Goal: Transaction & Acquisition: Purchase product/service

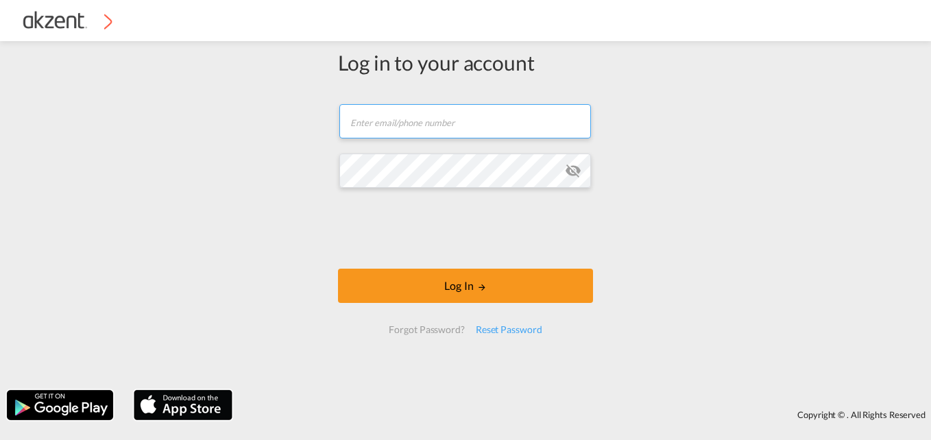
click at [418, 125] on input "text" at bounding box center [465, 121] width 252 height 34
type input "[EMAIL_ADDRESS][DOMAIN_NAME]"
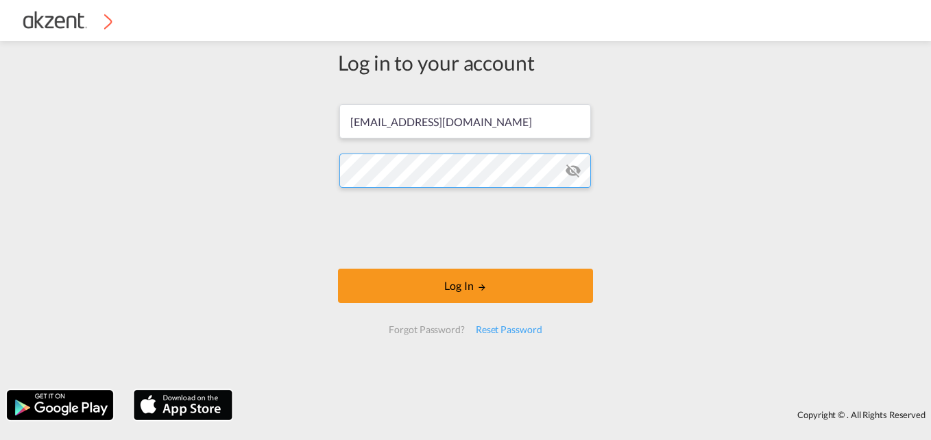
click at [338, 269] on button "Log In" at bounding box center [465, 286] width 255 height 34
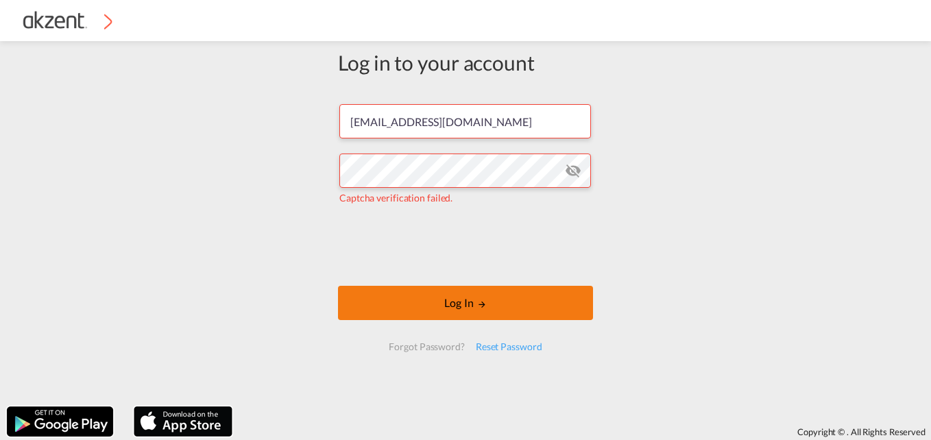
click at [461, 287] on button "Log In" at bounding box center [465, 303] width 255 height 34
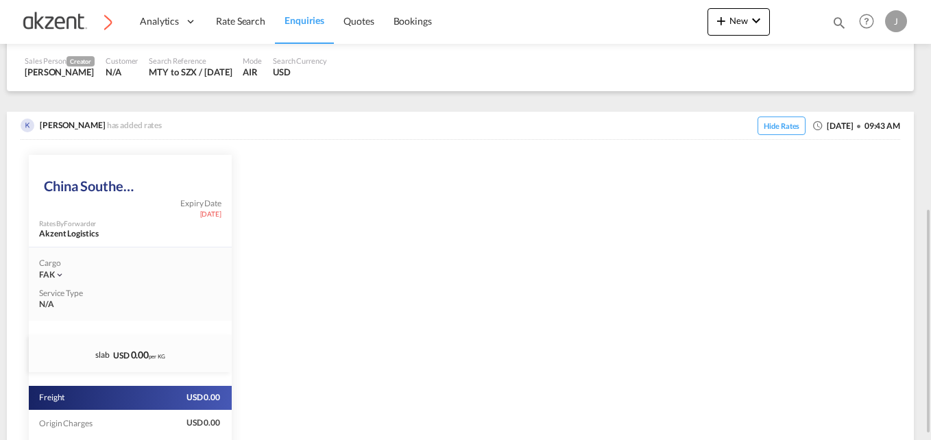
scroll to position [411, 0]
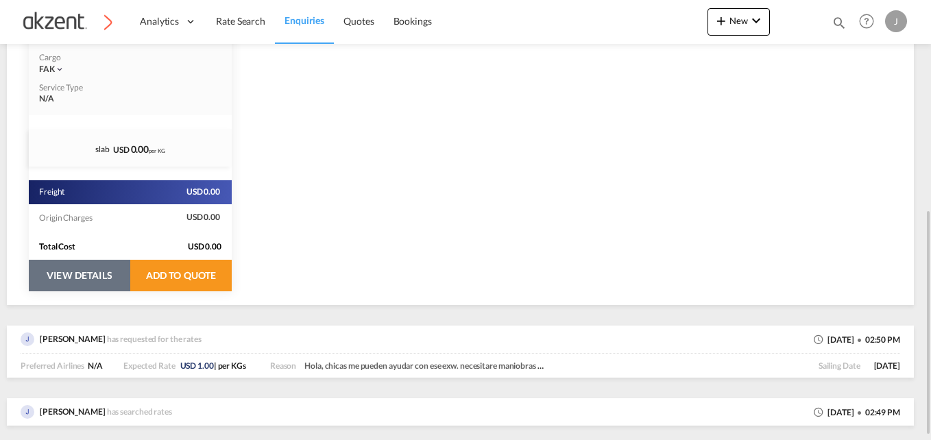
click at [77, 280] on button "VIEW DETAILS" at bounding box center [79, 276] width 101 height 32
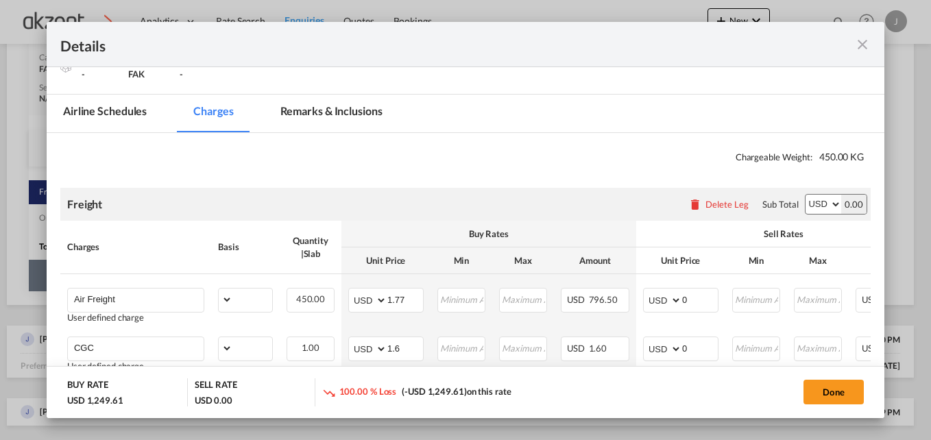
scroll to position [274, 0]
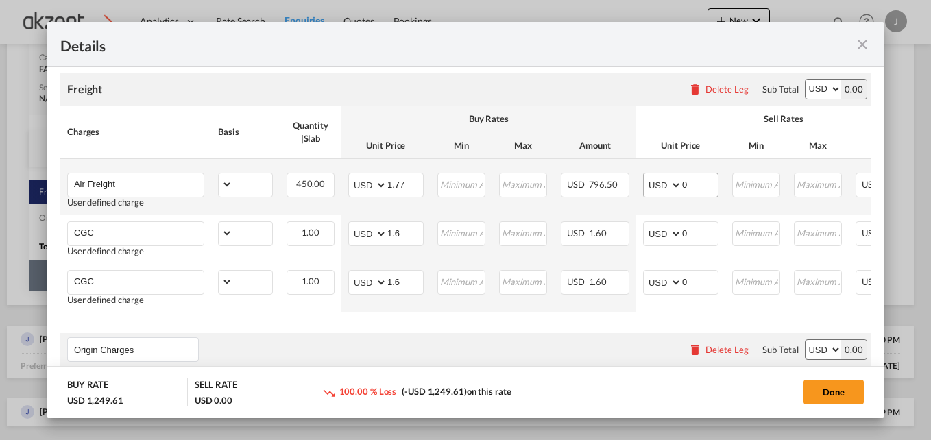
select select "chargeable_weight"
select select "per_awb"
select select "per_hawb"
select select "per_awb"
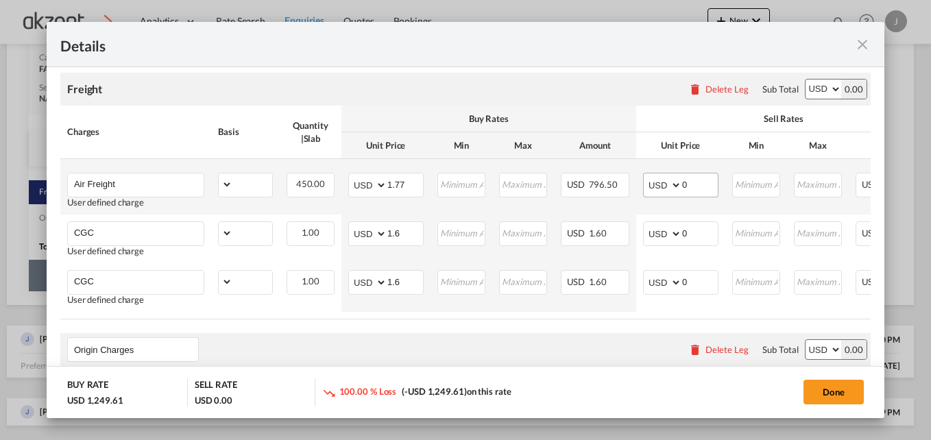
select select "per_shipment"
click at [704, 184] on input "0" at bounding box center [700, 183] width 36 height 21
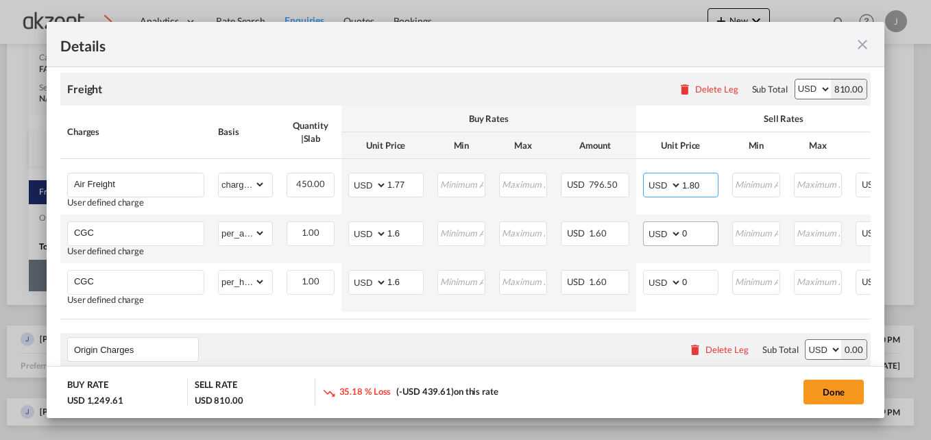
type input "1.80"
click at [699, 234] on input "0" at bounding box center [700, 232] width 36 height 21
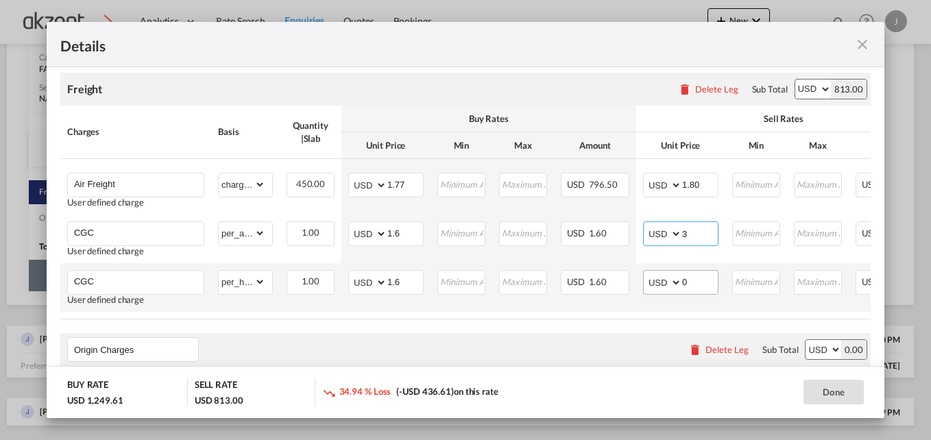
type input "3"
click at [698, 284] on input "0" at bounding box center [700, 281] width 36 height 21
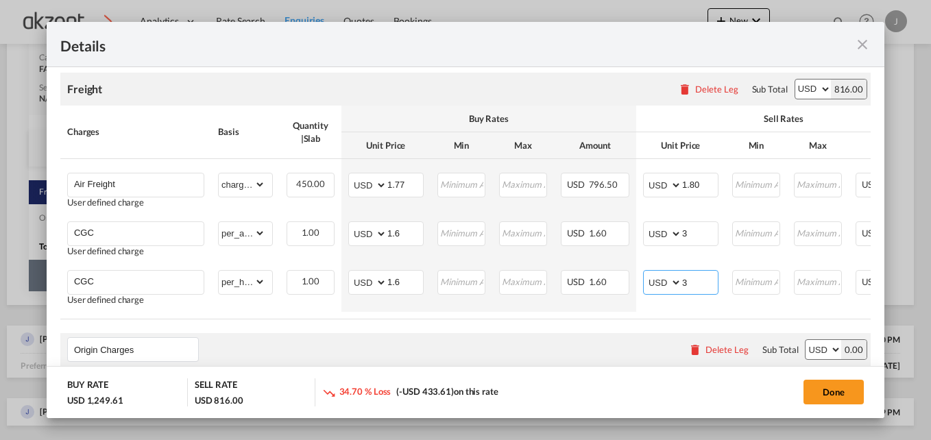
type input "3"
click at [579, 83] on div "Freight Please enter leg name Leg Name Already Exists Delete Leg Sub Total AED …" at bounding box center [465, 89] width 811 height 33
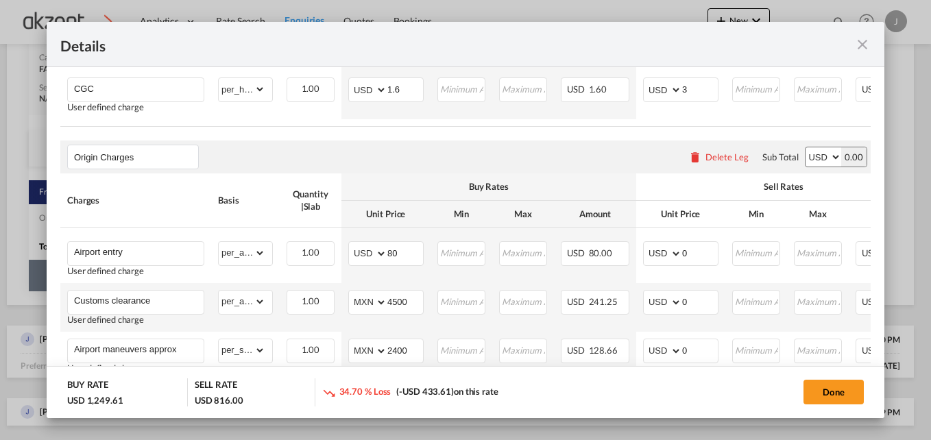
scroll to position [549, 0]
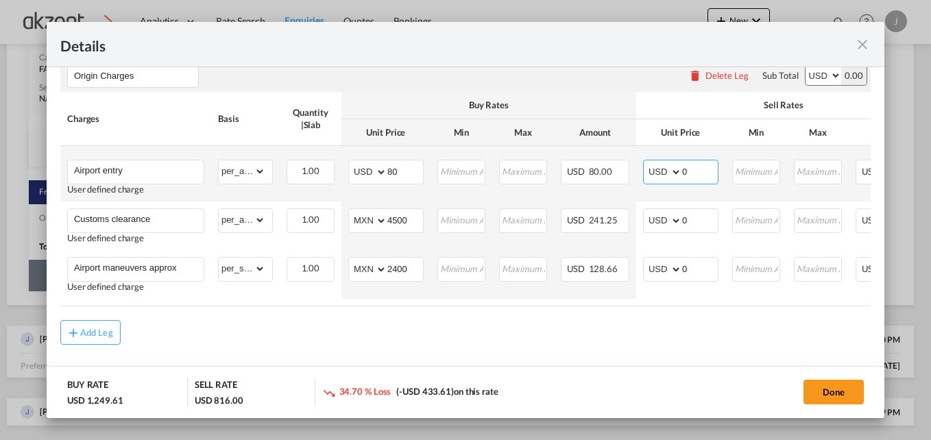
click at [706, 175] on input "0" at bounding box center [700, 170] width 36 height 21
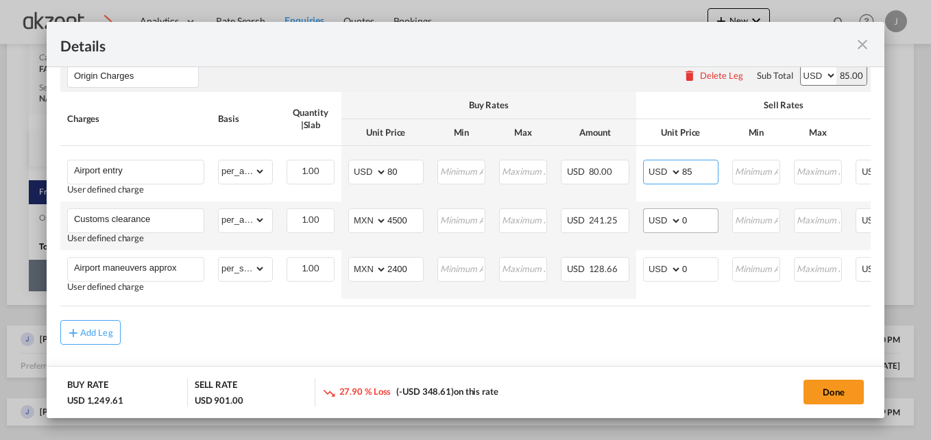
type input "85"
click at [697, 227] on input "0" at bounding box center [700, 219] width 36 height 21
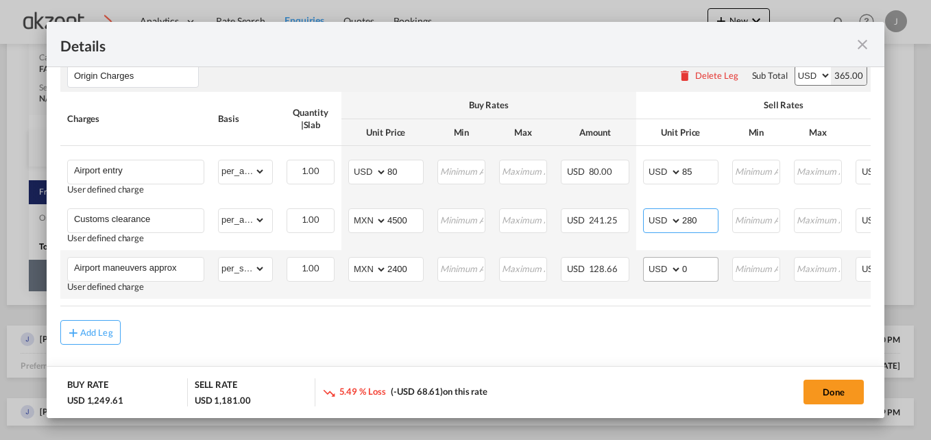
type input "280"
click at [693, 277] on input "0" at bounding box center [700, 268] width 36 height 21
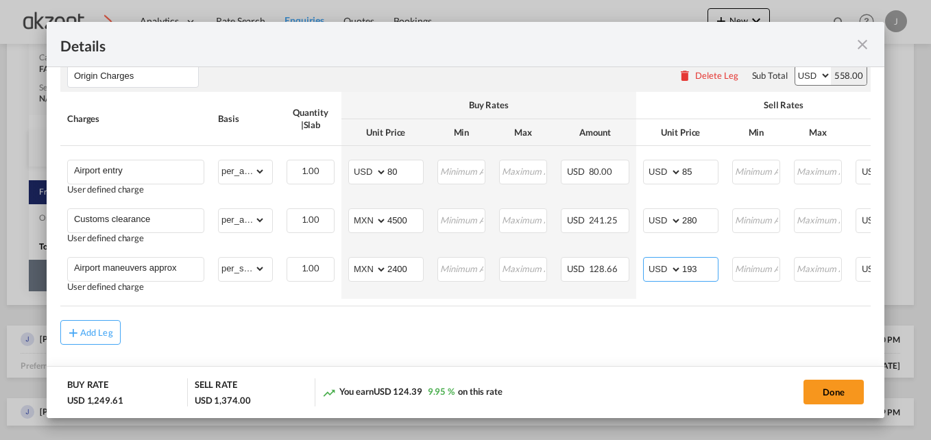
type input "193"
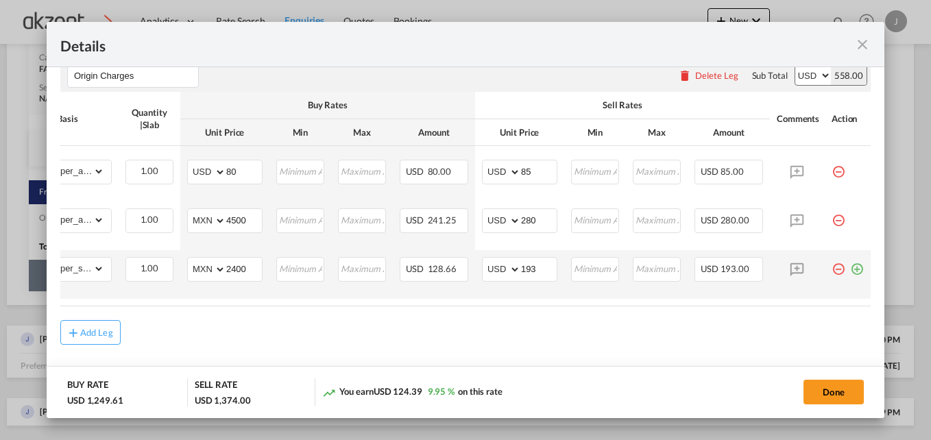
click at [850, 271] on md-icon "icon-plus-circle-outline green-400-fg" at bounding box center [857, 264] width 14 height 14
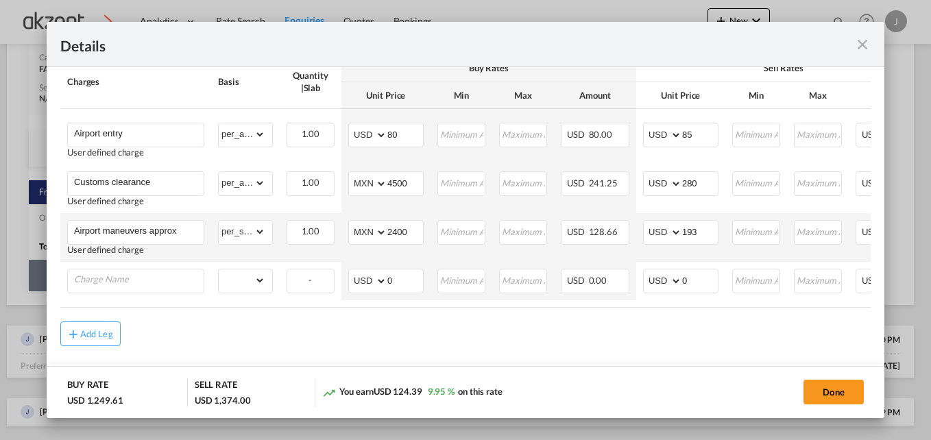
scroll to position [600, 0]
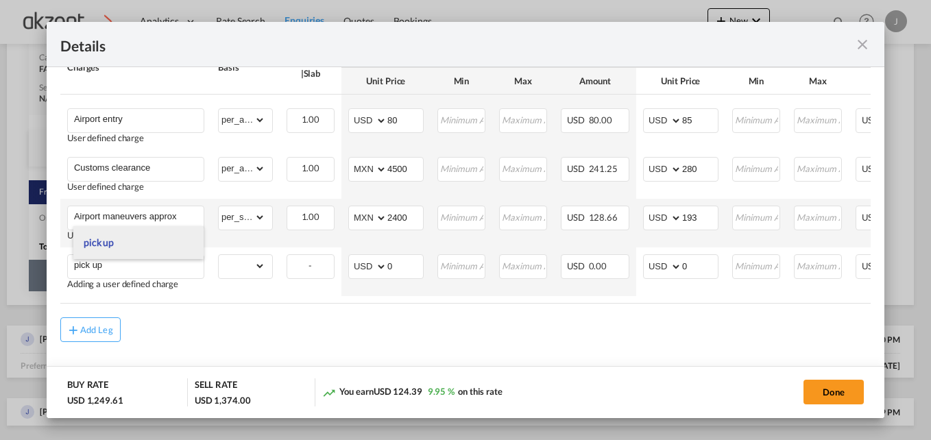
type input "pick up"
click at [133, 239] on li "pick up" at bounding box center [138, 242] width 130 height 33
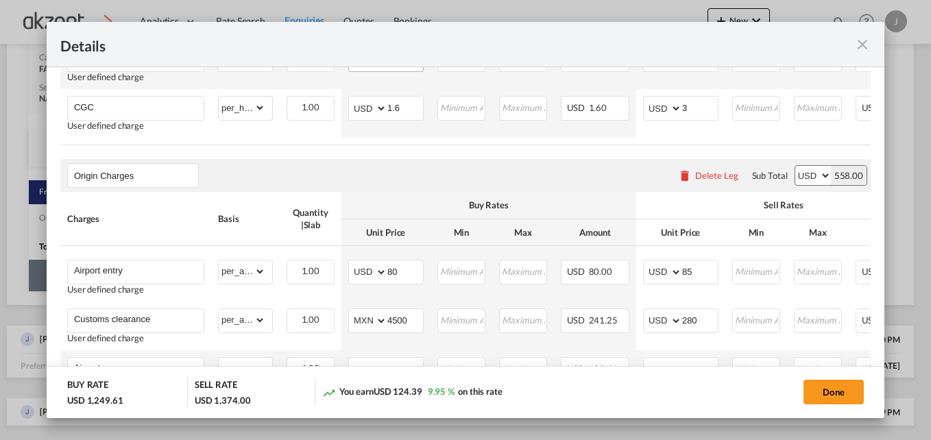
scroll to position [549, 0]
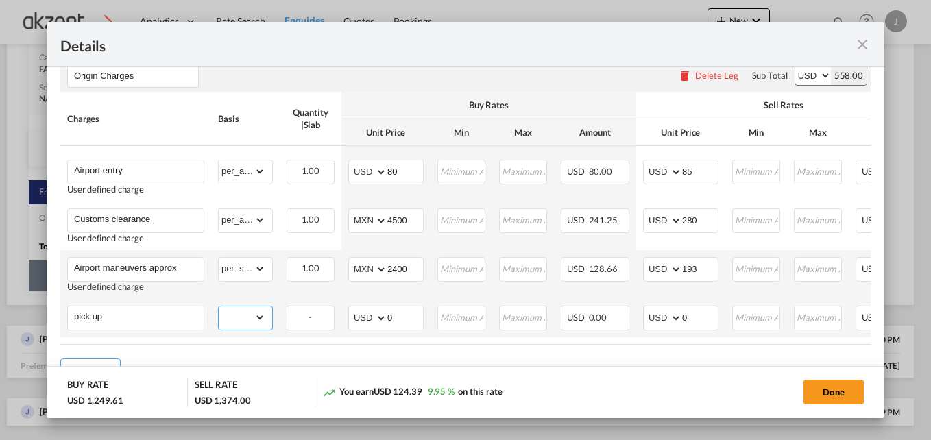
click at [259, 323] on select "gross_weight volumetric_weight per_shipment per_bl per_km per_hawb per_kg per_p…" at bounding box center [242, 318] width 47 height 22
select select "per_shipment"
click at [219, 310] on select "gross_weight volumetric_weight per_shipment per_bl per_km per_hawb per_kg per_p…" at bounding box center [242, 318] width 47 height 22
click at [355, 317] on select "AED AFN ALL AMD ANG AOA ARS AUD AWG AZN BAM BBD BDT BGN BHD BIF BMD BND BOB BRL…" at bounding box center [369, 318] width 36 height 19
select select "string:MXN"
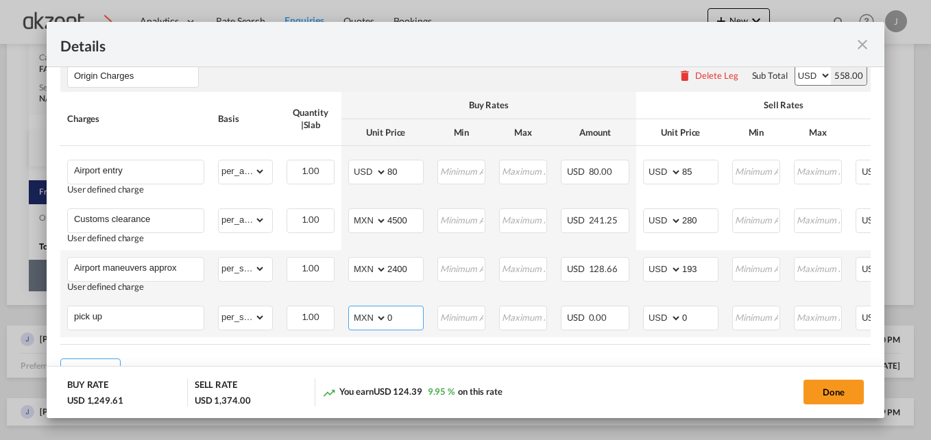
click at [351, 312] on select "AED AFN ALL AMD ANG AOA ARS AUD AWG AZN BAM BBD BDT BGN BHD BIF BMD BND BOB BRL…" at bounding box center [369, 318] width 36 height 19
click at [402, 321] on input "0" at bounding box center [405, 317] width 36 height 21
type input "2300"
click at [700, 317] on input "0" at bounding box center [700, 317] width 36 height 21
type input "238"
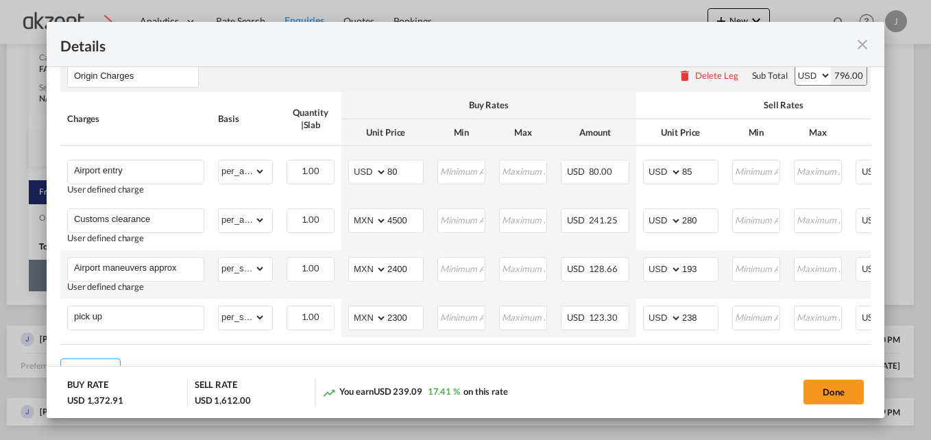
drag, startPoint x: 691, startPoint y: 354, endPoint x: 886, endPoint y: 355, distance: 194.7
click at [886, 355] on div "Details Port of Loading MTY/General Mariano Escobedo International T/S MEX .a{f…" at bounding box center [465, 220] width 931 height 440
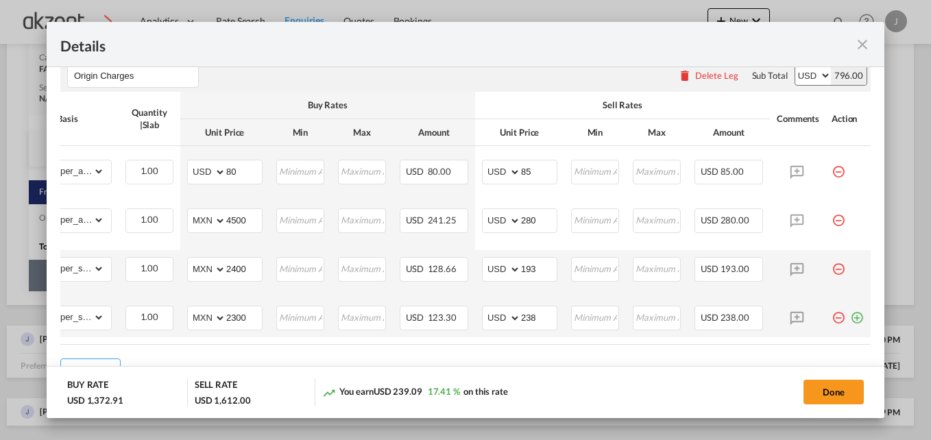
click at [851, 320] on md-icon "icon-plus-circle-outline green-400-fg" at bounding box center [857, 313] width 14 height 14
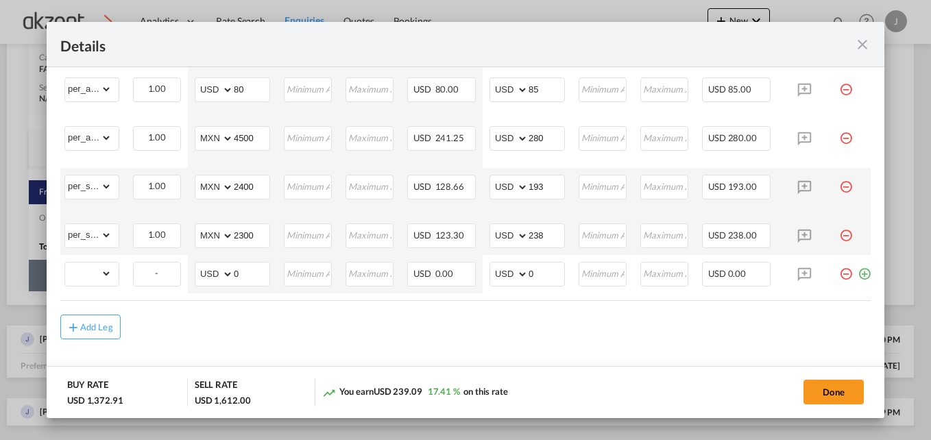
scroll to position [0, 171]
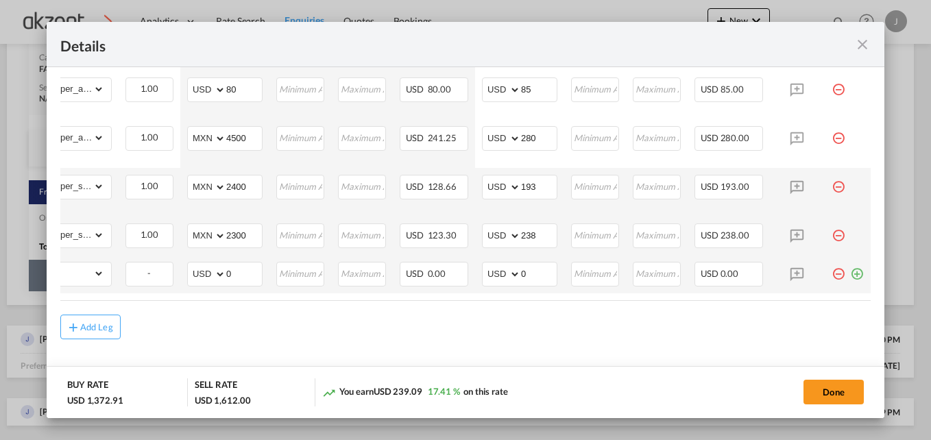
click at [850, 269] on md-icon "icon-plus-circle-outline green-400-fg" at bounding box center [857, 269] width 14 height 14
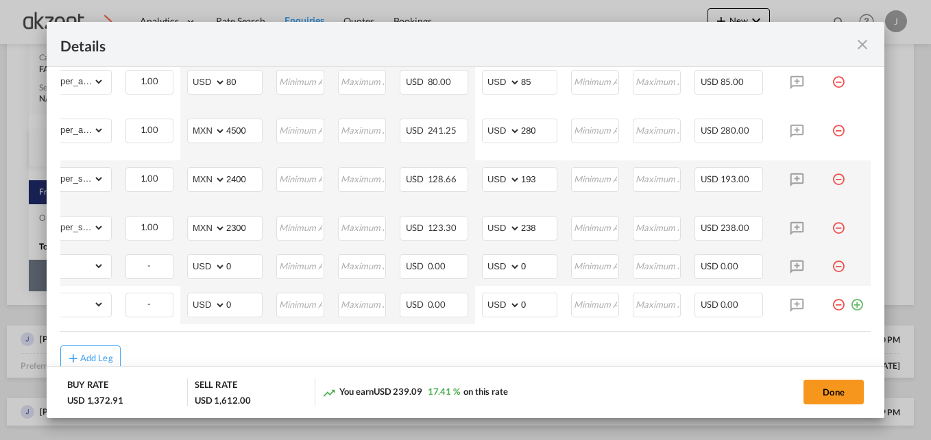
scroll to position [0, 0]
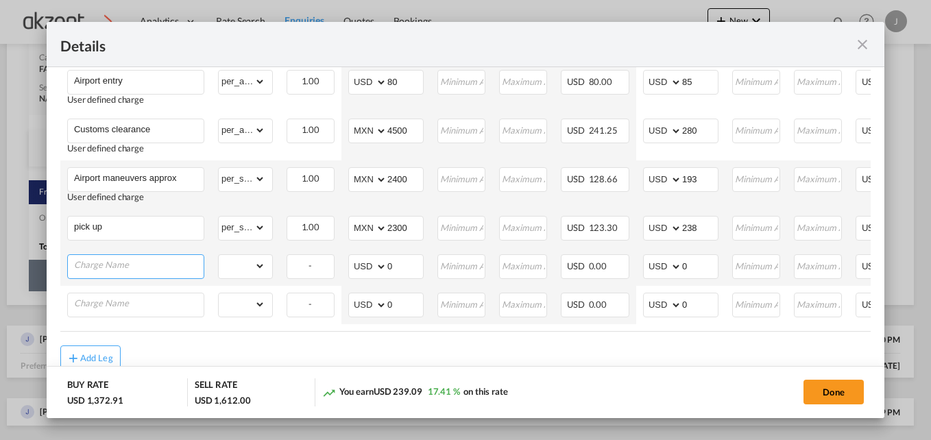
click at [134, 270] on input "Charge Name" at bounding box center [139, 265] width 130 height 21
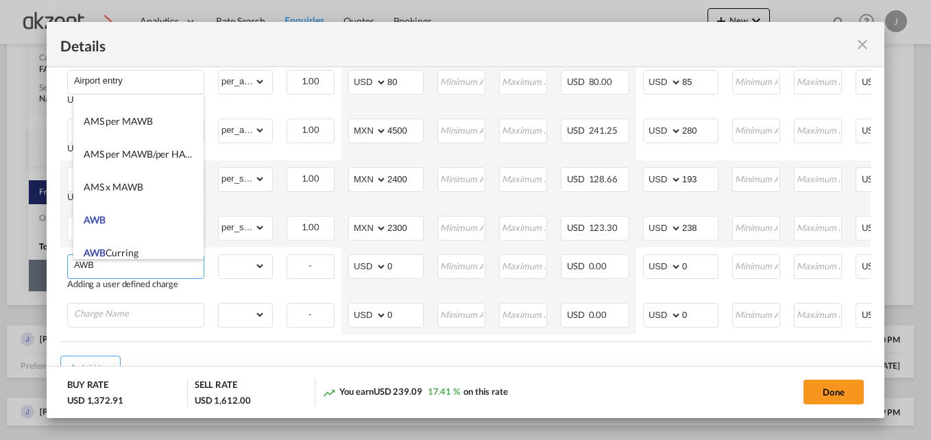
scroll to position [206, 0]
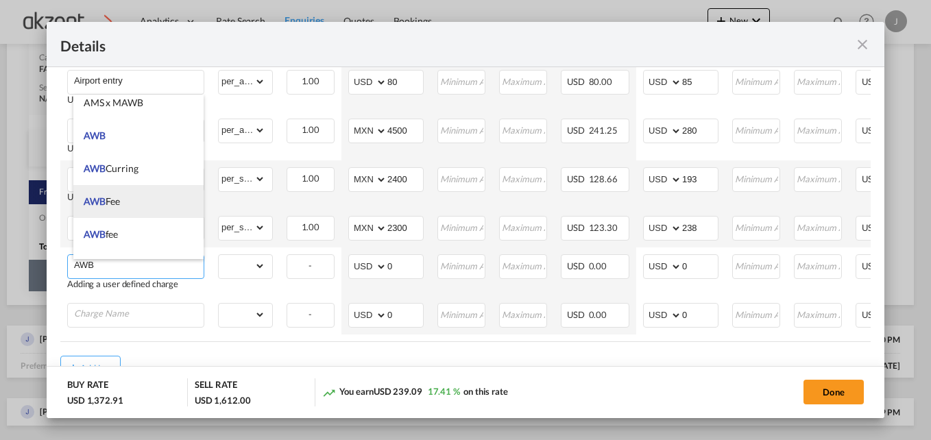
click at [125, 210] on li "AWB Fee" at bounding box center [138, 201] width 130 height 33
type input "AWB Fee"
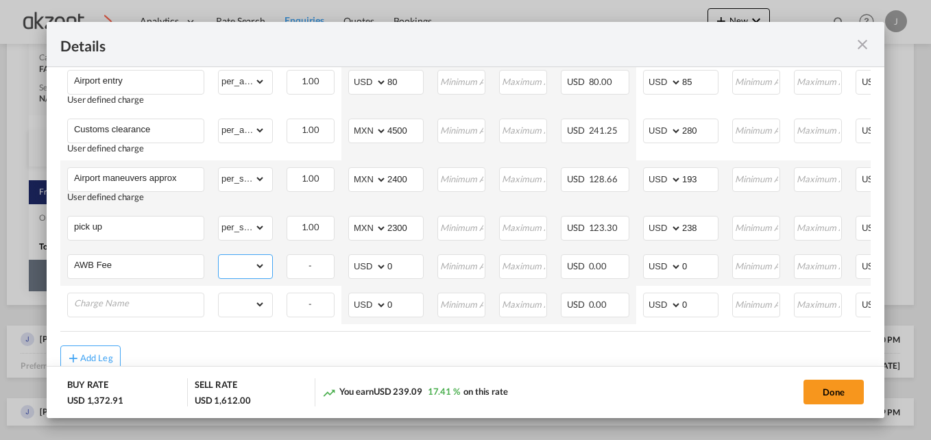
click at [258, 268] on select "gross_weight volumetric_weight per_shipment per_bl per_km per_hawb per_kg per_p…" at bounding box center [242, 266] width 47 height 22
select select "per_shipment"
click at [219, 259] on select "gross_weight volumetric_weight per_shipment per_bl per_km per_hawb per_kg per_p…" at bounding box center [242, 266] width 47 height 22
click at [699, 301] on input "0" at bounding box center [700, 303] width 36 height 21
click at [702, 263] on input "0" at bounding box center [700, 265] width 36 height 21
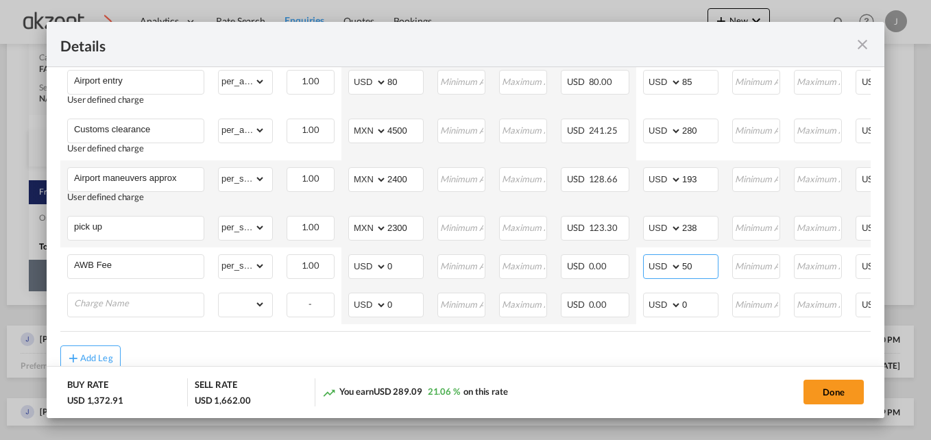
type input "50"
click at [141, 305] on input "Charge Name" at bounding box center [139, 303] width 130 height 21
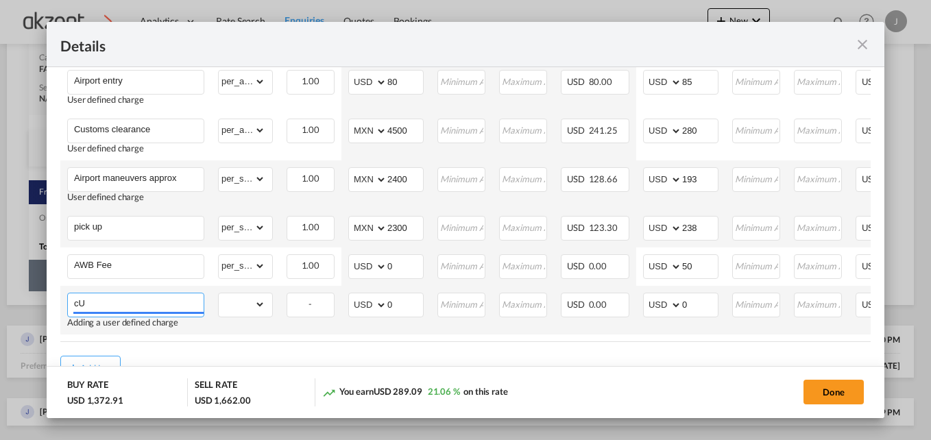
type input "c"
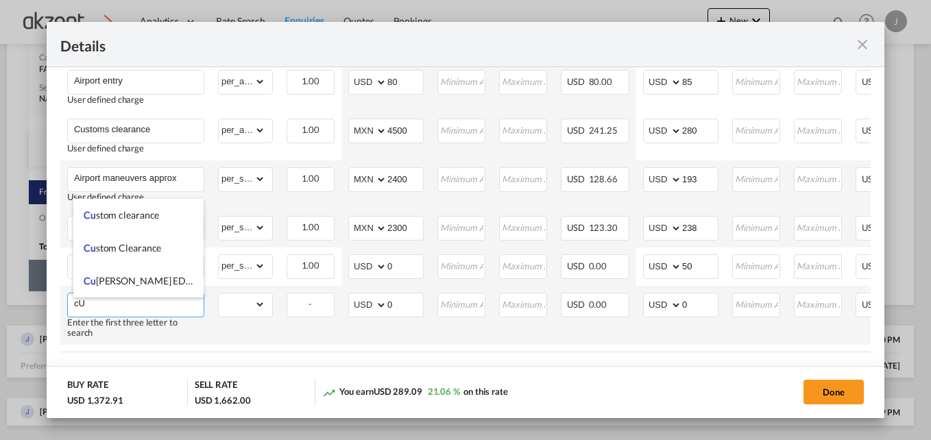
type input "c"
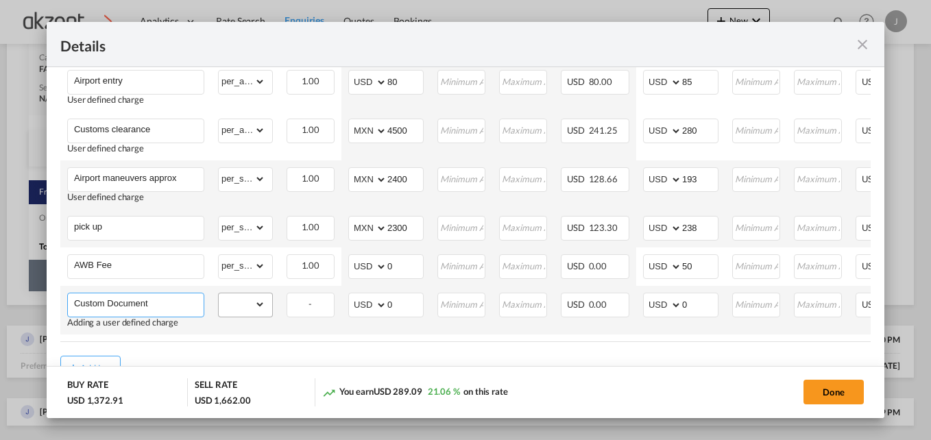
type input "Custom Document"
drag, startPoint x: 259, startPoint y: 308, endPoint x: 263, endPoint y: 297, distance: 11.5
click at [259, 308] on select "gross_weight volumetric_weight per_shipment per_bl per_km per_hawb per_kg per_p…" at bounding box center [242, 304] width 47 height 22
select select "per_shipment"
click at [219, 297] on select "gross_weight volumetric_weight per_shipment per_bl per_km per_hawb per_kg per_p…" at bounding box center [242, 304] width 47 height 22
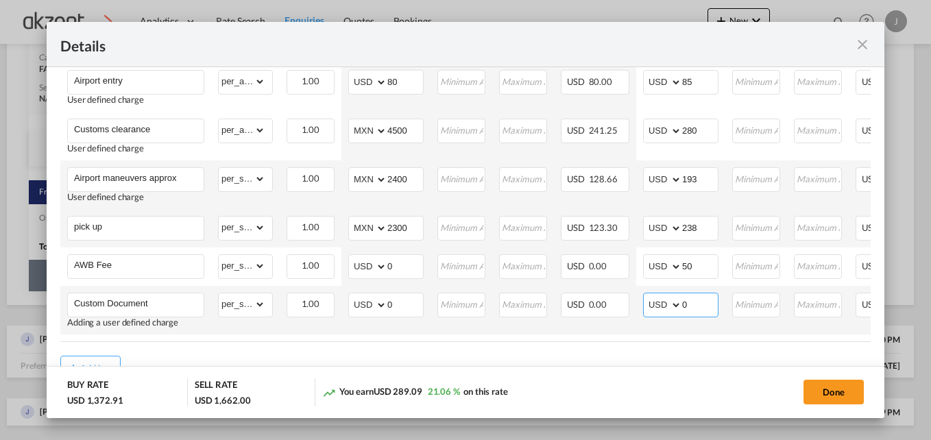
click at [704, 310] on input "0" at bounding box center [700, 303] width 36 height 21
type input "50"
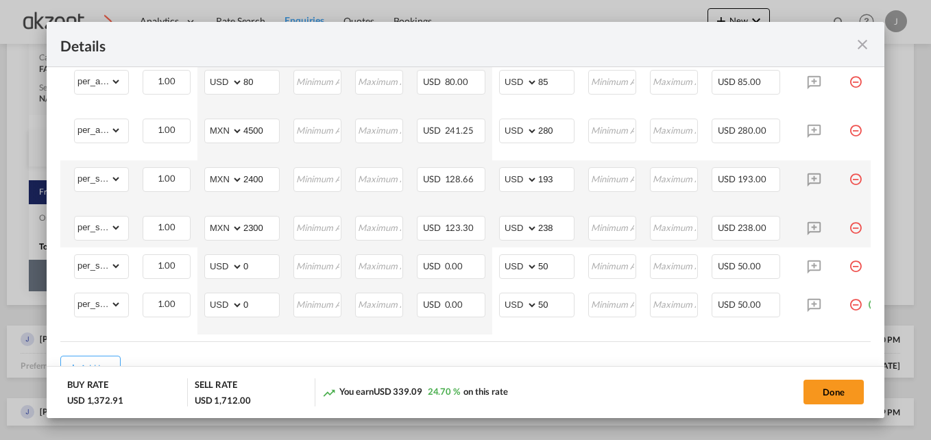
scroll to position [0, 171]
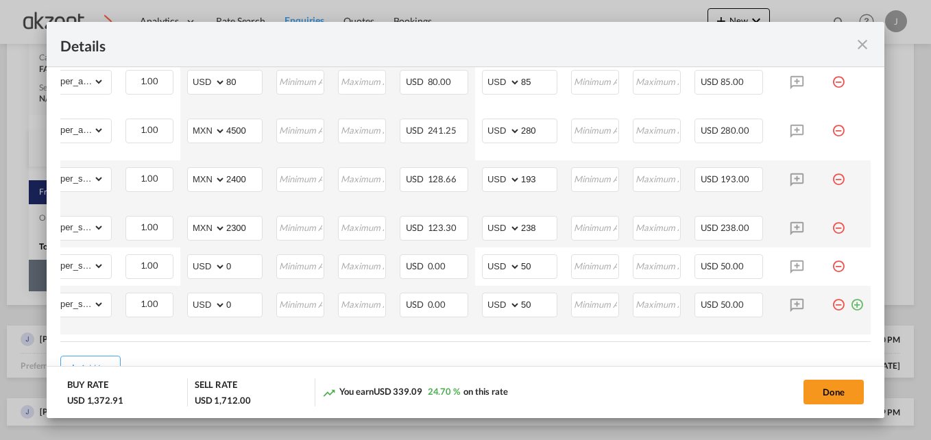
click at [850, 307] on md-icon "icon-plus-circle-outline green-400-fg" at bounding box center [857, 300] width 14 height 14
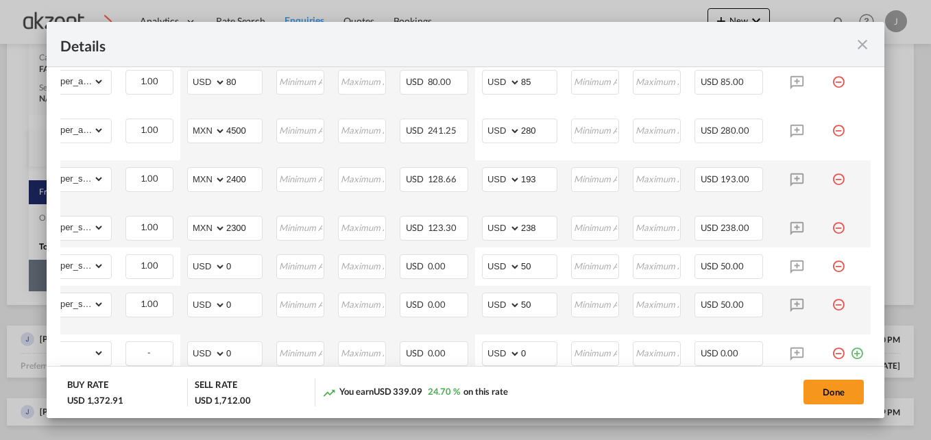
scroll to position [0, 0]
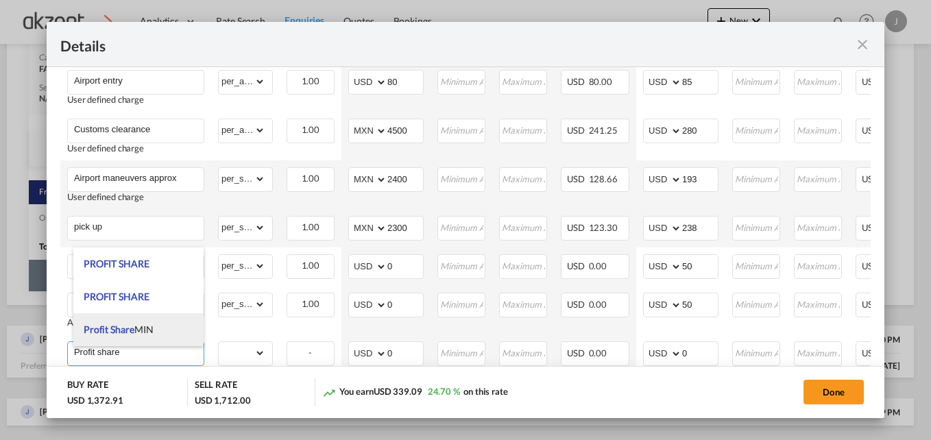
click at [152, 328] on span "Profit Share MIN" at bounding box center [119, 330] width 70 height 12
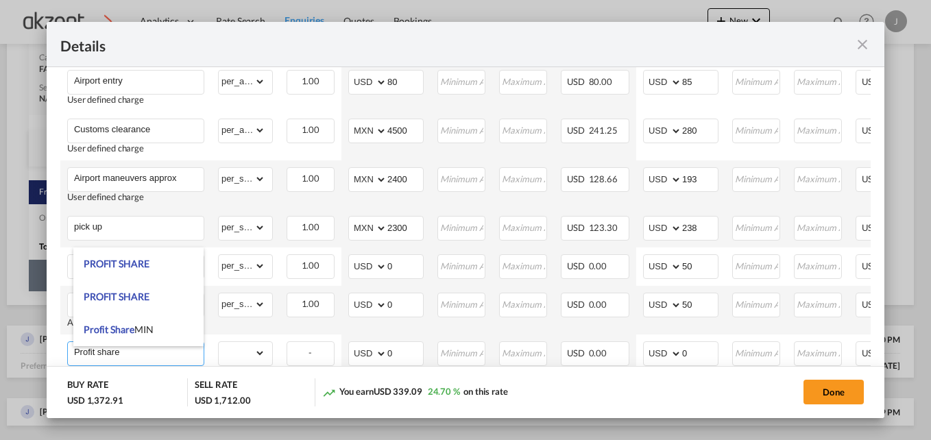
type input "Profit Share MIN"
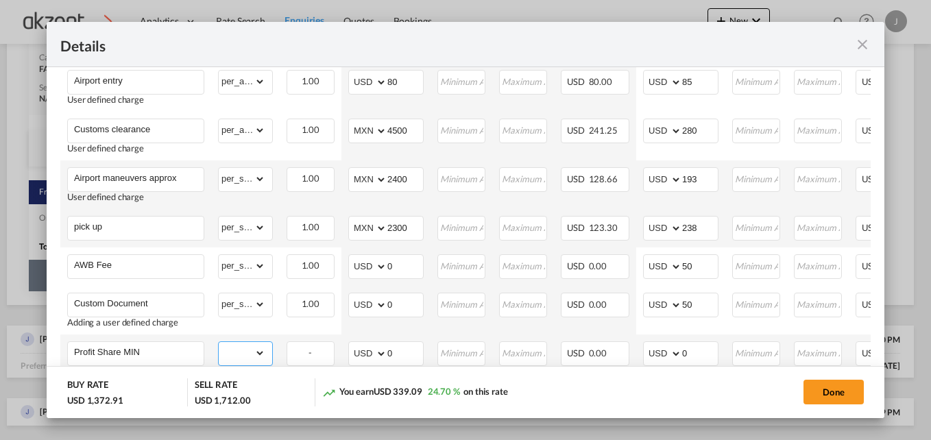
drag, startPoint x: 263, startPoint y: 357, endPoint x: 256, endPoint y: 347, distance: 12.0
click at [262, 357] on select "gross_weight volumetric_weight per_shipment per_bl per_km per_hawb per_kg per_p…" at bounding box center [242, 353] width 47 height 22
select select "per_shipment"
click at [219, 346] on select "gross_weight volumetric_weight per_shipment per_bl per_km per_hawb per_kg per_p…" at bounding box center [242, 353] width 47 height 22
click at [708, 359] on input "0" at bounding box center [700, 352] width 36 height 21
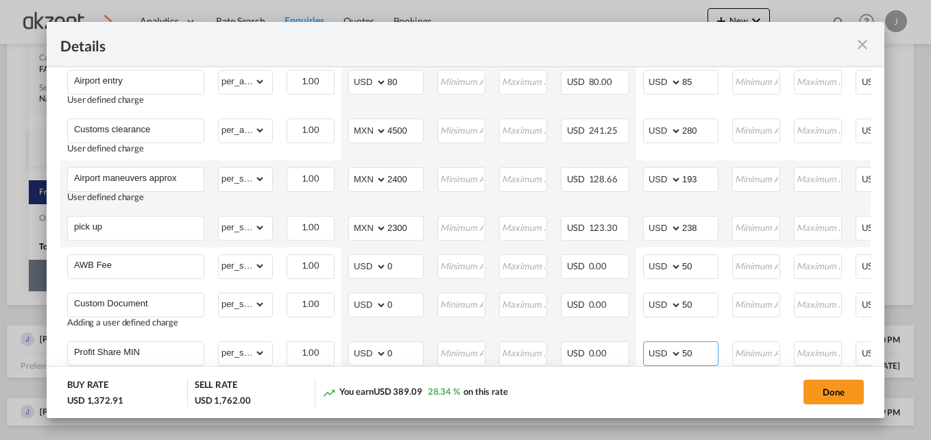
type input "50"
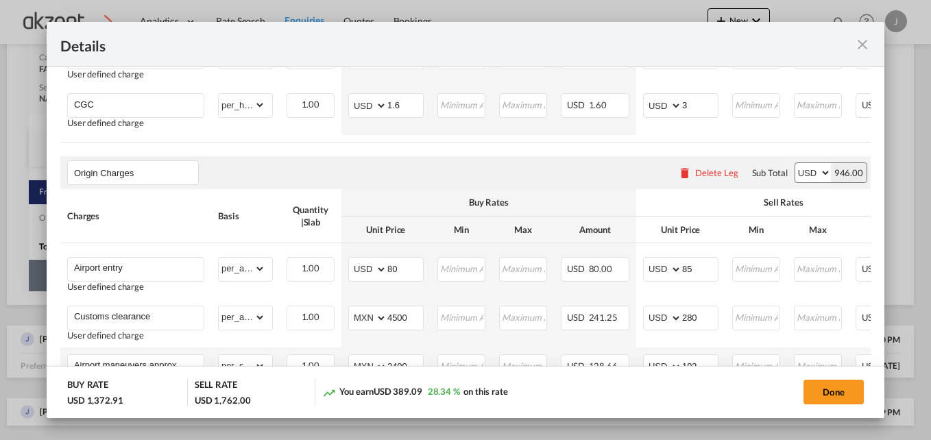
scroll to position [314, 0]
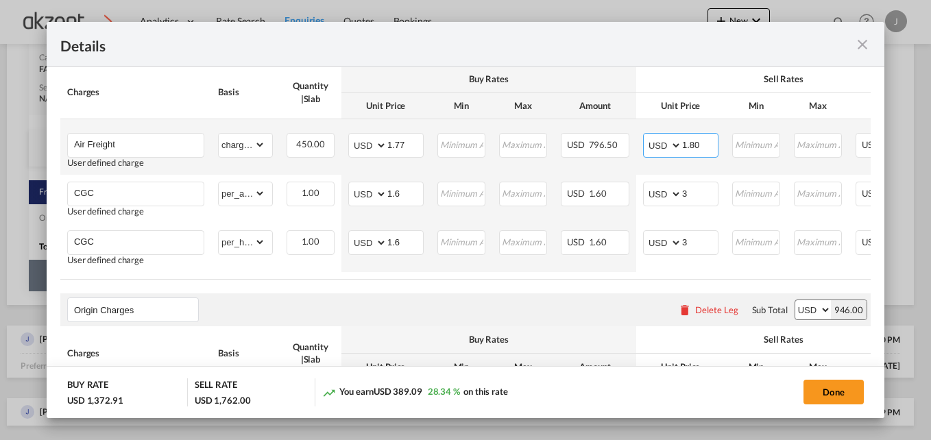
click at [704, 145] on input "1.80" at bounding box center [700, 144] width 36 height 21
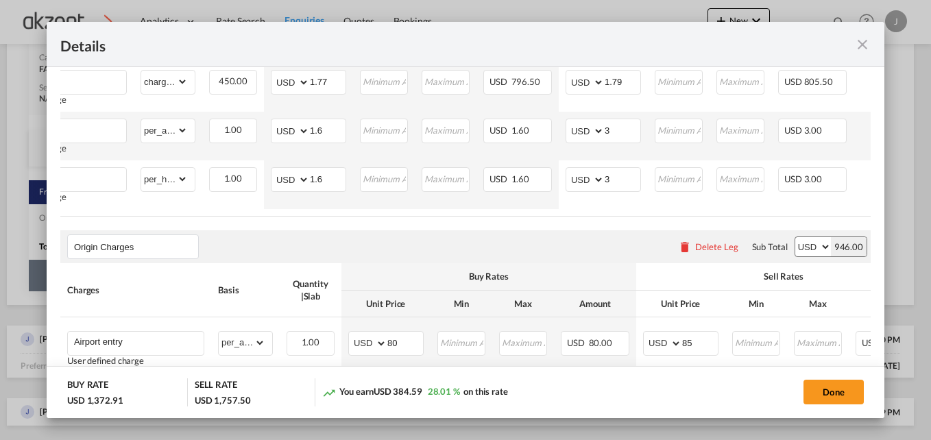
scroll to position [245, 0]
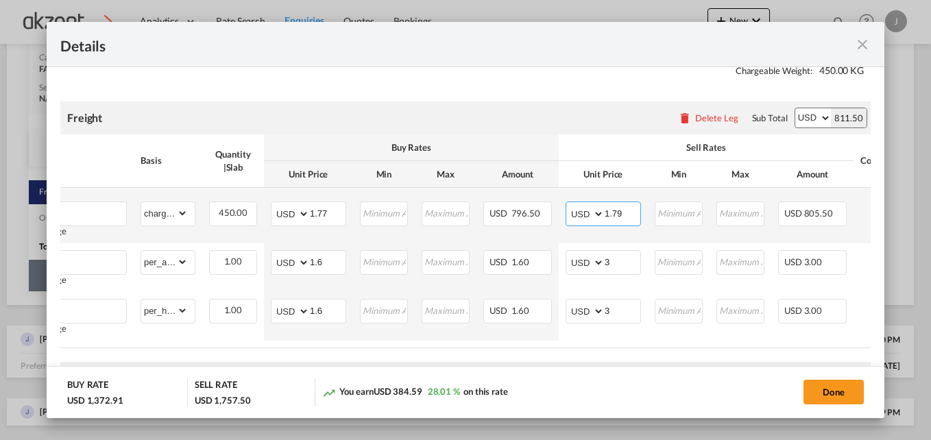
click at [623, 212] on input "1.79" at bounding box center [623, 212] width 36 height 21
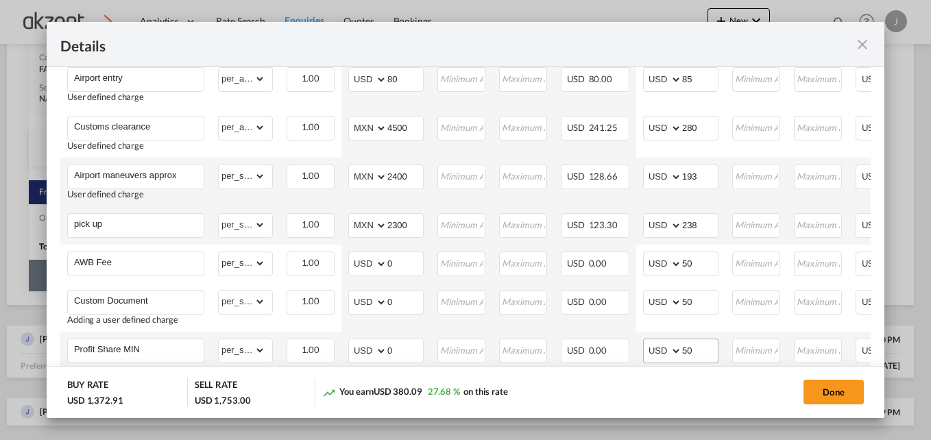
scroll to position [725, 0]
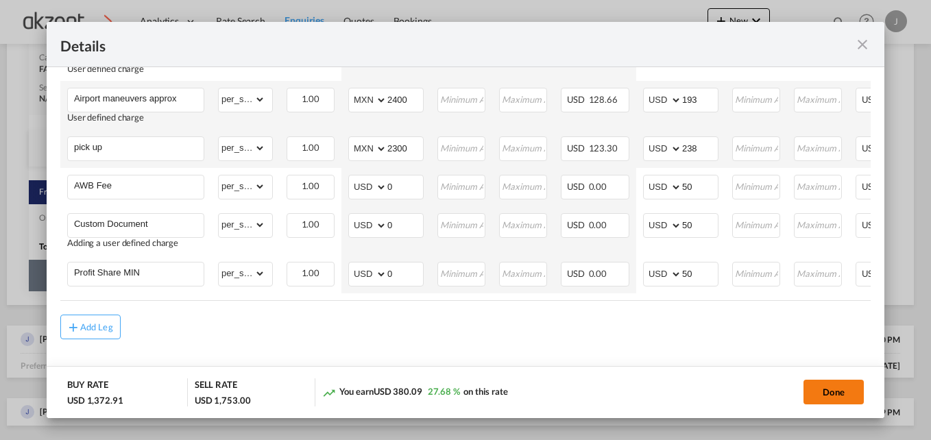
type input "1.78"
click at [824, 394] on button "Done" at bounding box center [834, 392] width 60 height 25
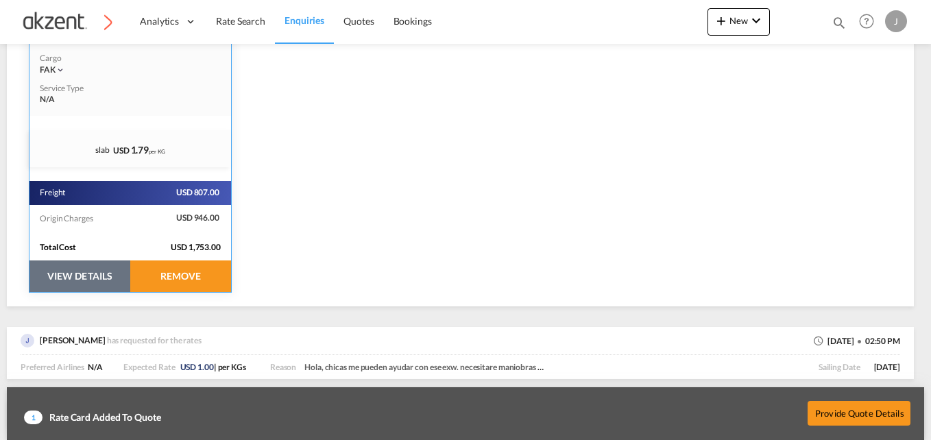
scroll to position [412, 0]
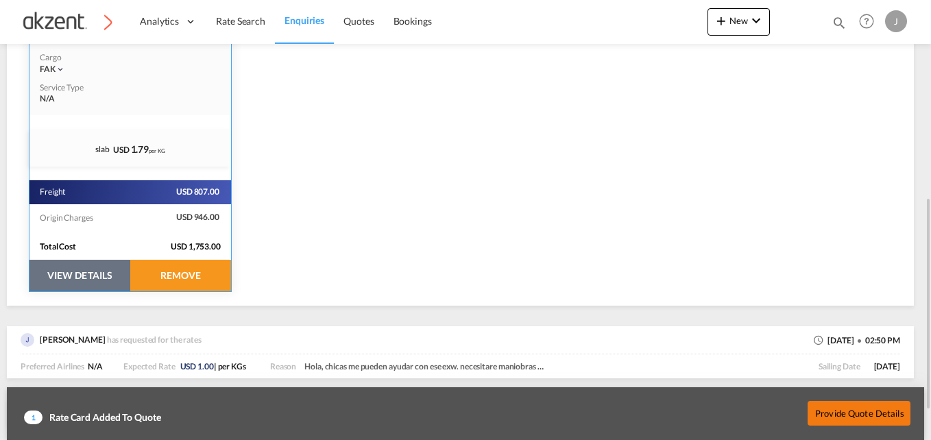
click at [865, 410] on button "Provide Quote Details" at bounding box center [859, 412] width 103 height 25
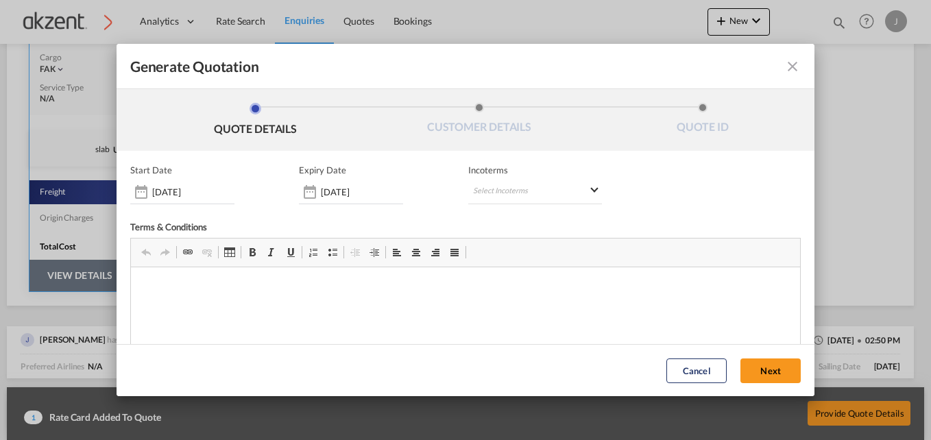
scroll to position [0, 0]
click at [525, 189] on md-select "Select Incoterms FOB - export Free on Board CPT - import Carrier Paid to DAP - …" at bounding box center [535, 192] width 134 height 25
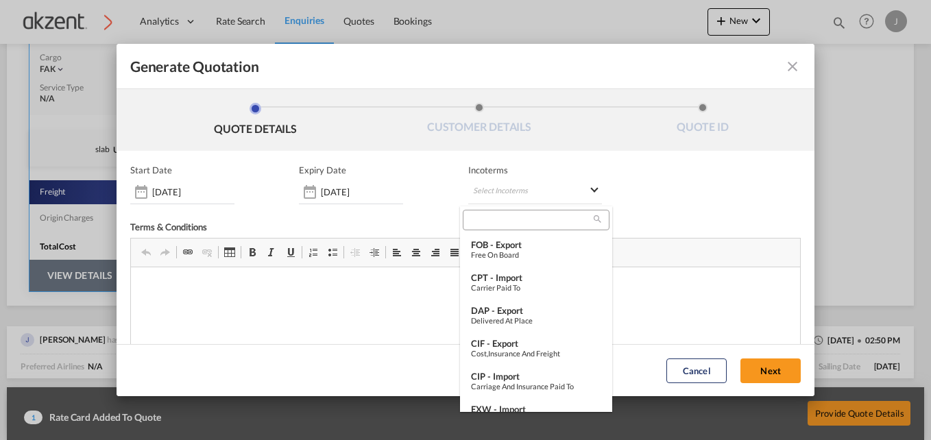
click at [512, 219] on input "search" at bounding box center [530, 220] width 127 height 12
type input "w"
type input "e"
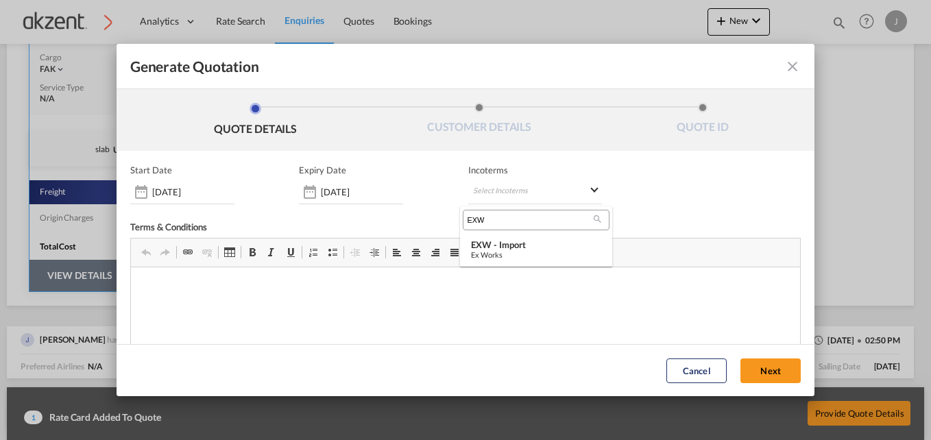
type input "EXW"
click at [524, 252] on div "Ex Works" at bounding box center [536, 254] width 130 height 9
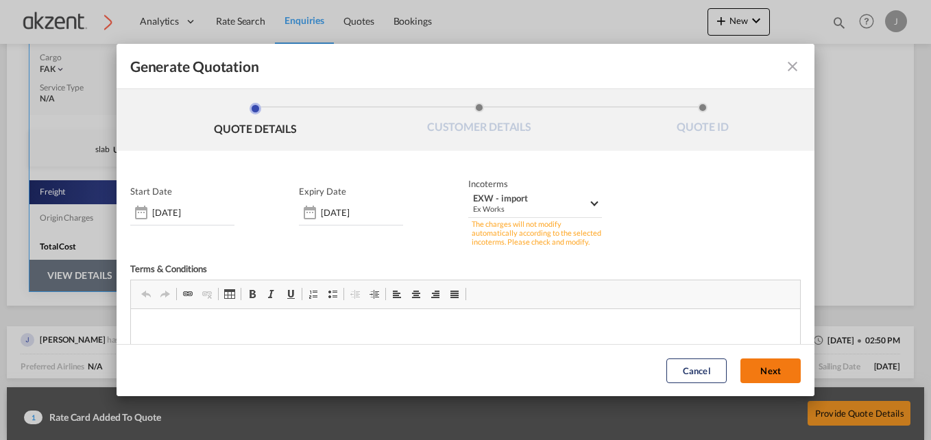
click at [741, 369] on button "Next" at bounding box center [771, 371] width 60 height 25
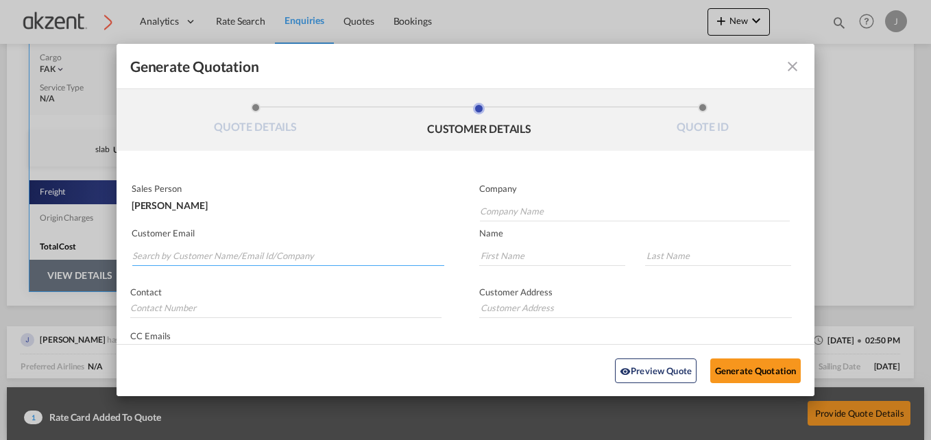
click at [184, 246] on input "Search by Customer Name/Email Id/Company" at bounding box center [288, 255] width 312 height 21
paste input "julie <julie@sinotop-intl.com>"
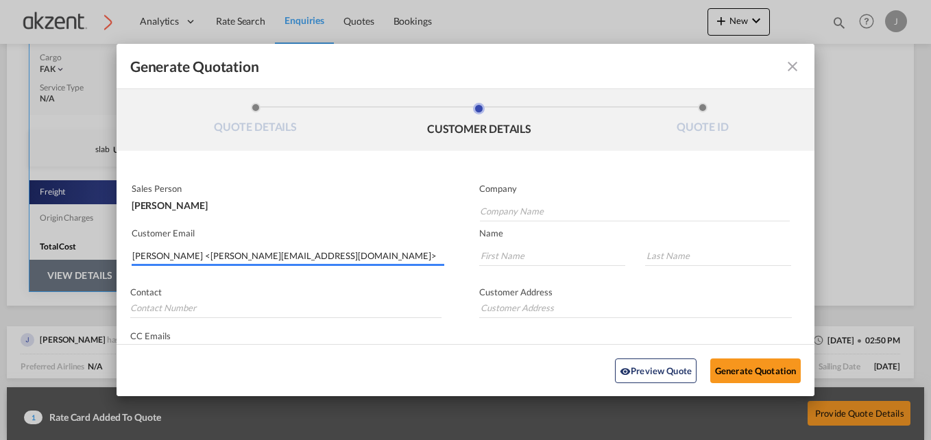
drag, startPoint x: 153, startPoint y: 256, endPoint x: 200, endPoint y: 256, distance: 46.6
click at [153, 255] on input "julie <julie@sinotop-intl.com>" at bounding box center [288, 255] width 312 height 21
click at [243, 249] on input "julie@sinotop-intl.com>" at bounding box center [288, 255] width 312 height 21
type input "julie@sinotop-intl.com"
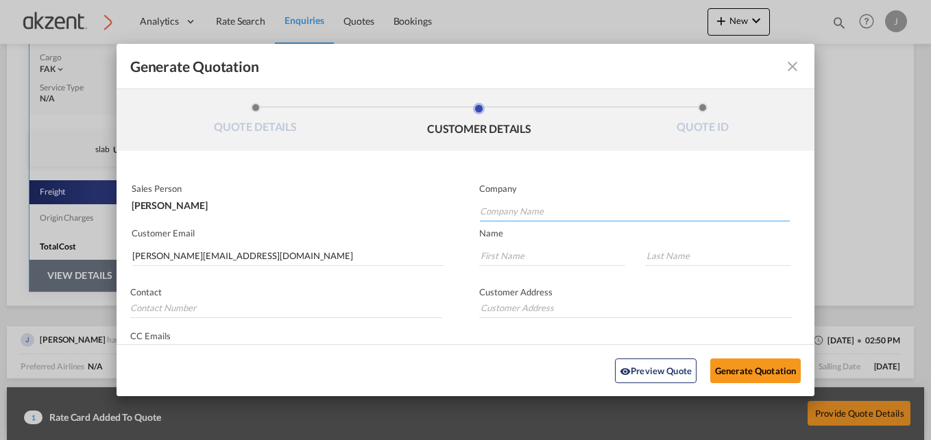
click at [504, 206] on input "Company Name" at bounding box center [635, 211] width 310 height 21
paste input "SHENZHEN SINOTOP LOGISTICS CO.,LTD."
type input "SHENZHEN SINOTOP LOGISTICS CO.,LTD."
click at [243, 309] on input "Generate QuotationQUOTE ..." at bounding box center [285, 308] width 311 height 21
paste input "Tel: 0755-3334 8848"
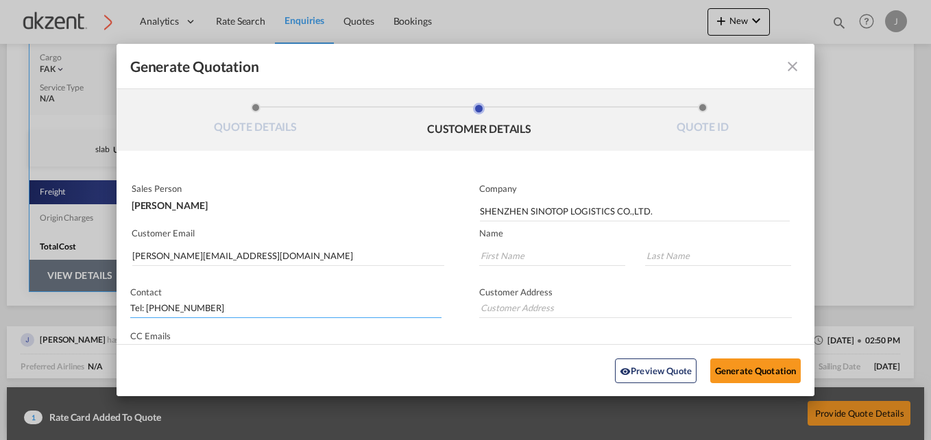
type input "Tel: 0755-3334 8848"
click at [547, 254] on input "Generate QuotationQUOTE ..." at bounding box center [552, 255] width 146 height 21
type input "m"
type input "Miss"
click at [651, 255] on input "Generate QuotationQUOTE ..." at bounding box center [718, 255] width 146 height 21
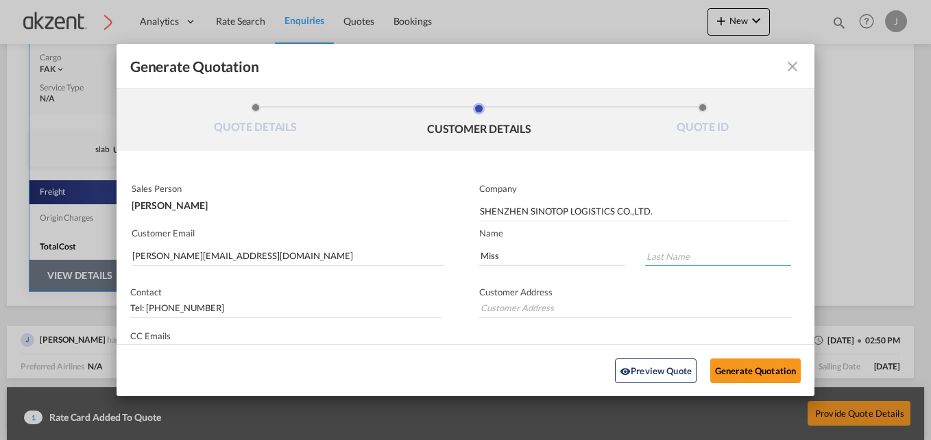
paste input "Julie"
type input "Julie"
click at [603, 303] on input "Generate QuotationQUOTE ..." at bounding box center [635, 308] width 313 height 21
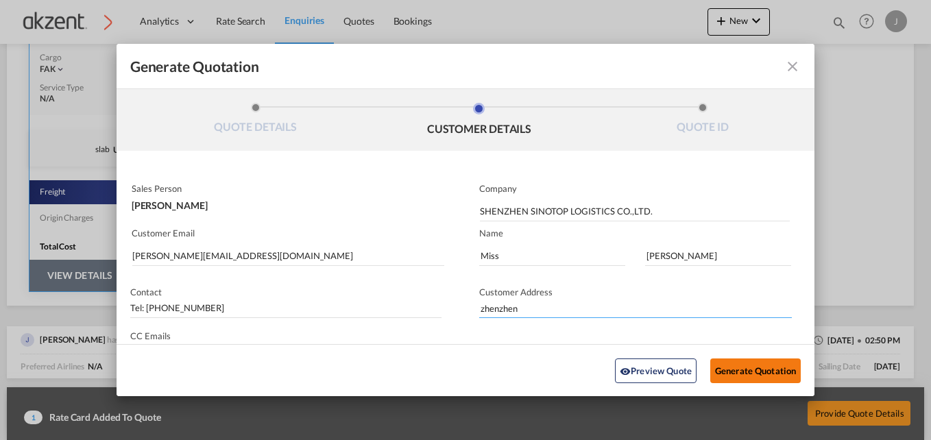
type input "zhenzhen"
click at [725, 372] on button "Generate Quotation" at bounding box center [755, 370] width 91 height 25
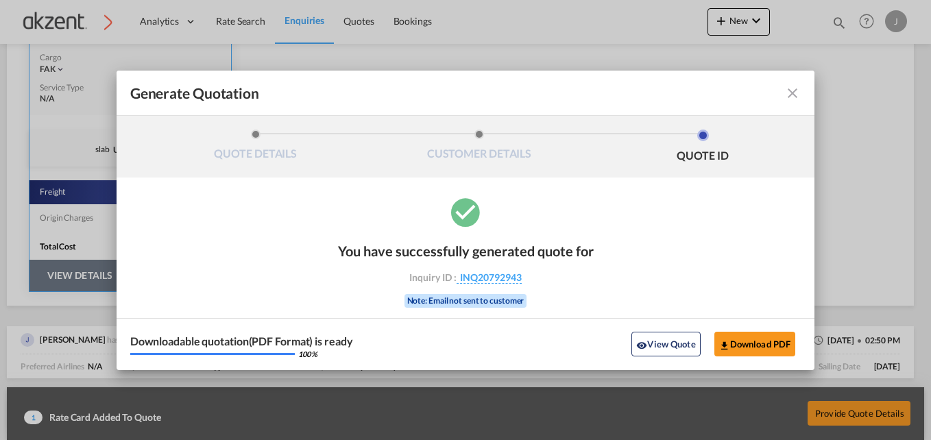
click at [793, 89] on md-icon "icon-close fg-AAA8AD cursor m-0" at bounding box center [792, 93] width 16 height 16
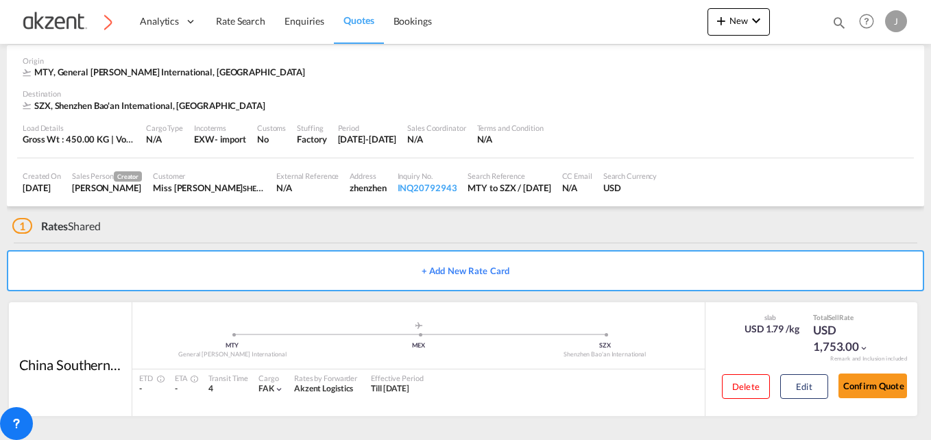
scroll to position [59, 0]
click at [802, 376] on button "Edit" at bounding box center [804, 386] width 48 height 25
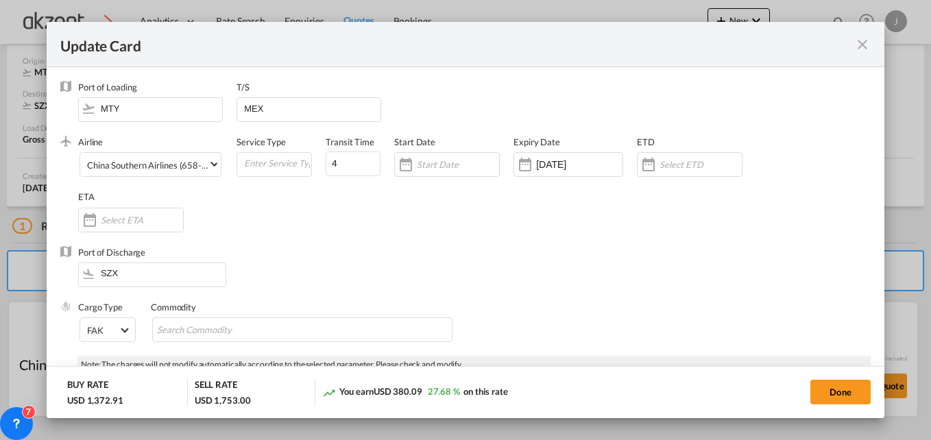
scroll to position [137, 0]
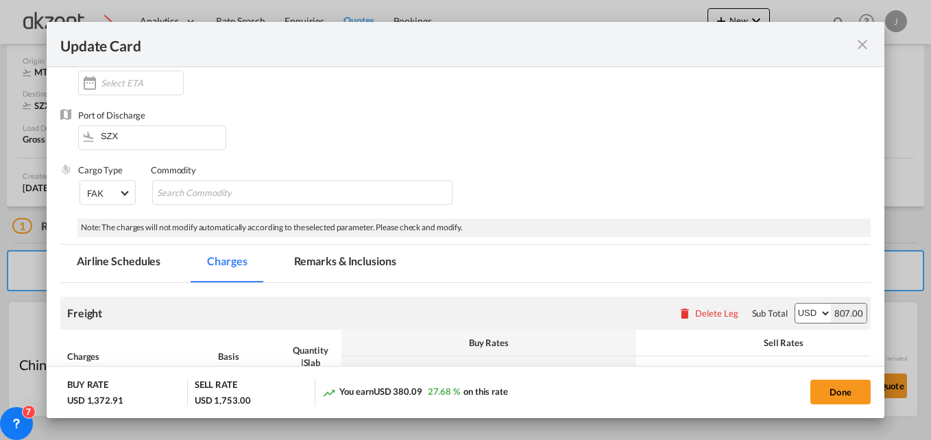
click at [328, 254] on md-tab-item "Remarks & Inclusions" at bounding box center [345, 264] width 135 height 38
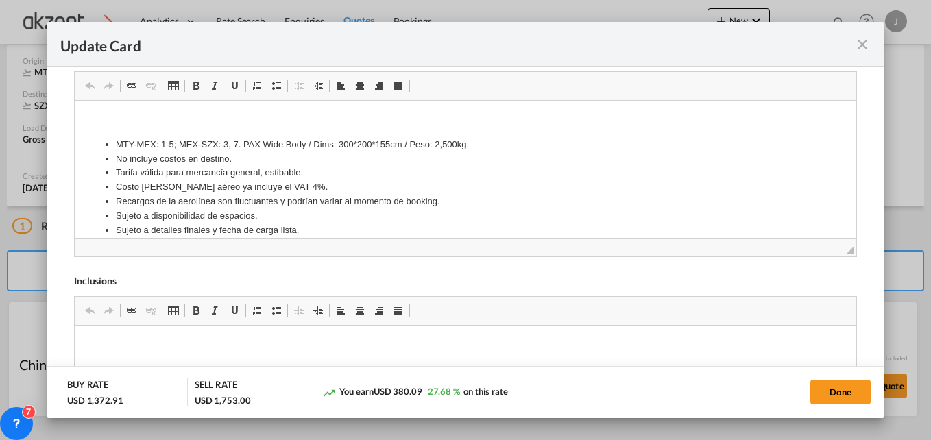
scroll to position [549, 0]
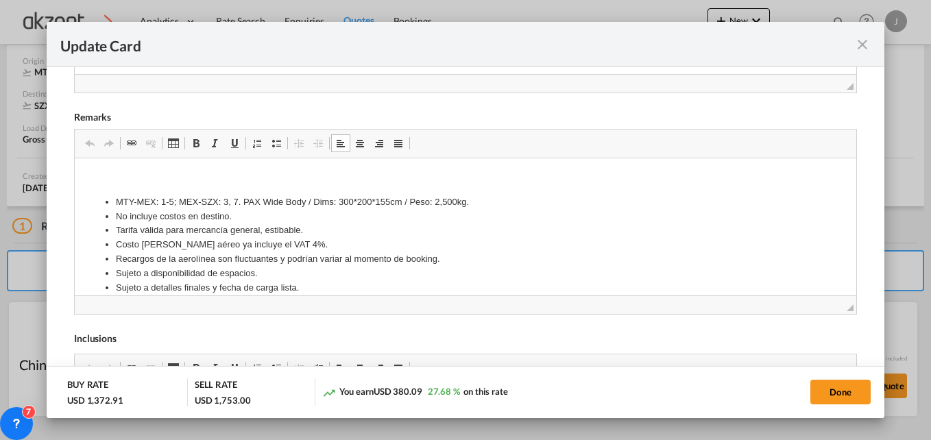
drag, startPoint x: 101, startPoint y: 198, endPoint x: 296, endPoint y: 282, distance: 212.6
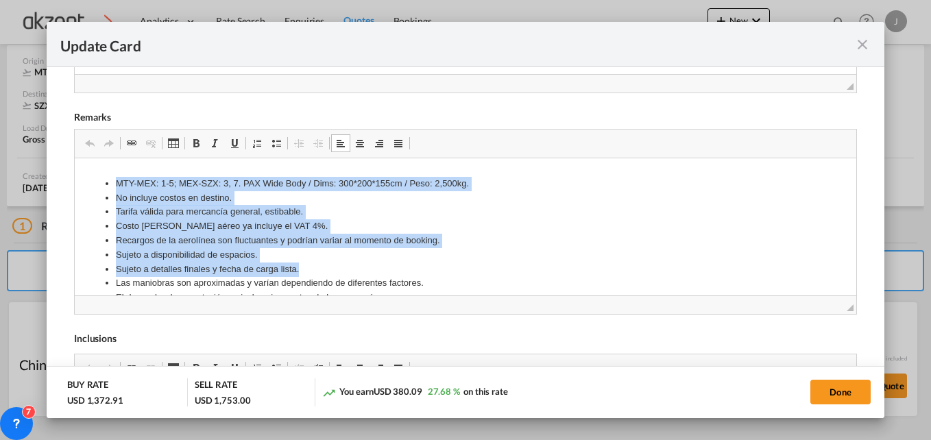
drag, startPoint x: 302, startPoint y: 287, endPoint x: 50, endPoint y: 173, distance: 276.5
click at [74, 173] on html "MTY-MEX: 1-5; MEX-SZX: 3, 7. PAX Wide Body / Dims: 300*200*155cm / Peso: 2,500k…" at bounding box center [465, 240] width 782 height 202
drag, startPoint x: 115, startPoint y: 179, endPoint x: 101, endPoint y: 182, distance: 14.8
click at [115, 179] on li "MTY-MEX: 1-5; MEX-SZX: 3, 7. PAX Wide Body / Dims: 300*200*155cm / Peso: 2,500k…" at bounding box center [464, 183] width 699 height 14
click at [121, 182] on li "MTY-MEX: 1-5; MEX-SZX: 3, 7. PAX Wide Body / Dims: 300*200*155cm / Peso: 2,500k…" at bounding box center [464, 183] width 699 height 14
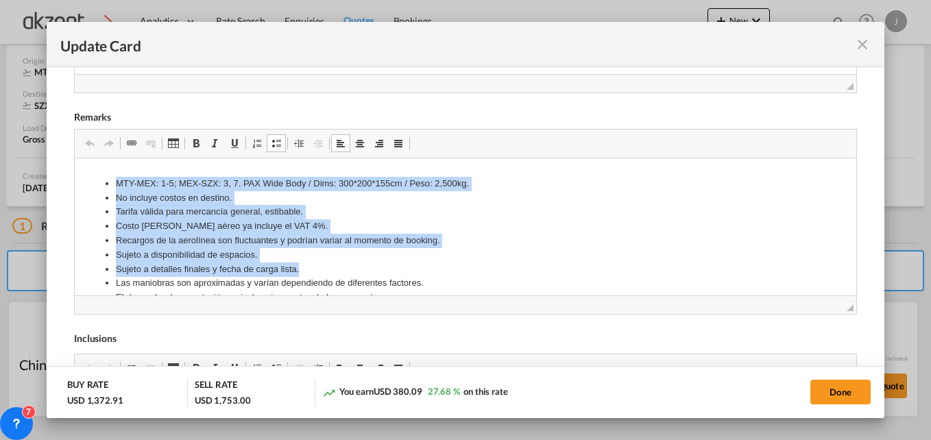
click at [345, 193] on li "No incluye costos en destino." at bounding box center [464, 198] width 699 height 14
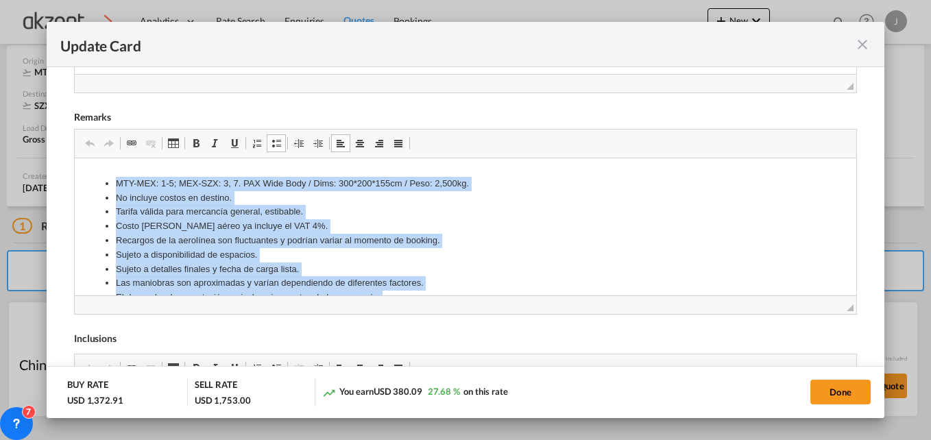
scroll to position [65, 0]
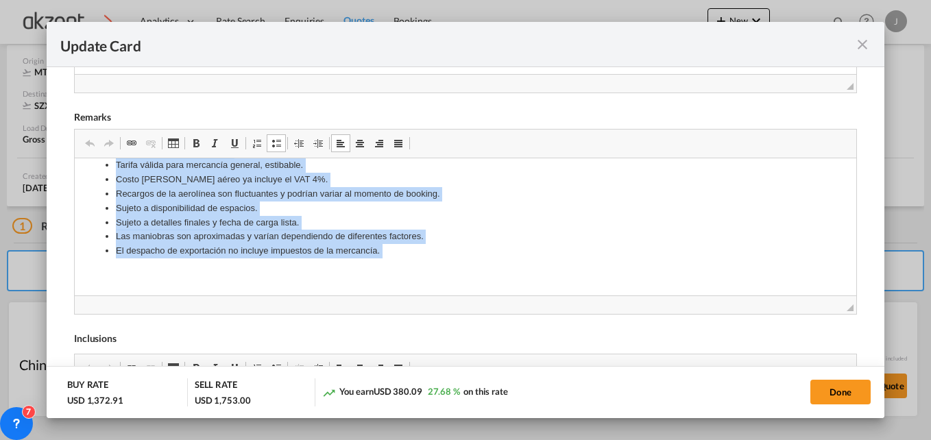
drag, startPoint x: 282, startPoint y: 204, endPoint x: 391, endPoint y: 304, distance: 148.5
click at [391, 295] on html "MTY-MEX: 1-5; MEX-SZX: 3, 7. PAX Wide Body / Dims: 300*200*155cm / Peso: 2,500k…" at bounding box center [465, 194] width 782 height 202
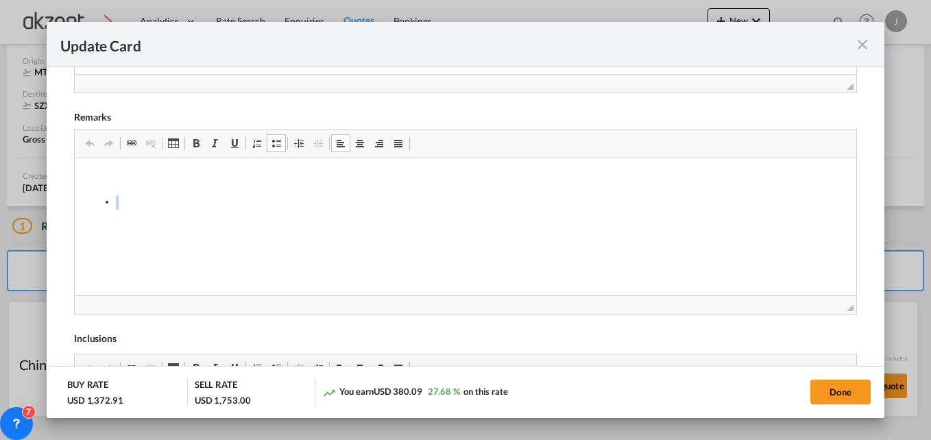
scroll to position [0, 0]
click at [148, 187] on body "Editor de Texto Enriquecido, editor7" at bounding box center [465, 201] width 754 height 60
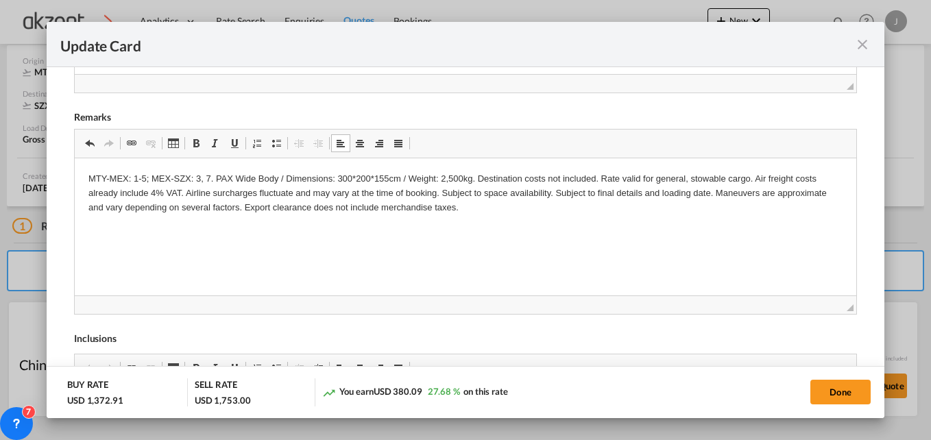
click at [479, 173] on p "MTY-MEX: 1-5; MEX-SZX: 3, 7. PAX Wide Body / Dimensions: 300*200*155cm / Weight…" at bounding box center [465, 192] width 754 height 43
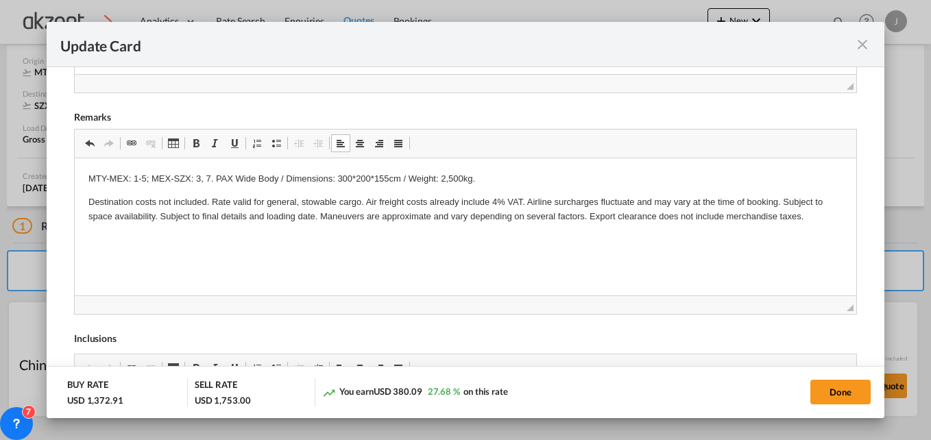
click at [527, 200] on p "Destination costs not included. Rate valid for general, stowable cargo. Air fre…" at bounding box center [465, 209] width 754 height 29
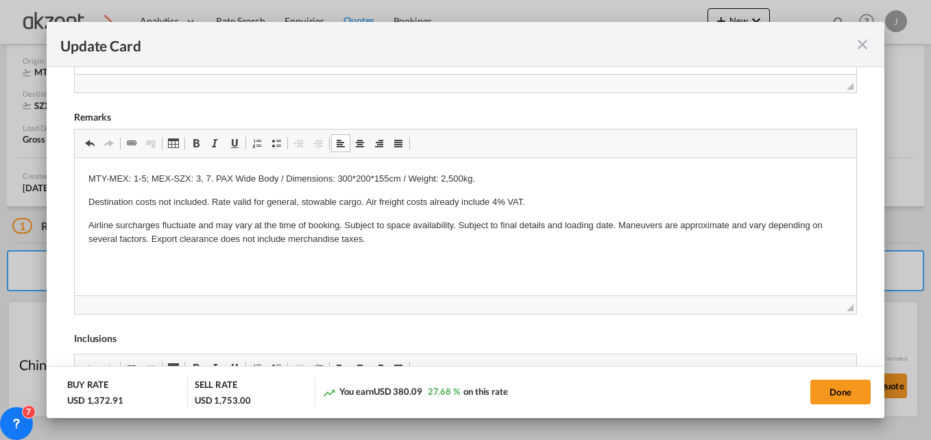
click at [620, 222] on p "Airline surcharges fluctuate and may vary at the time of booking. Subject to sp…" at bounding box center [465, 232] width 754 height 29
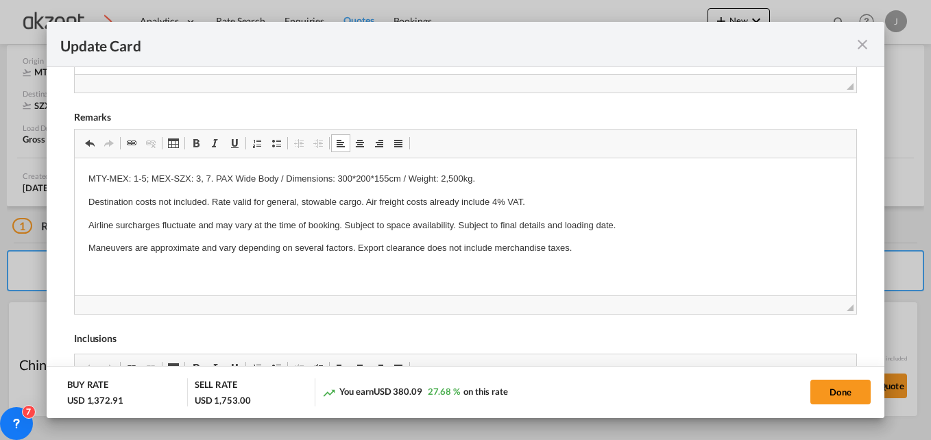
click at [357, 247] on p "Maneuvers are approximate and vary depending on several factors. Export clearan…" at bounding box center [465, 248] width 754 height 14
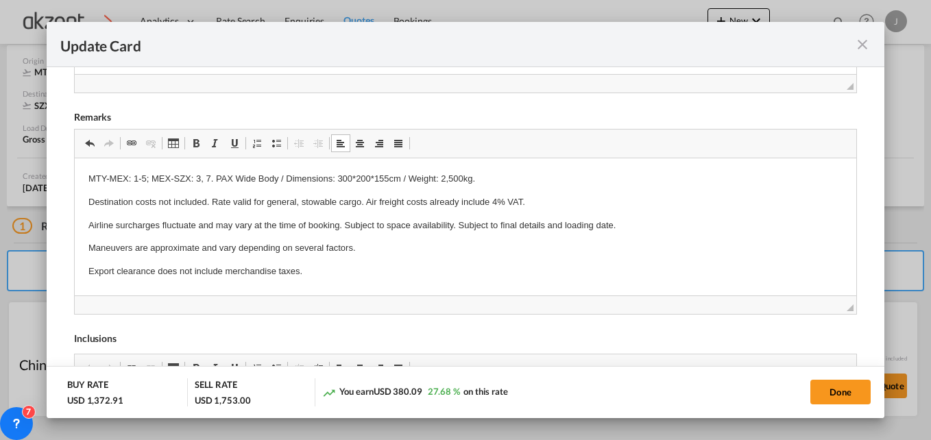
click at [457, 226] on p "Airline surcharges fluctuate and may vary at the time of booking. Subject to sp…" at bounding box center [465, 225] width 754 height 14
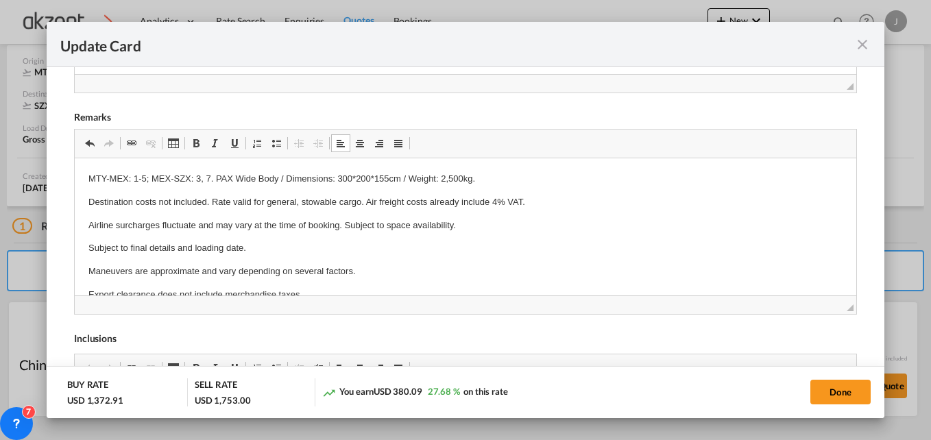
click at [368, 200] on p "Destination costs not included. Rate valid for general, stowable cargo. Air fre…" at bounding box center [465, 202] width 754 height 14
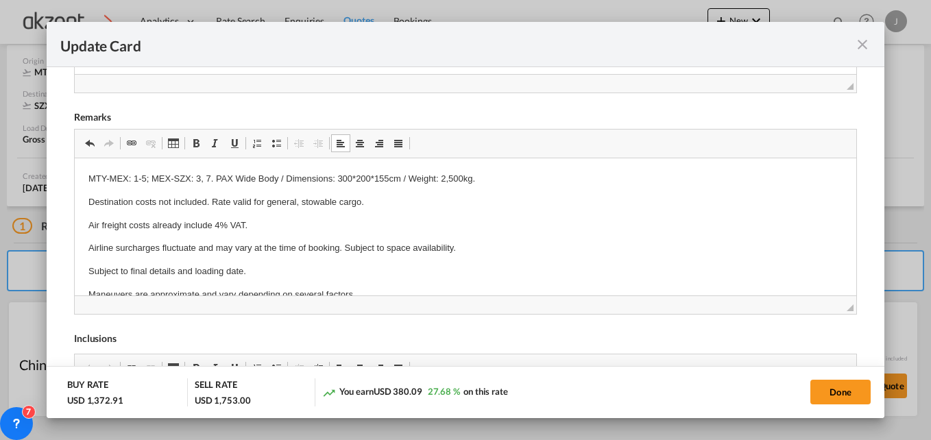
click at [285, 176] on p "MTY-MEX: 1-5; MEX-SZX: 3, 7. PAX Wide Body / Dimensions: 300*200*155cm / Weight…" at bounding box center [465, 178] width 754 height 14
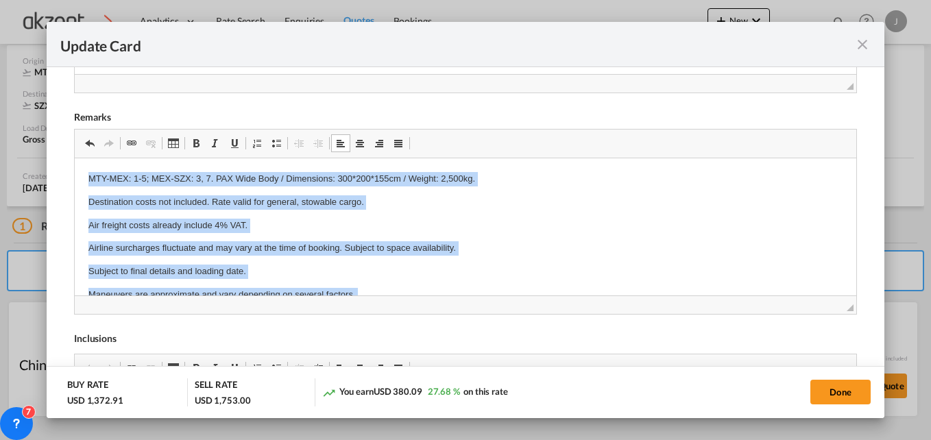
scroll to position [67, 0]
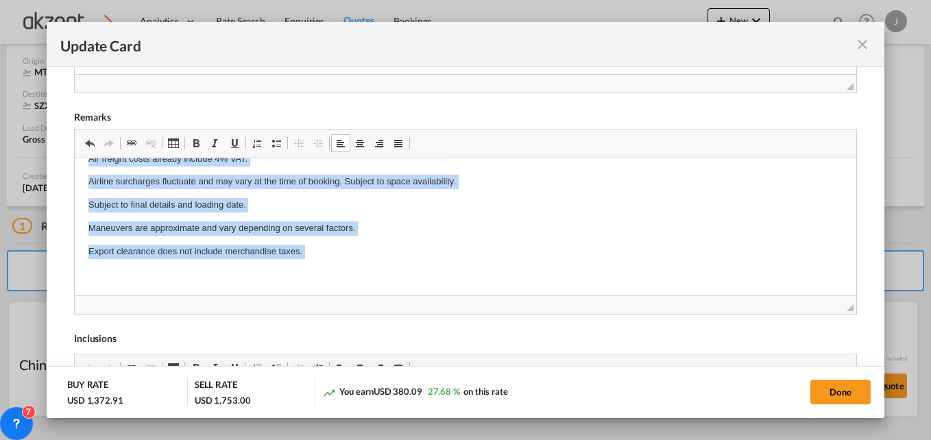
drag, startPoint x: 84, startPoint y: 174, endPoint x: 331, endPoint y: 177, distance: 247.6
click at [421, 295] on html "MTY-MEX: 1-5; MEX-SZX: 3, 7. PAX Wide Body / Dimensions: 300*200*155cm / Weight…" at bounding box center [465, 193] width 782 height 204
click at [272, 144] on span "Update Card Port ..." at bounding box center [276, 143] width 11 height 11
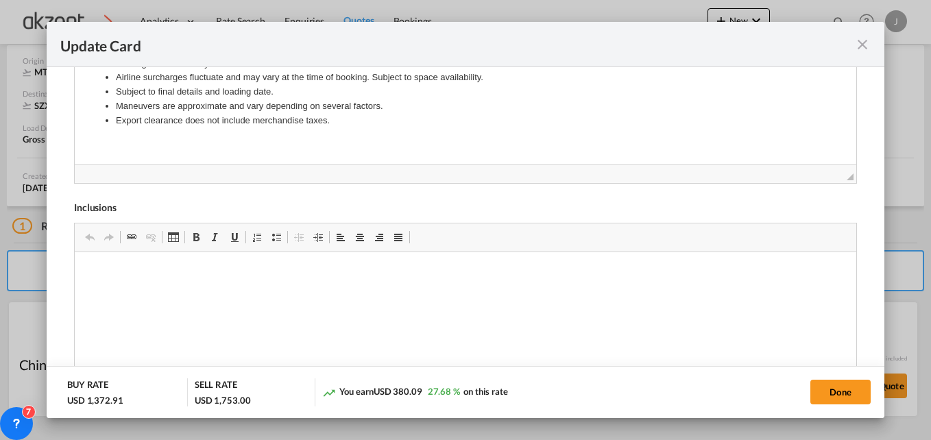
scroll to position [686, 0]
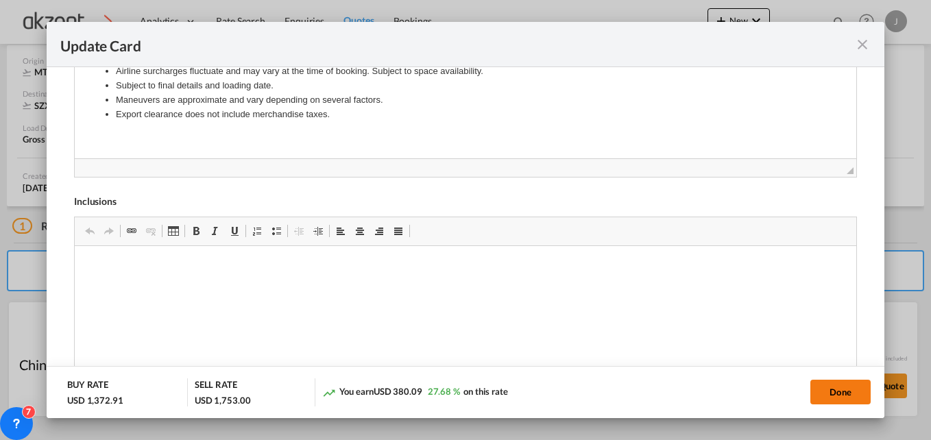
click at [841, 390] on button "Done" at bounding box center [841, 392] width 60 height 25
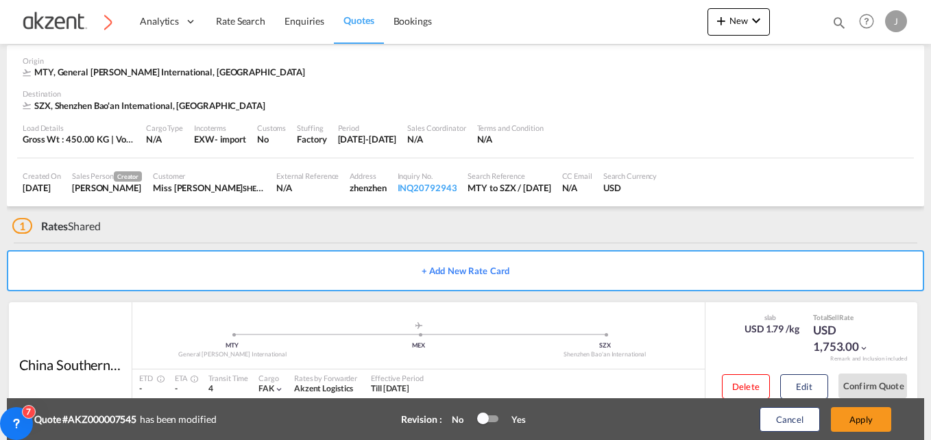
type input "29 Sep 2025"
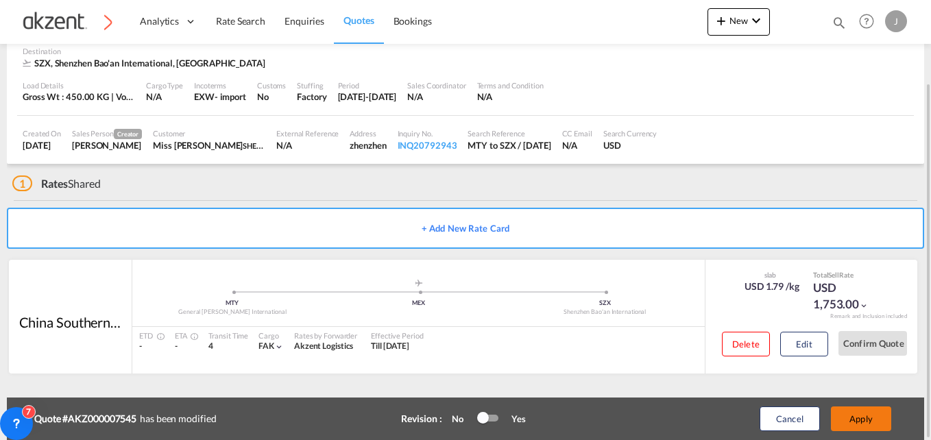
click at [861, 411] on button "Apply" at bounding box center [861, 419] width 60 height 25
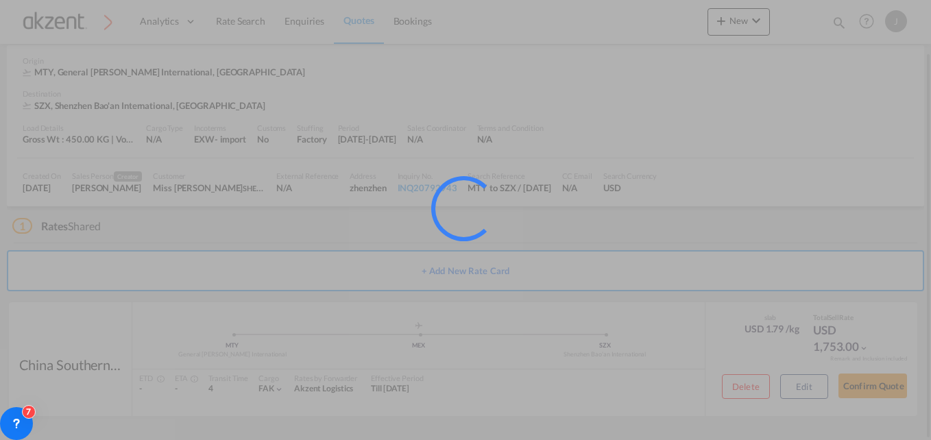
scroll to position [59, 0]
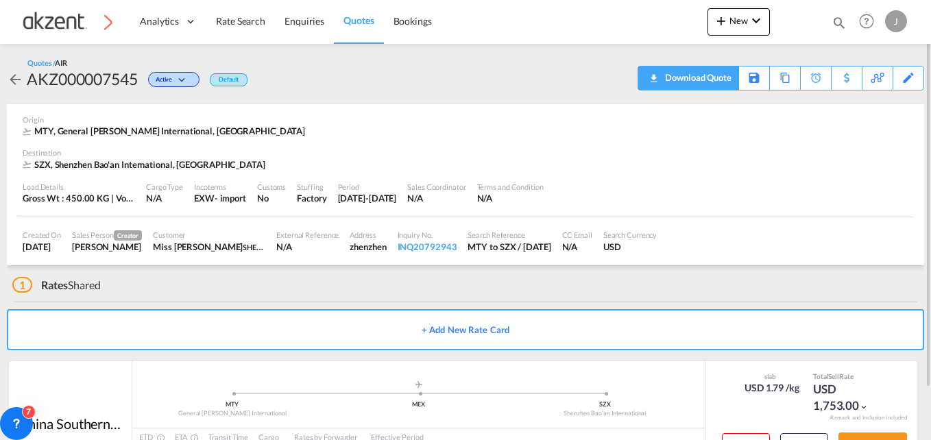
click at [719, 82] on div "Download Quote" at bounding box center [697, 78] width 70 height 22
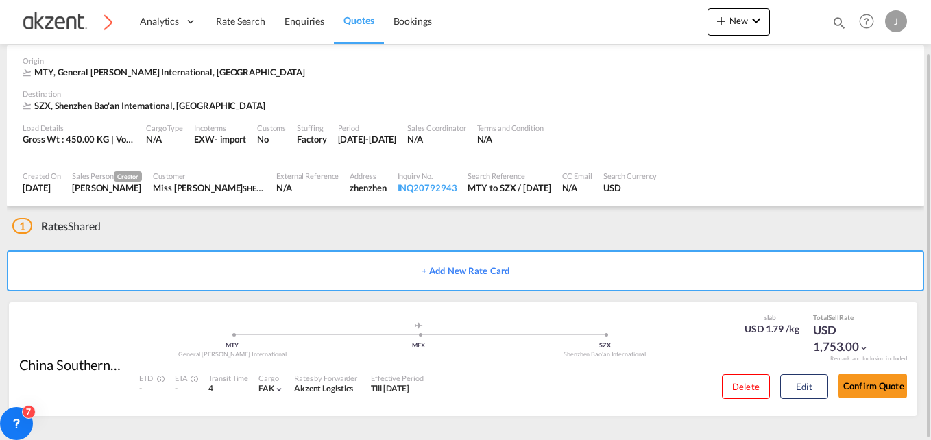
scroll to position [0, 0]
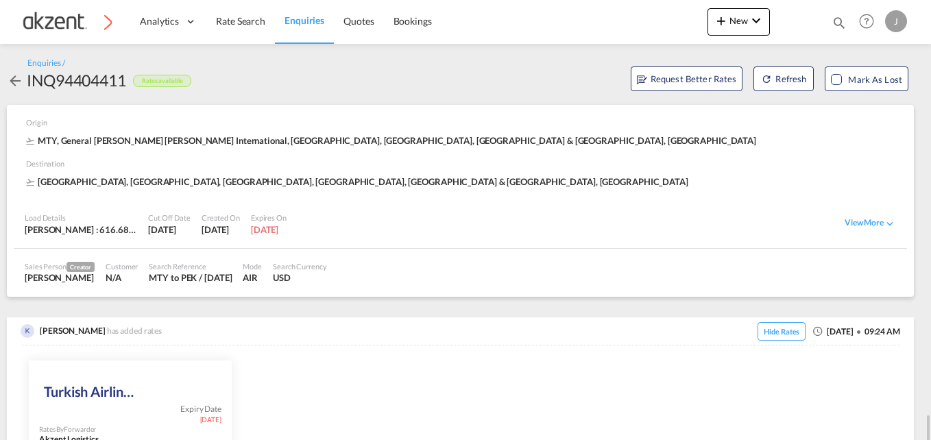
scroll to position [274, 0]
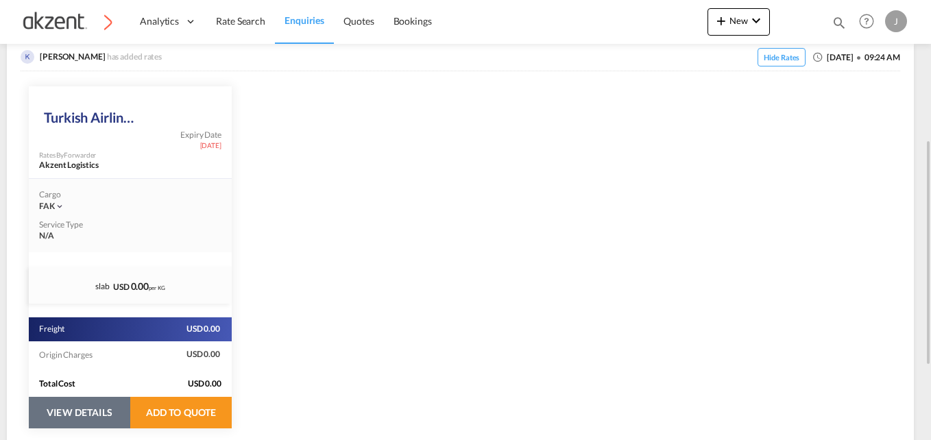
click at [57, 414] on button "VIEW DETAILS" at bounding box center [79, 413] width 101 height 32
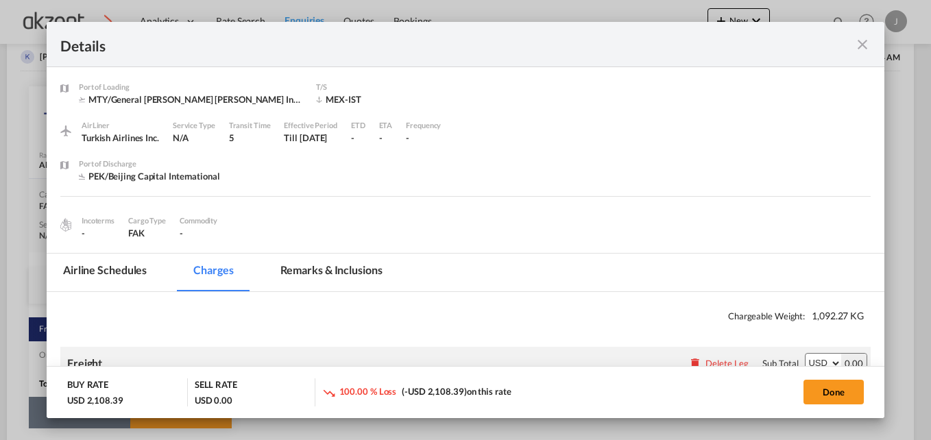
select select "chargeable_weight"
select select "per_hawb"
select select "per_awb"
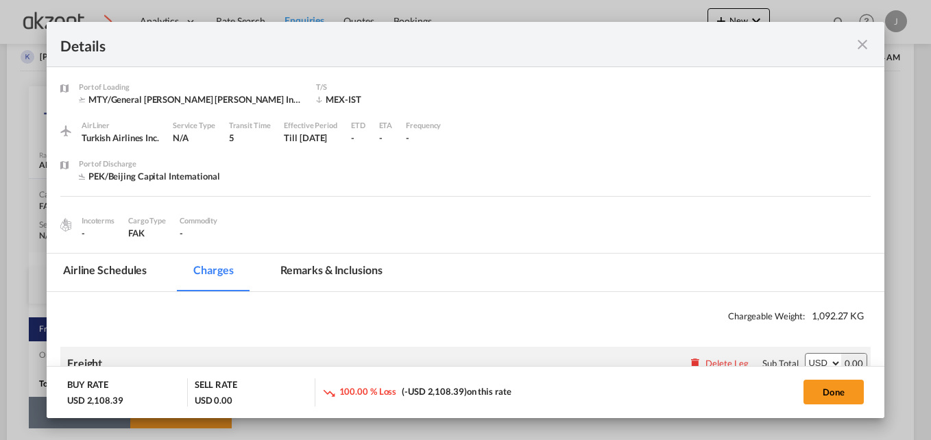
select select "per_shipment"
click at [867, 37] on md-icon "icon-close fg-AAA8AD m-0 cursor" at bounding box center [862, 44] width 16 height 16
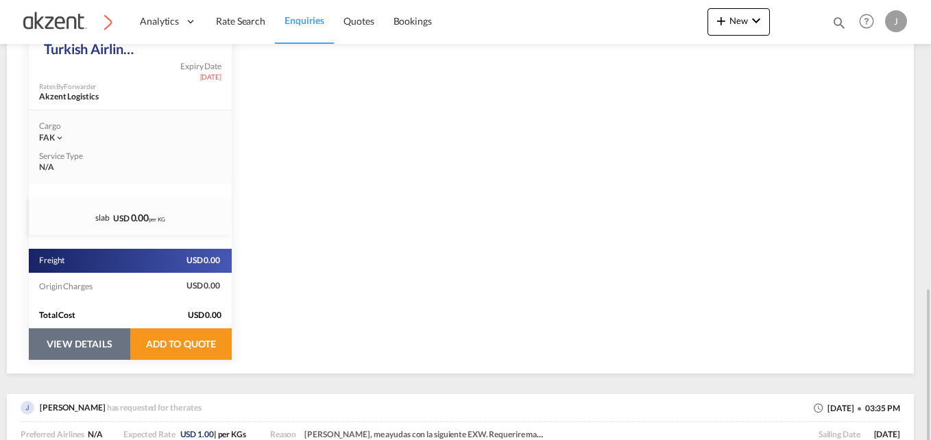
scroll to position [418, 0]
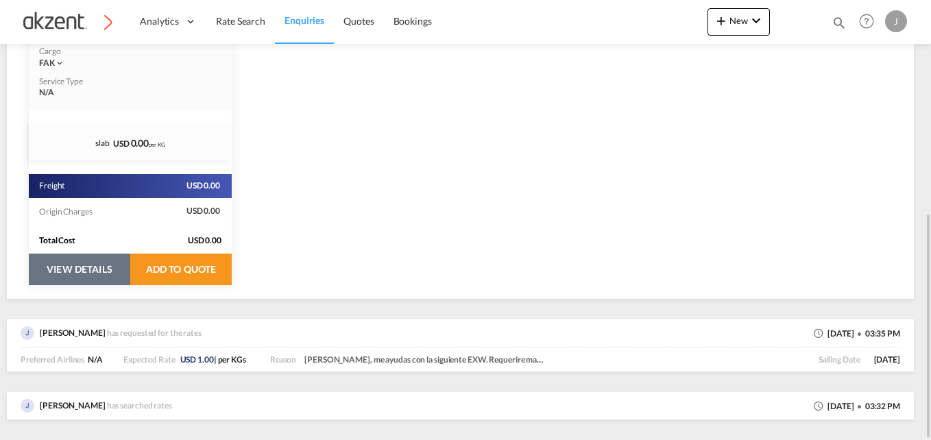
click at [93, 268] on button "VIEW DETAILS" at bounding box center [79, 270] width 101 height 32
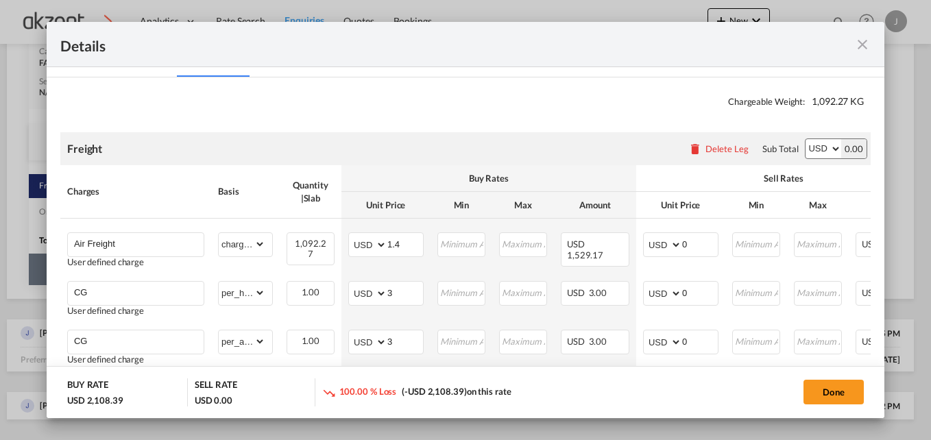
scroll to position [137, 0]
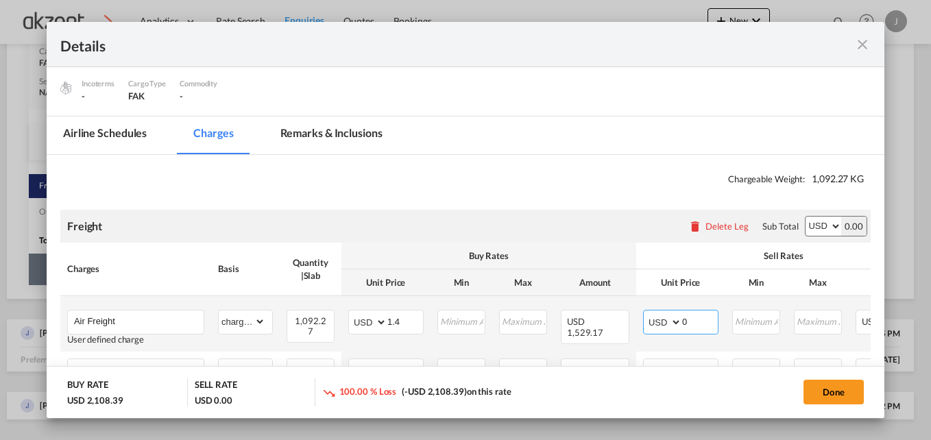
click at [680, 317] on select "AED AFN ALL AMD ANG AOA ARS AUD AWG AZN BAM BBD BDT BGN BHD BIF BMD BND BOB BRL…" at bounding box center [664, 322] width 36 height 19
click at [694, 321] on input "0" at bounding box center [700, 321] width 36 height 21
type input "1.5"
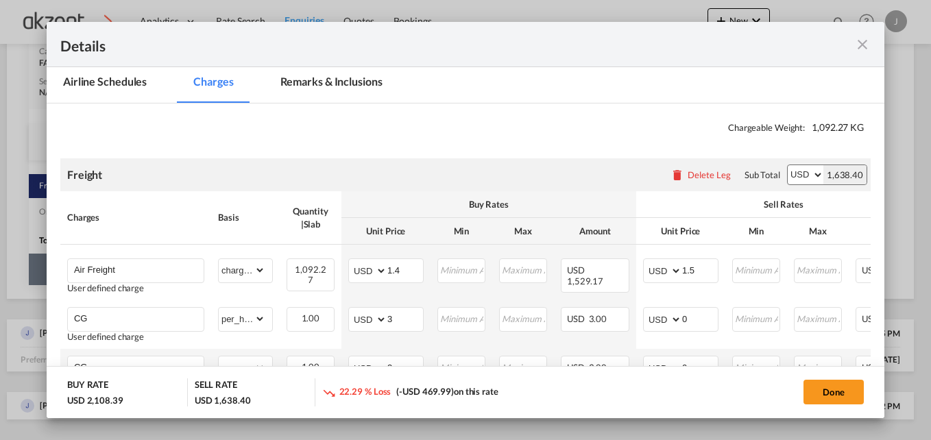
scroll to position [274, 0]
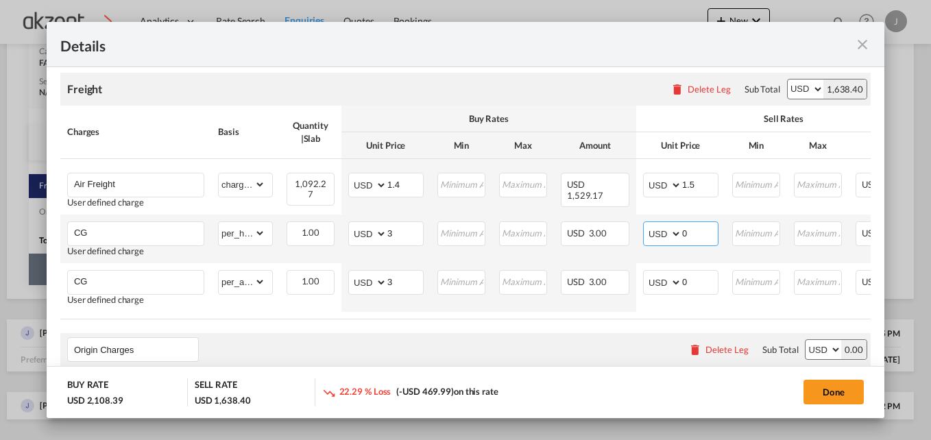
click at [697, 227] on input "0" at bounding box center [700, 232] width 36 height 21
type input "5"
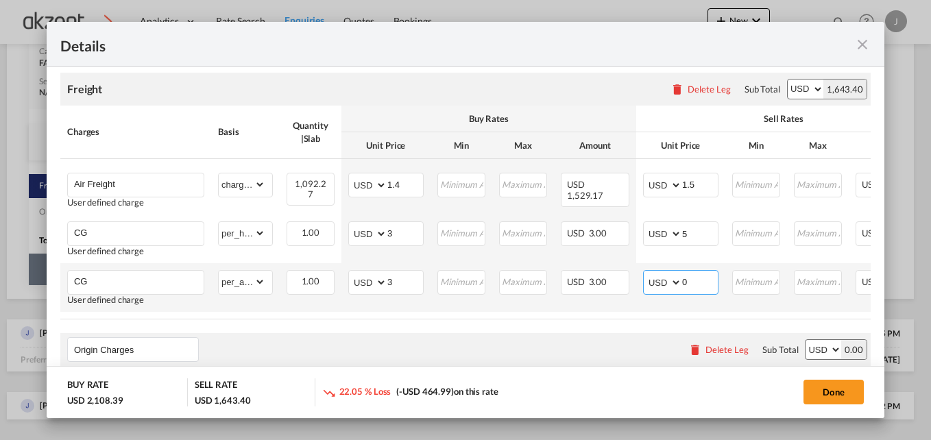
click at [708, 281] on input "0" at bounding box center [700, 281] width 36 height 21
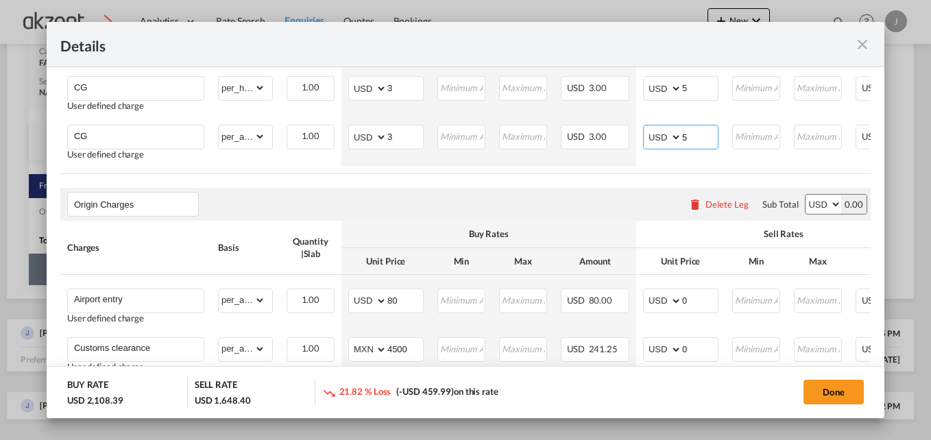
scroll to position [562, 0]
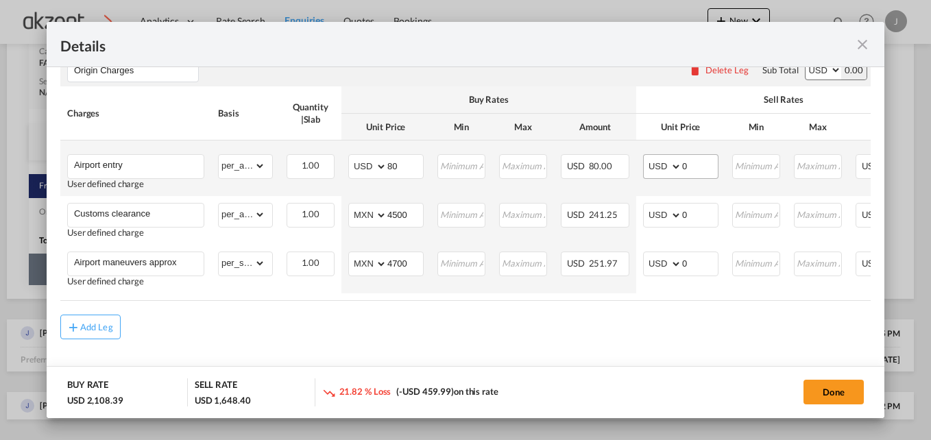
type input "5"
click at [700, 161] on input "0" at bounding box center [700, 165] width 36 height 21
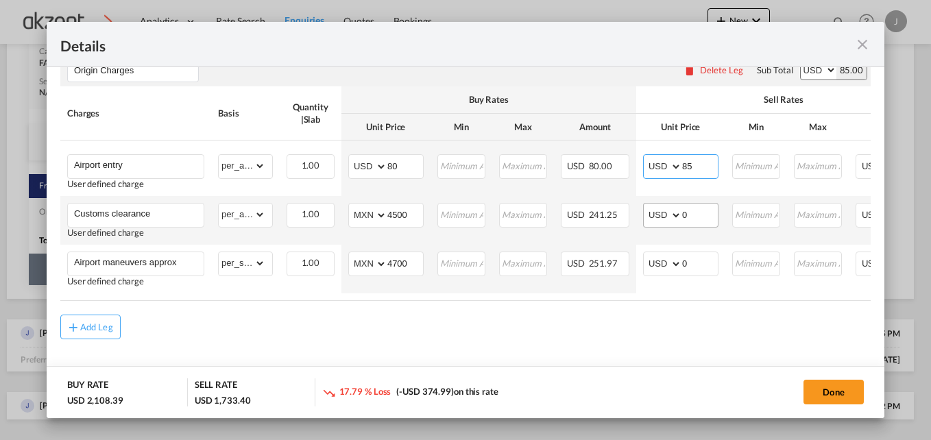
type input "85"
click at [698, 218] on input "0" at bounding box center [700, 214] width 36 height 21
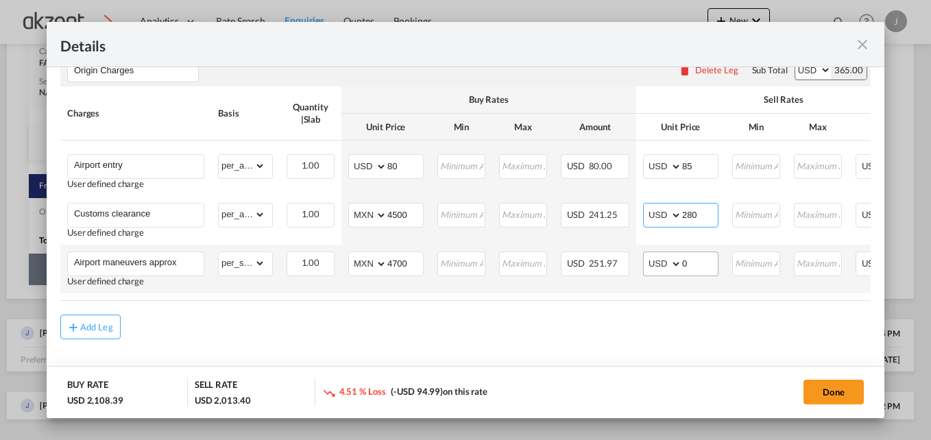
type input "280"
click at [693, 263] on input "0" at bounding box center [700, 262] width 36 height 21
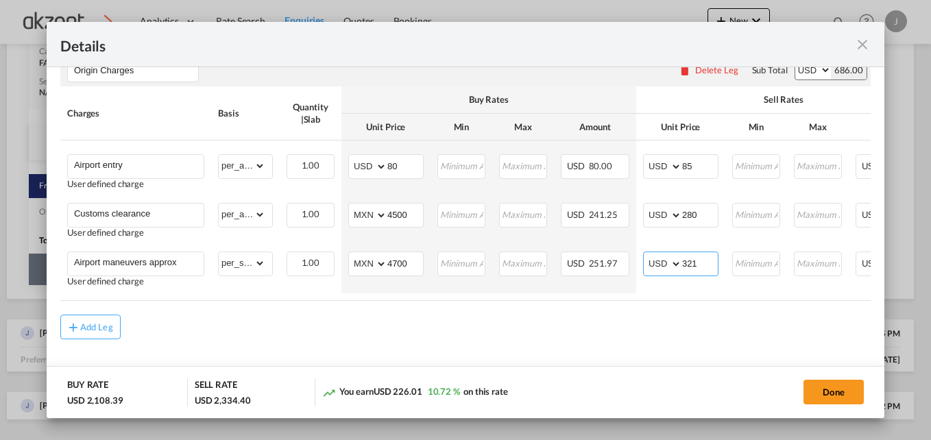
type input "321"
click at [627, 333] on div "Add Leg" at bounding box center [465, 327] width 811 height 25
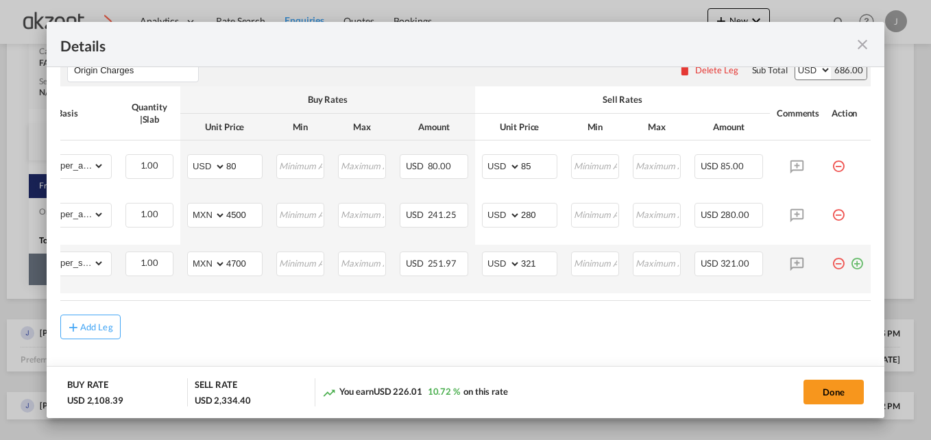
click at [850, 261] on md-icon "icon-plus-circle-outline green-400-fg" at bounding box center [857, 259] width 14 height 14
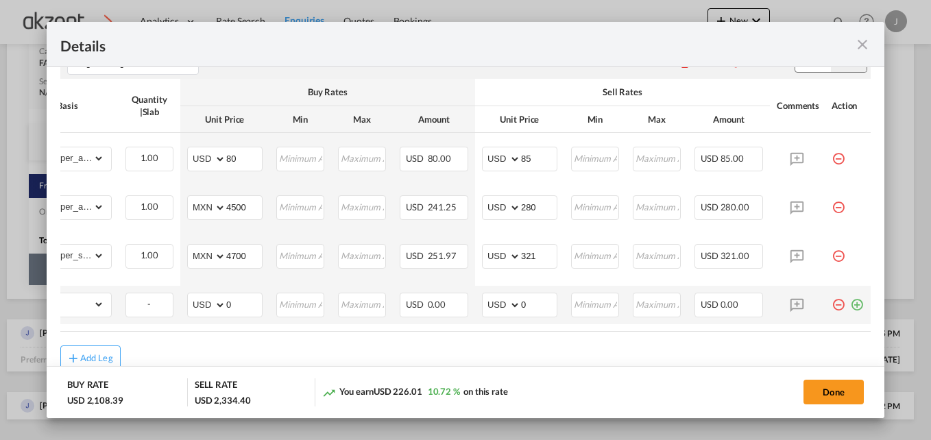
scroll to position [0, 0]
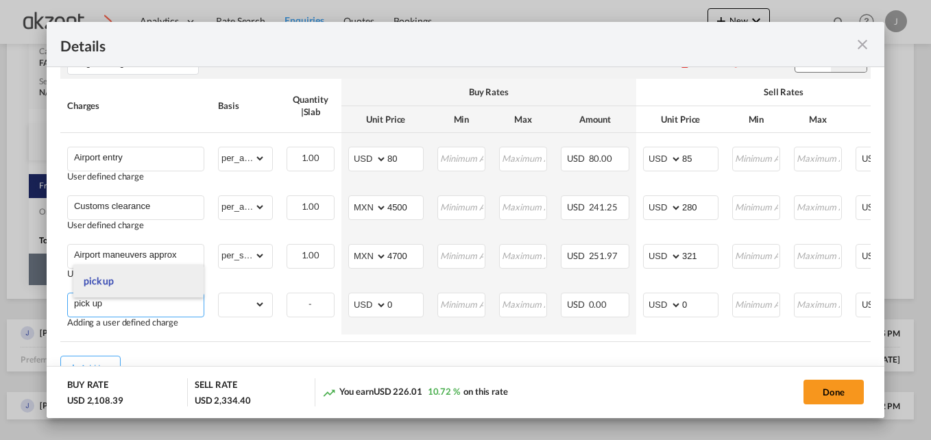
click at [109, 277] on span "pick up" at bounding box center [99, 281] width 30 height 12
type input "pick up"
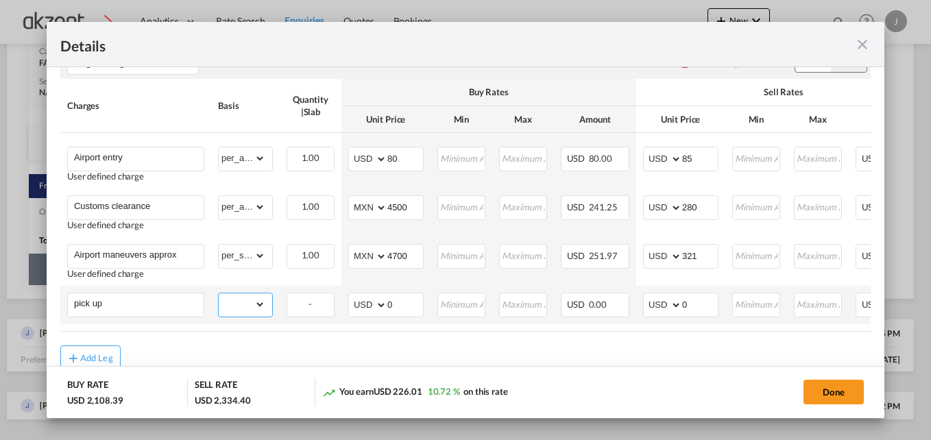
click at [256, 305] on select "gross_weight volumetric_weight per_shipment per_bl per_km per_hawb per_kg per_p…" at bounding box center [242, 304] width 47 height 22
select select "per_shipment"
click at [219, 297] on select "gross_weight volumetric_weight per_shipment per_bl per_km per_hawb per_kg per_p…" at bounding box center [242, 304] width 47 height 22
click at [368, 302] on select "AED AFN ALL AMD ANG AOA ARS AUD AWG AZN BAM BBD BDT BGN BHD BIF BMD BND BOB BRL…" at bounding box center [369, 305] width 36 height 19
select select "string:MXN"
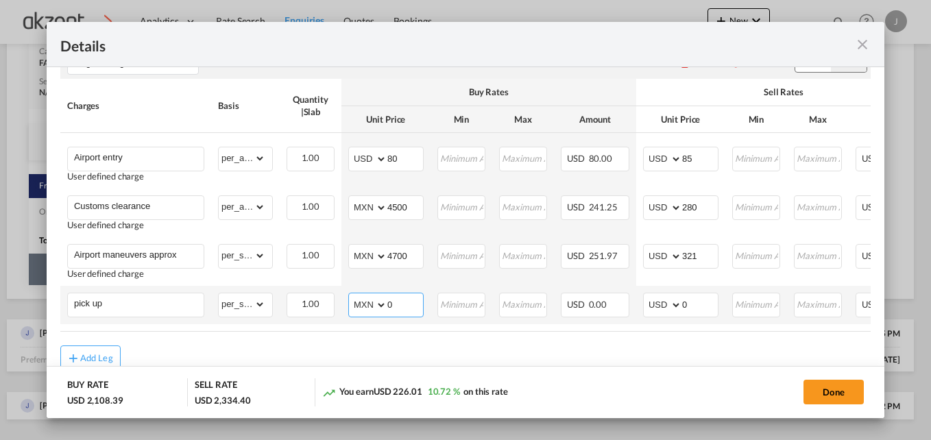
click at [351, 299] on select "AED AFN ALL AMD ANG AOA ARS AUD AWG AZN BAM BBD BDT BGN BHD BIF BMD BND BOB BRL…" at bounding box center [369, 305] width 36 height 19
click at [405, 308] on input "0" at bounding box center [405, 303] width 36 height 21
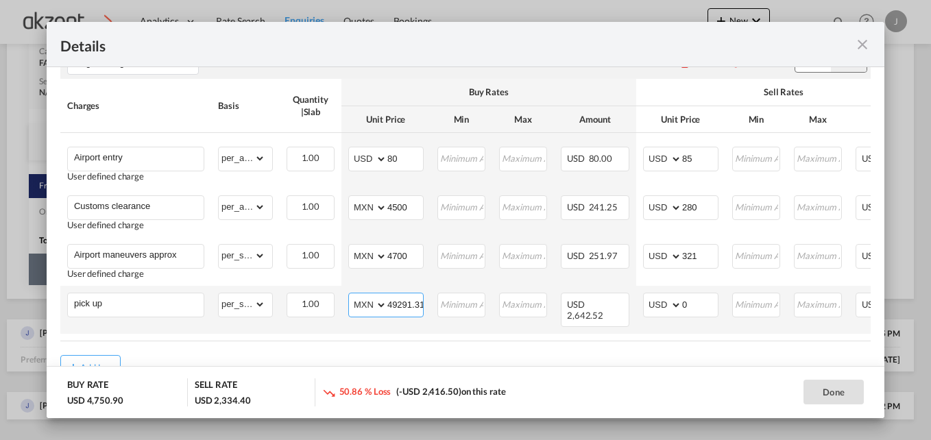
scroll to position [0, 1]
type input "49291.31"
click at [699, 304] on input "0" at bounding box center [700, 303] width 36 height 21
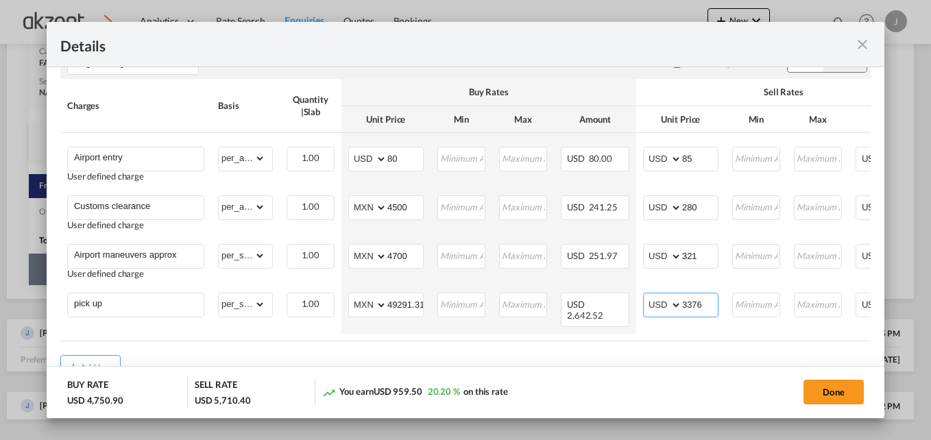
type input "3376"
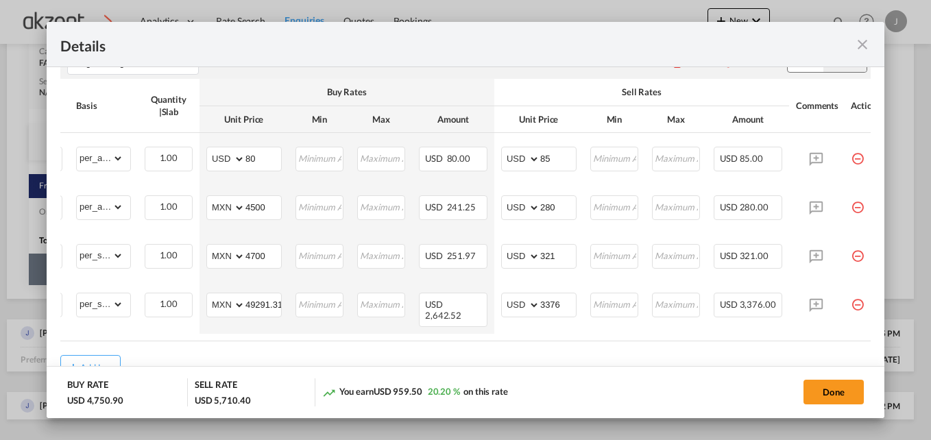
scroll to position [0, 171]
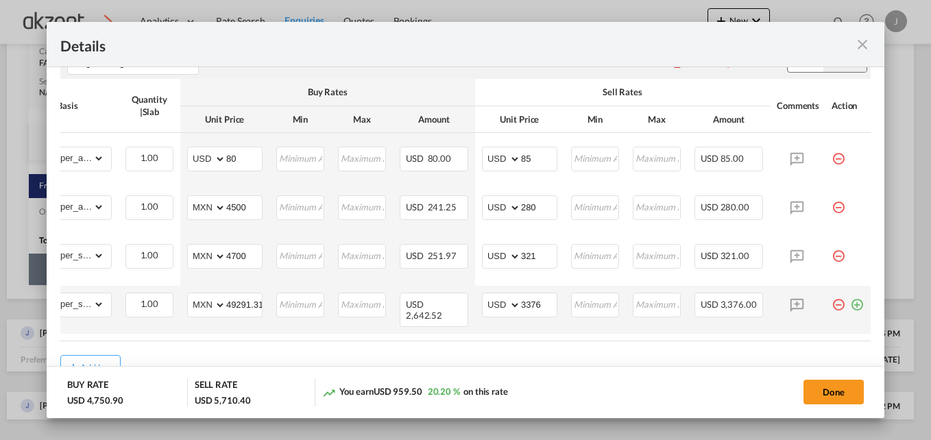
click at [850, 306] on md-icon "icon-plus-circle-outline green-400-fg" at bounding box center [857, 300] width 14 height 14
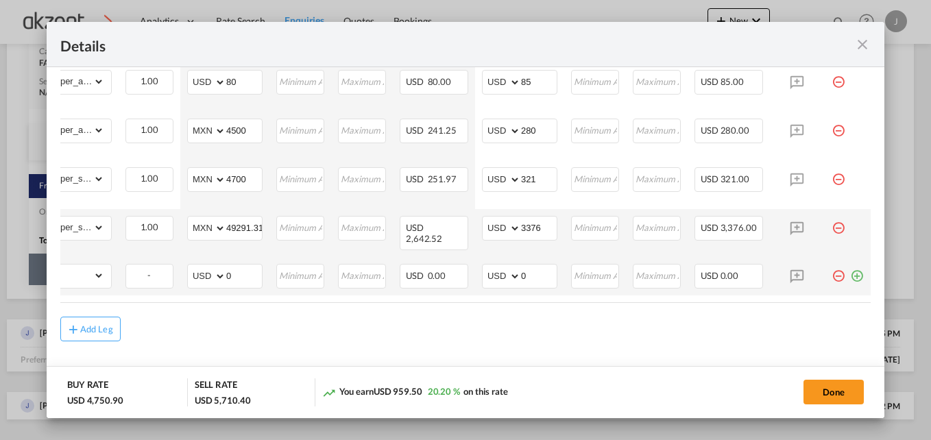
click at [850, 265] on md-icon "icon-plus-circle-outline green-400-fg" at bounding box center [857, 271] width 14 height 14
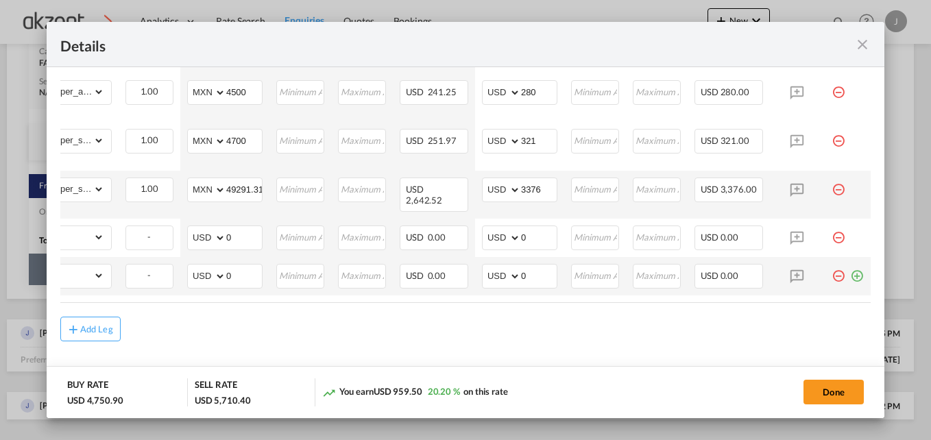
drag, startPoint x: 849, startPoint y: 268, endPoint x: 760, endPoint y: 283, distance: 90.3
click at [850, 268] on md-icon "icon-plus-circle-outline green-400-fg" at bounding box center [857, 271] width 14 height 14
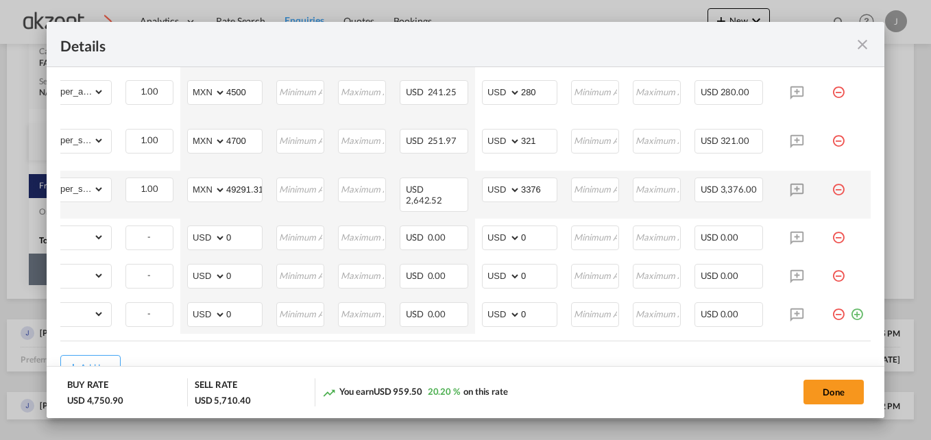
scroll to position [0, 0]
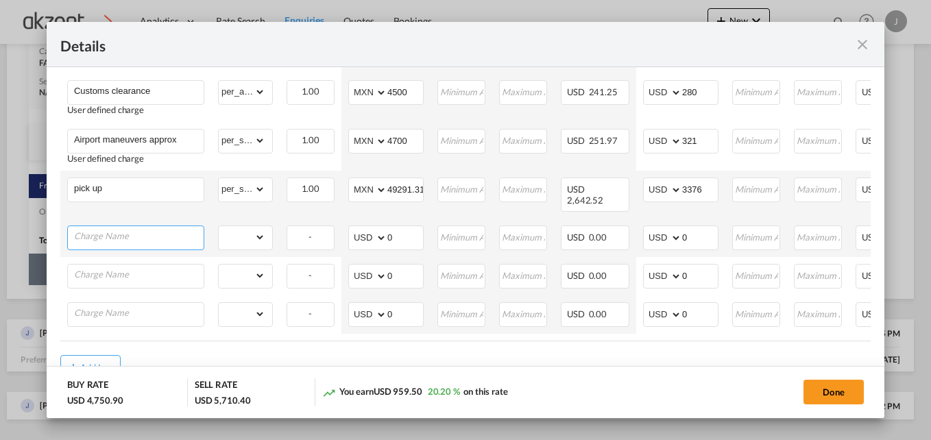
click at [135, 226] on input "Charge Name" at bounding box center [139, 236] width 130 height 21
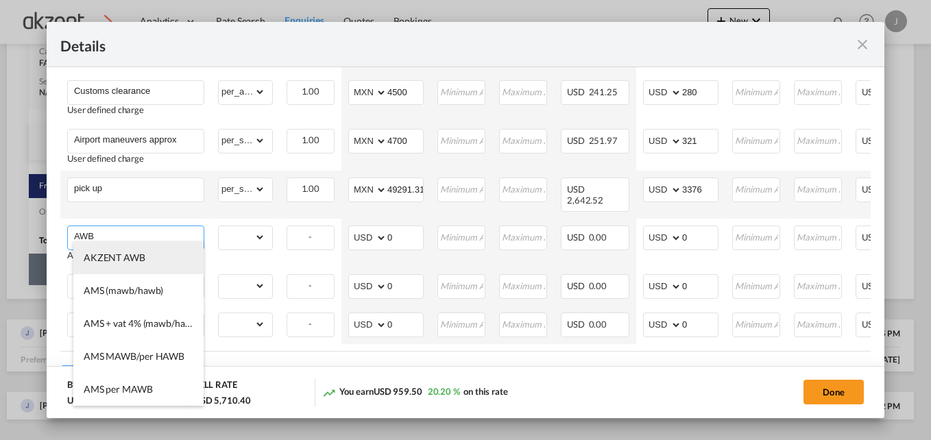
scroll to position [274, 0]
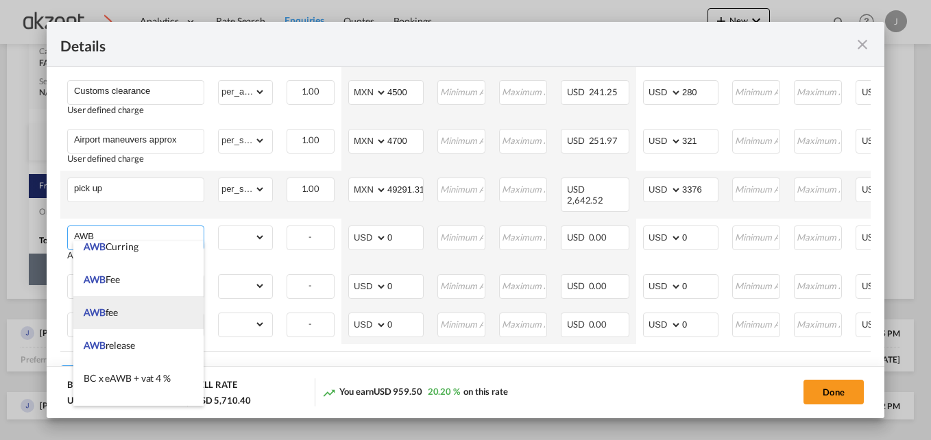
click at [123, 311] on li "AWB fee" at bounding box center [138, 312] width 130 height 33
type input "AWB fee"
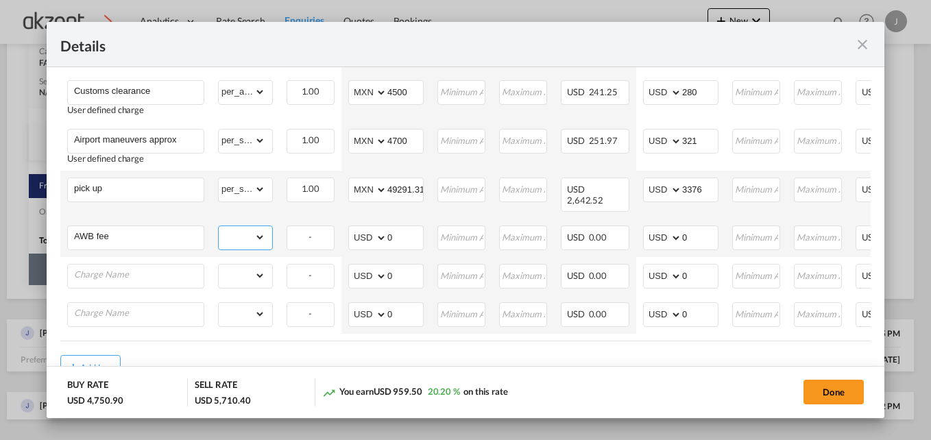
click at [261, 228] on select "gross_weight volumetric_weight per_shipment per_bl per_km per_hawb per_kg per_p…" at bounding box center [242, 237] width 47 height 22
select select "per_shipment"
click at [219, 226] on select "gross_weight volumetric_weight per_shipment per_bl per_km per_hawb per_kg per_p…" at bounding box center [242, 237] width 47 height 22
click at [694, 235] on input "0" at bounding box center [700, 236] width 36 height 21
type input "50"
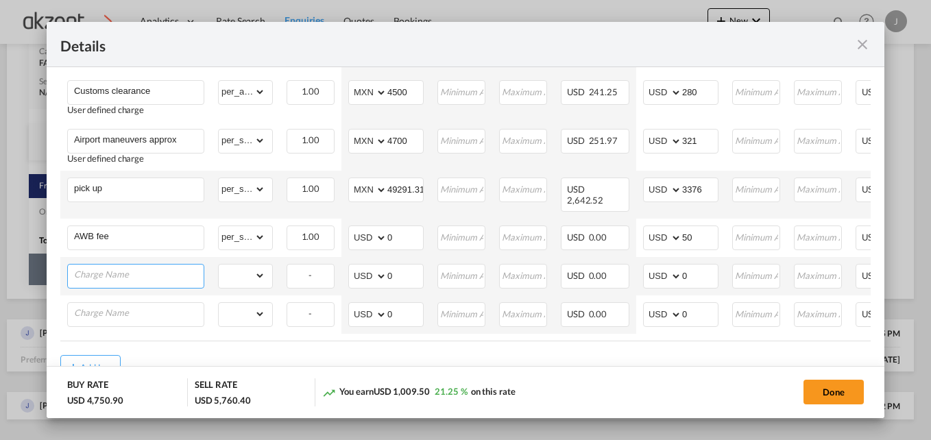
click at [132, 276] on input "Charge Name" at bounding box center [139, 275] width 130 height 21
type input "c"
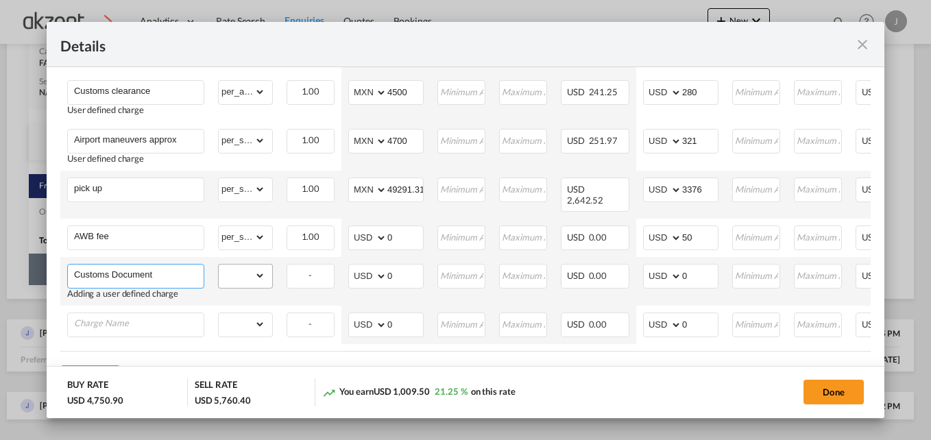
type input "Customs Document"
drag, startPoint x: 259, startPoint y: 270, endPoint x: 262, endPoint y: 256, distance: 14.1
click at [259, 270] on select "gross_weight volumetric_weight per_shipment per_bl per_km per_hawb per_kg per_p…" at bounding box center [242, 276] width 47 height 22
select select "per_shipment"
click at [219, 265] on select "gross_weight volumetric_weight per_shipment per_bl per_km per_hawb per_kg per_p…" at bounding box center [242, 276] width 47 height 22
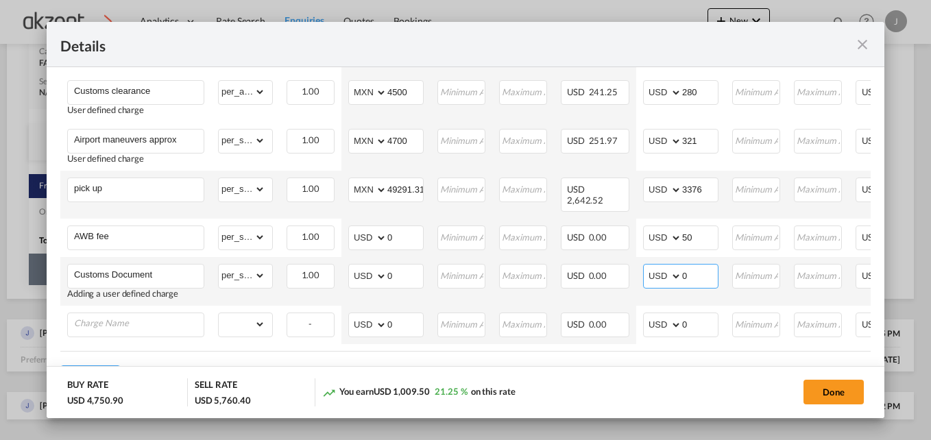
click at [699, 269] on input "0" at bounding box center [700, 275] width 36 height 21
type input "50"
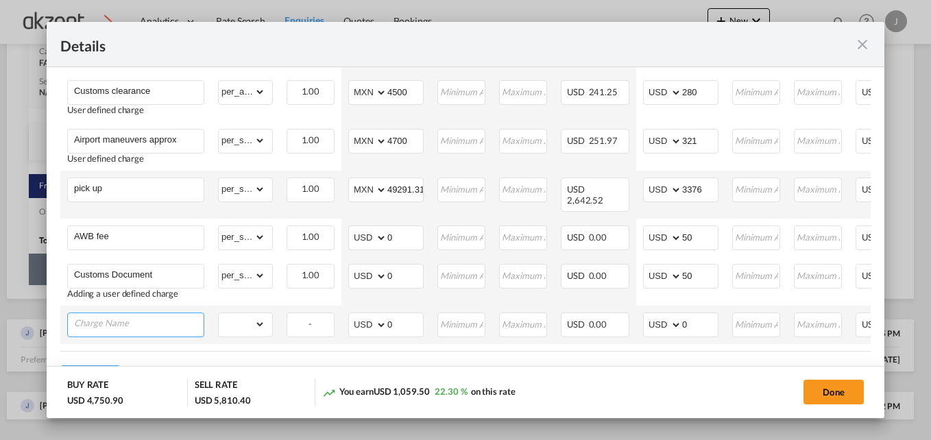
click at [121, 320] on input "Charge Name" at bounding box center [139, 323] width 130 height 21
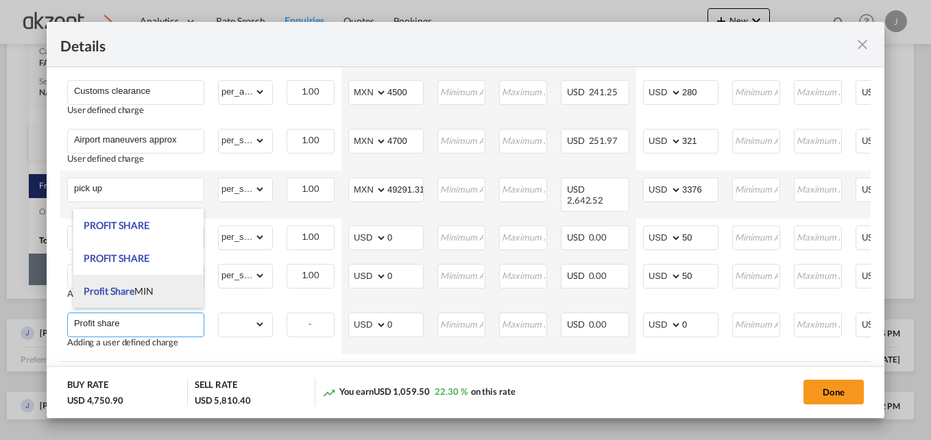
click at [150, 285] on span "Profit Share MIN" at bounding box center [119, 291] width 70 height 12
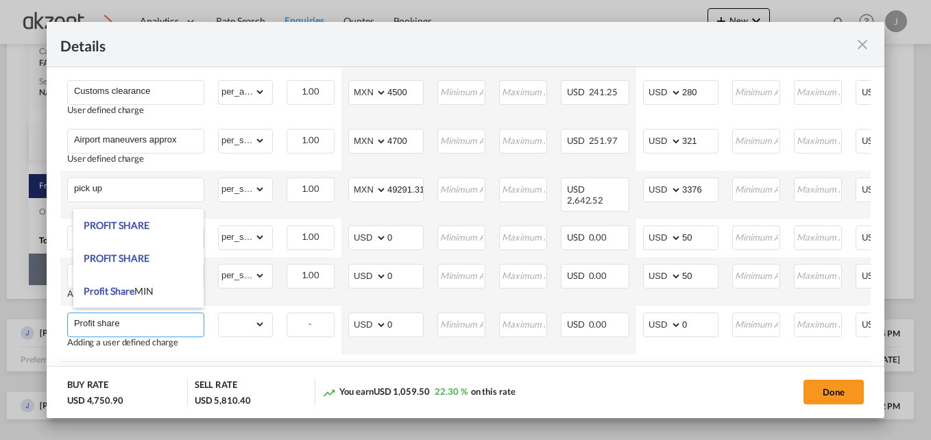
type input "Profit Share MIN"
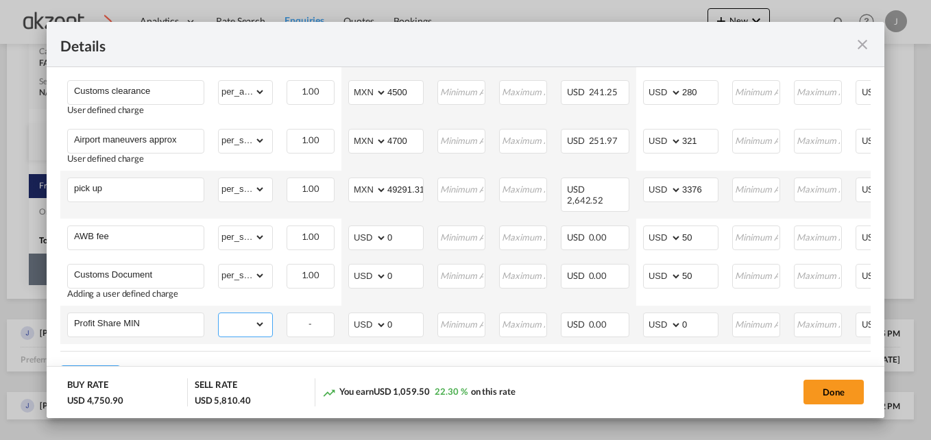
click at [258, 314] on select "gross_weight volumetric_weight per_shipment per_bl per_km per_hawb per_kg per_p…" at bounding box center [242, 324] width 47 height 22
select select "per_shipment"
click at [219, 313] on select "gross_weight volumetric_weight per_shipment per_bl per_km per_hawb per_kg per_p…" at bounding box center [242, 324] width 47 height 22
click at [706, 317] on input "0" at bounding box center [700, 323] width 36 height 21
type input "50"
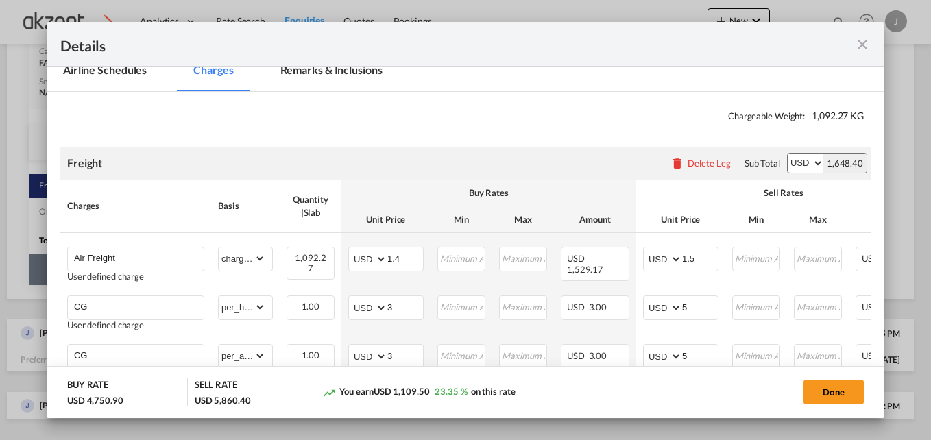
scroll to position [197, 0]
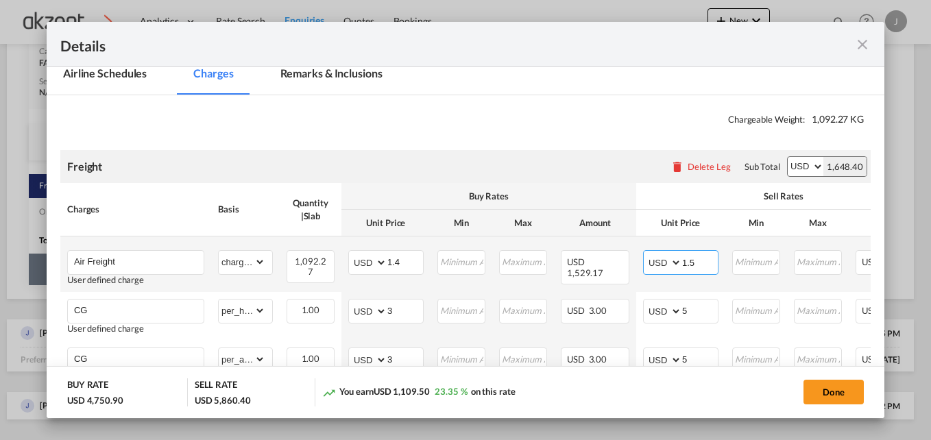
click at [706, 266] on input "1.5" at bounding box center [700, 261] width 36 height 21
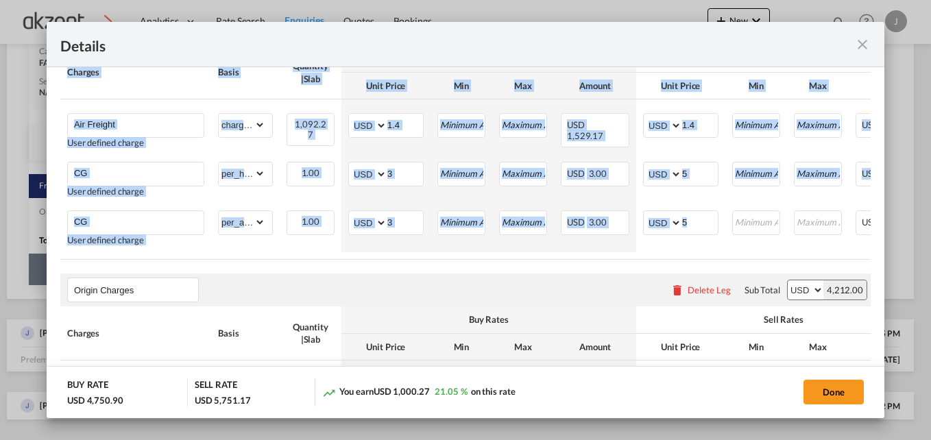
scroll to position [0, 101]
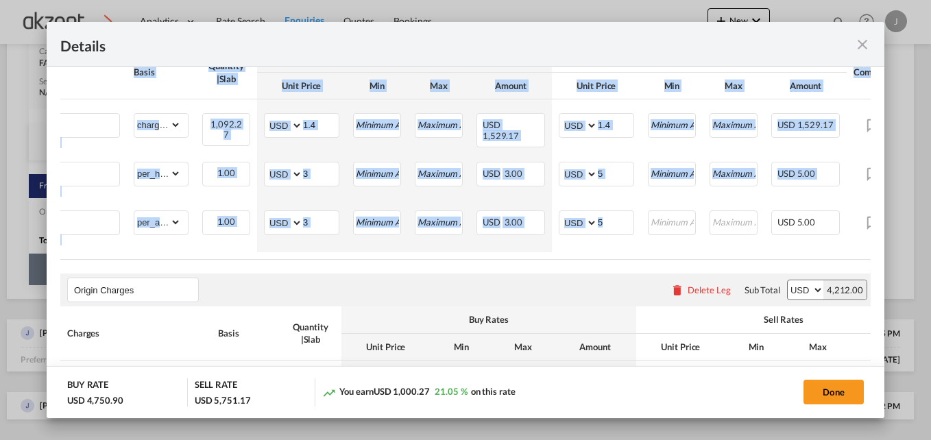
drag, startPoint x: 647, startPoint y: 259, endPoint x: 864, endPoint y: 256, distance: 216.7
click at [864, 256] on md-content "Chargeable Weight: 1,092.27 KG Freight Please enter leg name Leg Name Already E…" at bounding box center [466, 374] width 838 height 833
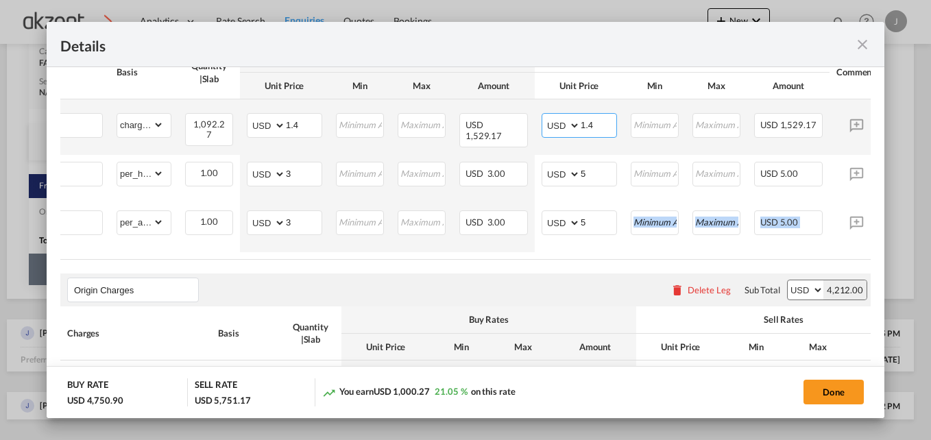
click at [598, 120] on input "1.4" at bounding box center [599, 124] width 36 height 21
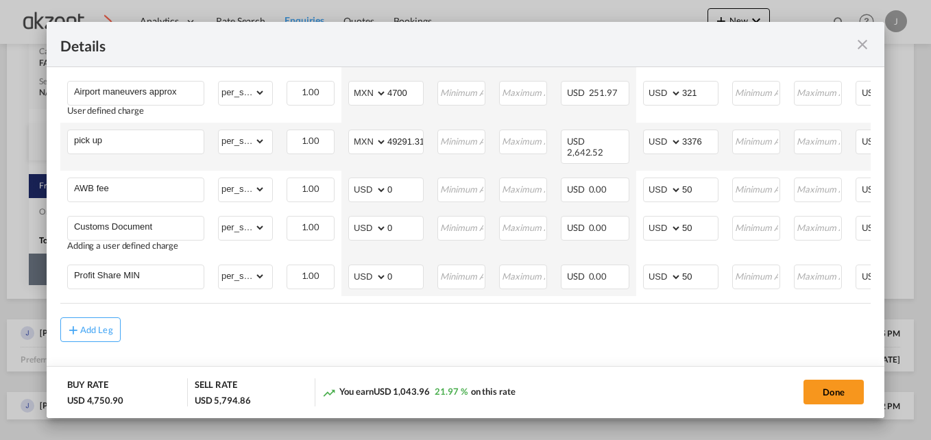
scroll to position [725, 0]
type input "1.44"
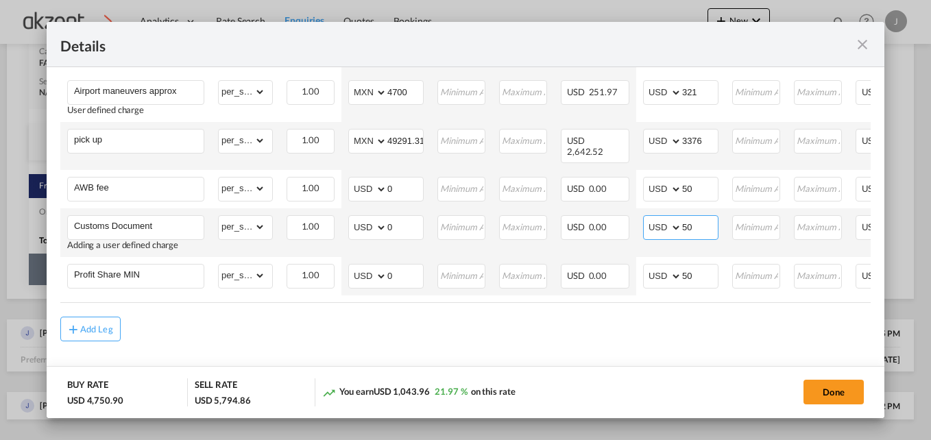
click at [697, 226] on input "50" at bounding box center [700, 226] width 36 height 21
type input "5"
type input "40"
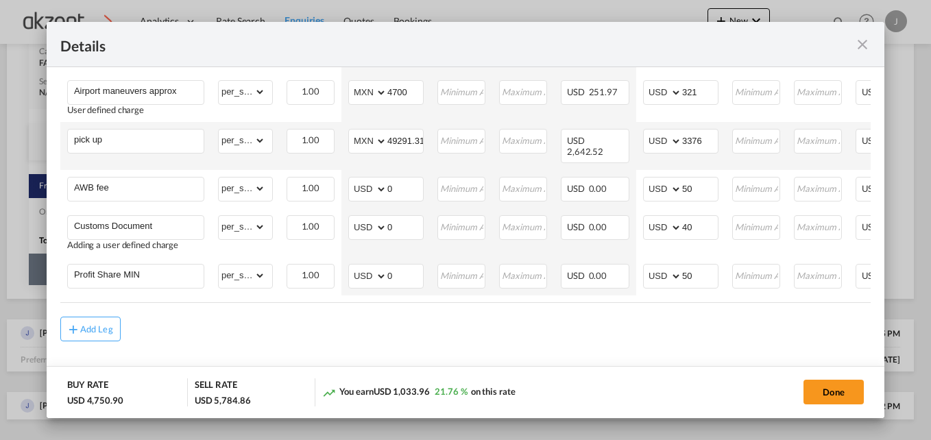
click at [688, 334] on div "Add Leg" at bounding box center [465, 329] width 811 height 25
click at [813, 386] on button "Done" at bounding box center [834, 392] width 60 height 25
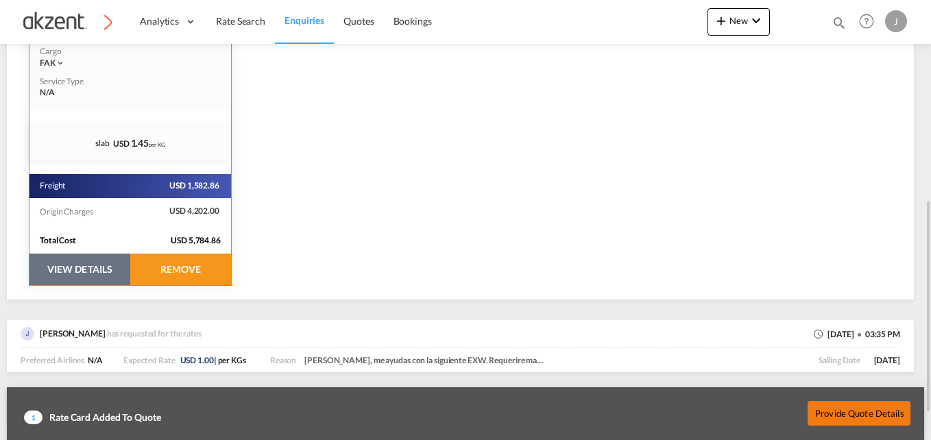
click at [875, 414] on button "Provide Quote Details" at bounding box center [859, 412] width 103 height 25
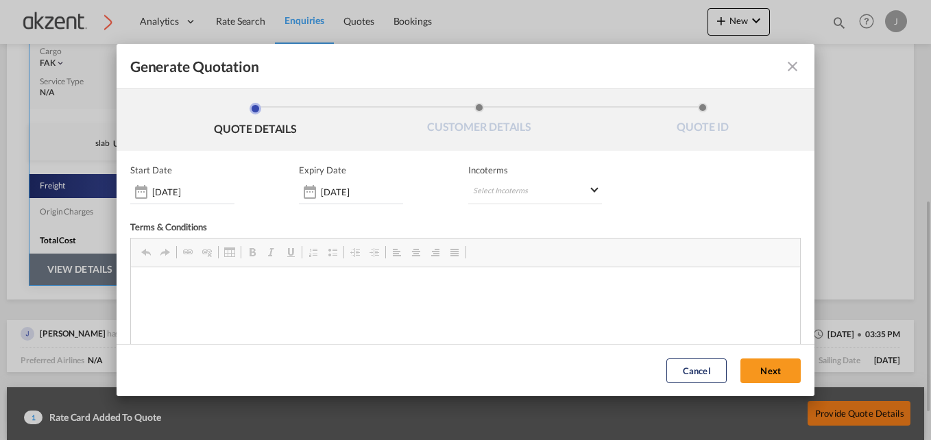
scroll to position [0, 0]
click at [510, 193] on md-select "Select Incoterms" at bounding box center [535, 192] width 134 height 25
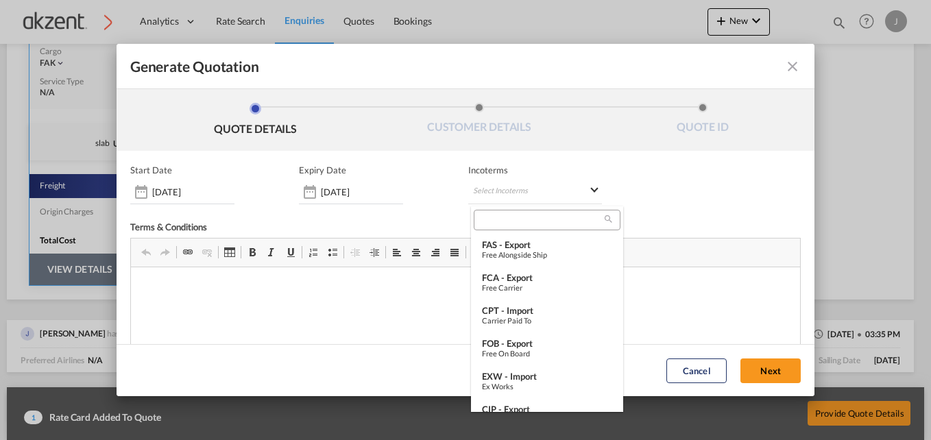
click at [498, 224] on input "search" at bounding box center [541, 220] width 127 height 12
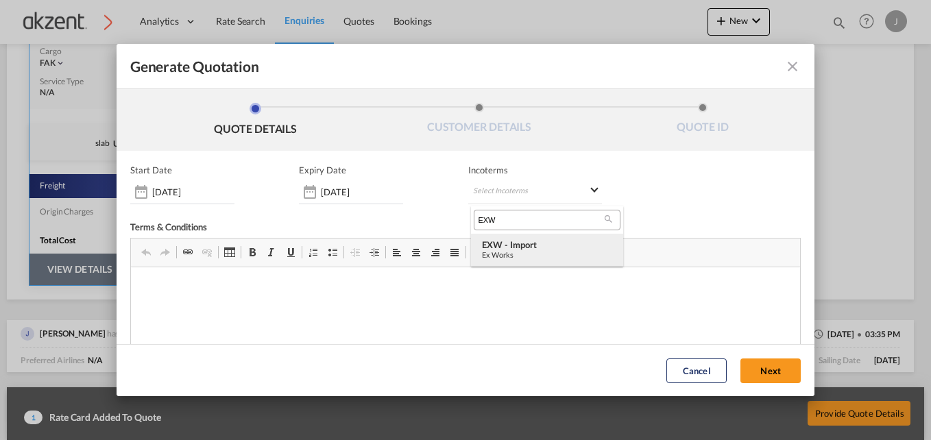
type input "EXW"
click at [538, 248] on div "EXW - import" at bounding box center [547, 244] width 130 height 11
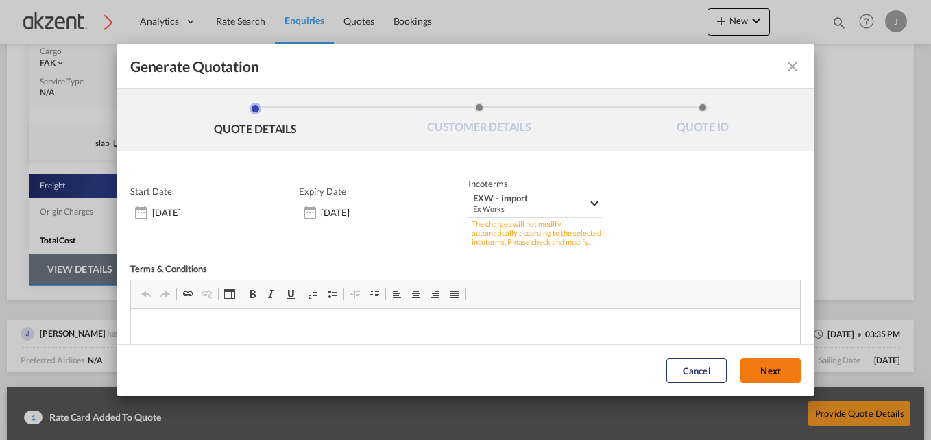
click at [744, 363] on button "Next" at bounding box center [771, 371] width 60 height 25
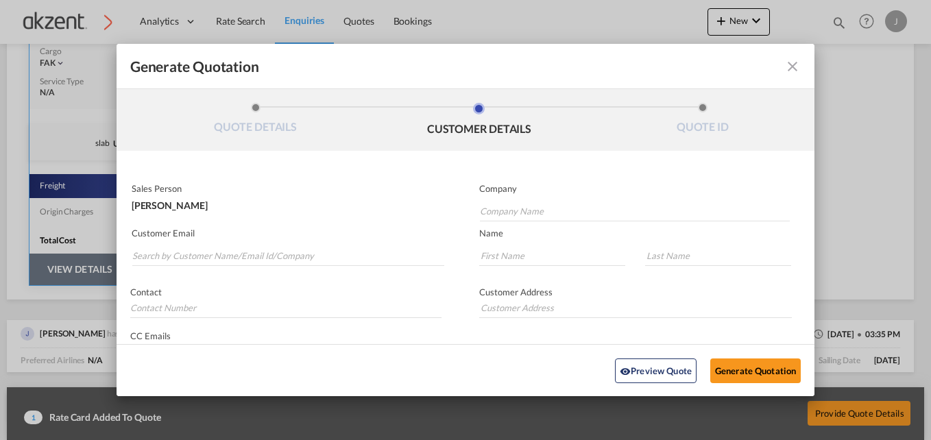
click at [190, 244] on md-autocomplete-wrap "Generate QuotationQUOTE ..." at bounding box center [288, 252] width 313 height 27
click at [187, 247] on input "Search by Customer Name/Email Id/Company" at bounding box center [288, 255] width 312 height 21
paste input "[DOMAIN_NAME][EMAIL_ADDRESS][DOMAIN_NAME]"
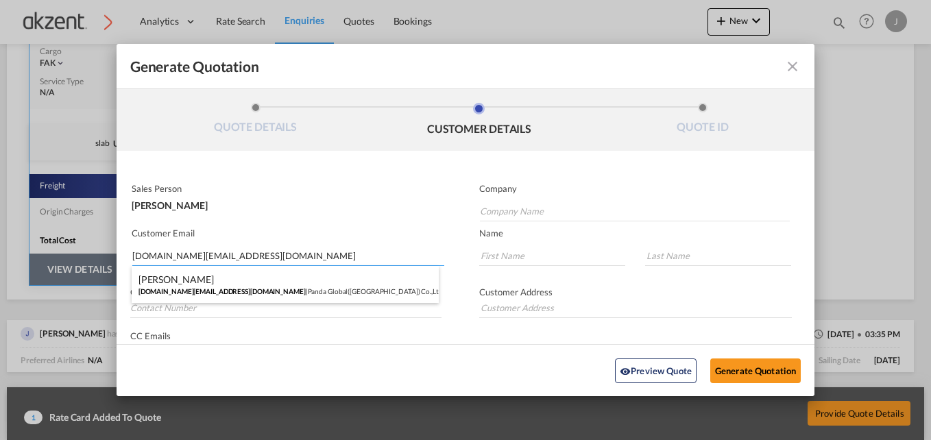
type input "[DOMAIN_NAME][EMAIL_ADDRESS][DOMAIN_NAME]"
click at [337, 293] on div "Cynthia Cheng import3.bj@pandaglb.com | Panda Global(Beijing) Co.,Ltd." at bounding box center [286, 284] width 308 height 37
type input "Panda Global([GEOGRAPHIC_DATA]) Co.,Ltd."
type input "Cynthia"
type input "Cheng"
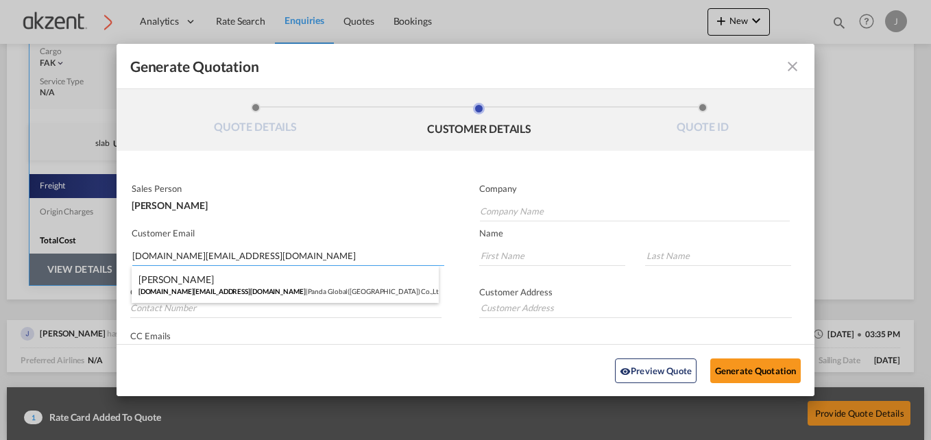
type input "13581736812"
type input "RM 206, Building 15, No. 7, SanJianFang South, Chaoyang District, Beijing, P.R.…"
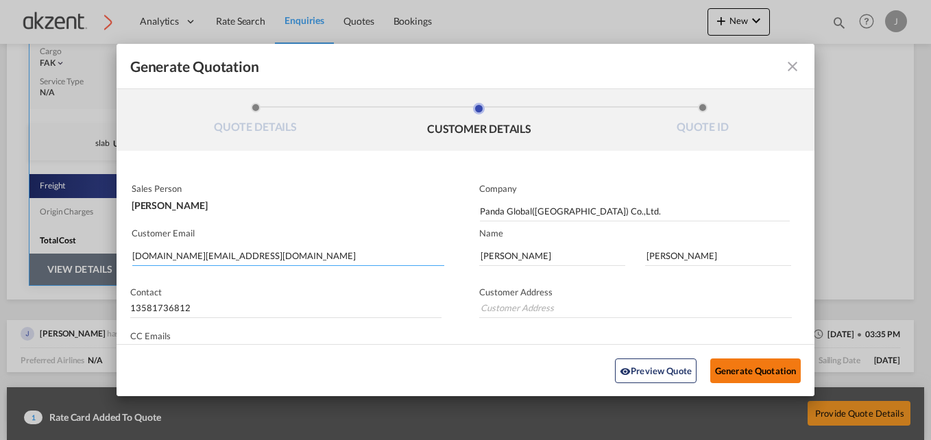
type input "RM 206, Building 15, No. 7, SanJianFang South, Chaoyang District, Beijing, P.R.…"
click at [746, 365] on button "Generate Quotation" at bounding box center [755, 370] width 91 height 25
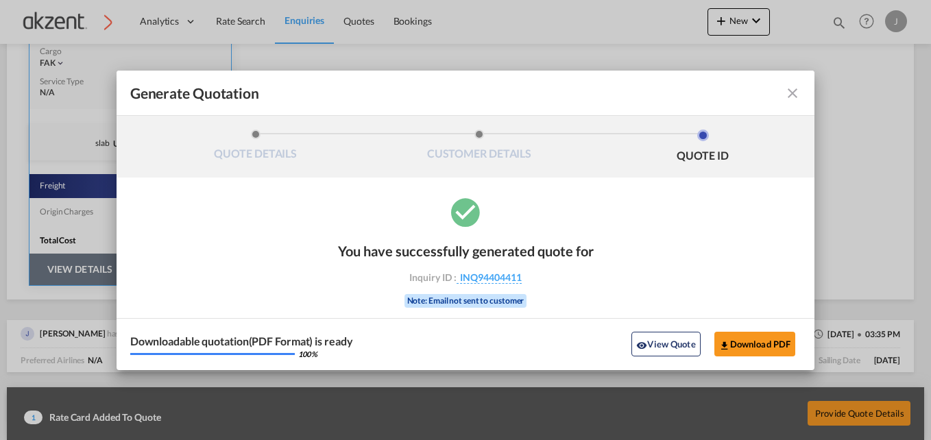
click at [795, 92] on md-icon "icon-close fg-AAA8AD cursor m-0" at bounding box center [792, 93] width 16 height 16
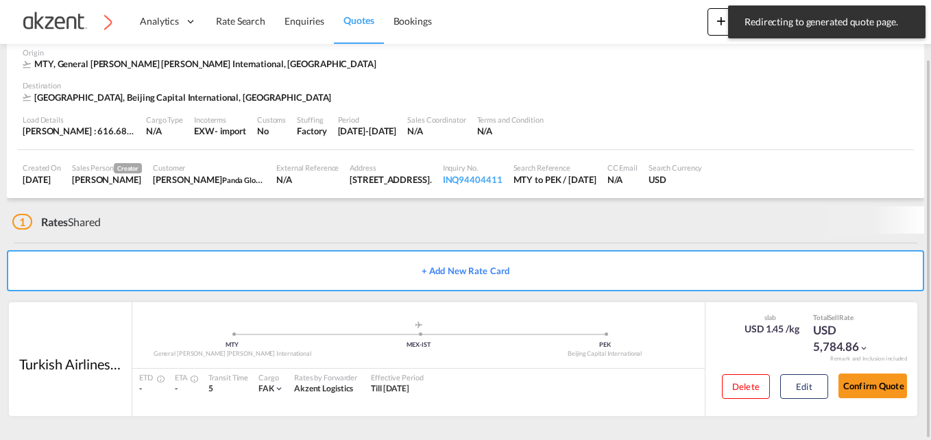
scroll to position [59, 0]
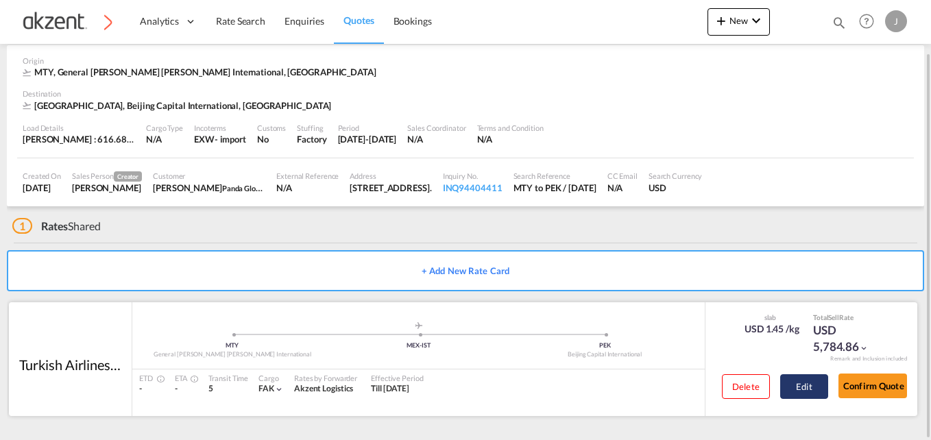
click at [797, 381] on button "Edit" at bounding box center [804, 386] width 48 height 25
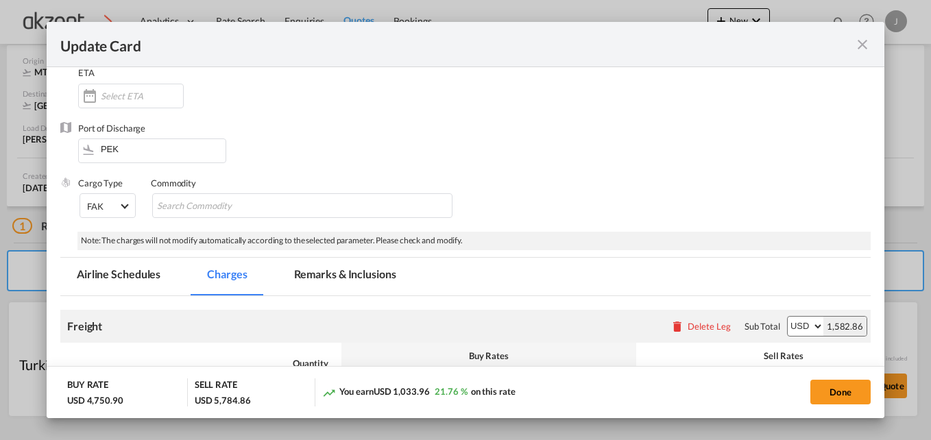
scroll to position [206, 0]
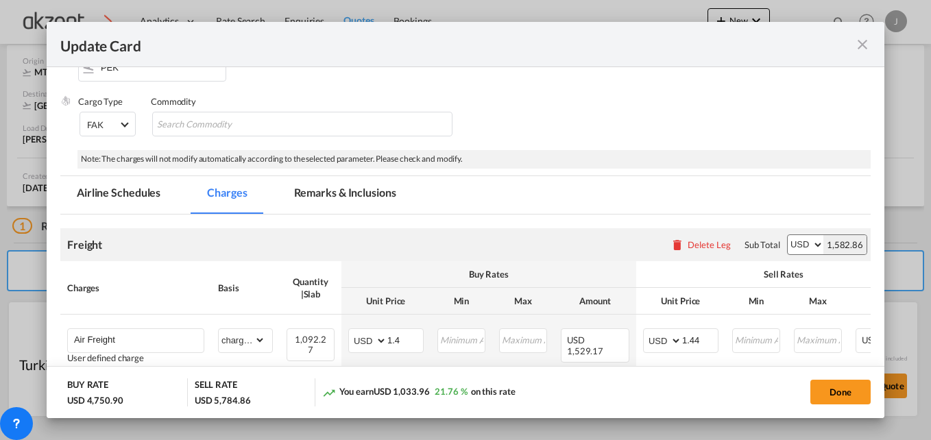
click at [323, 187] on md-tab-item "Remarks & Inclusions" at bounding box center [345, 195] width 135 height 38
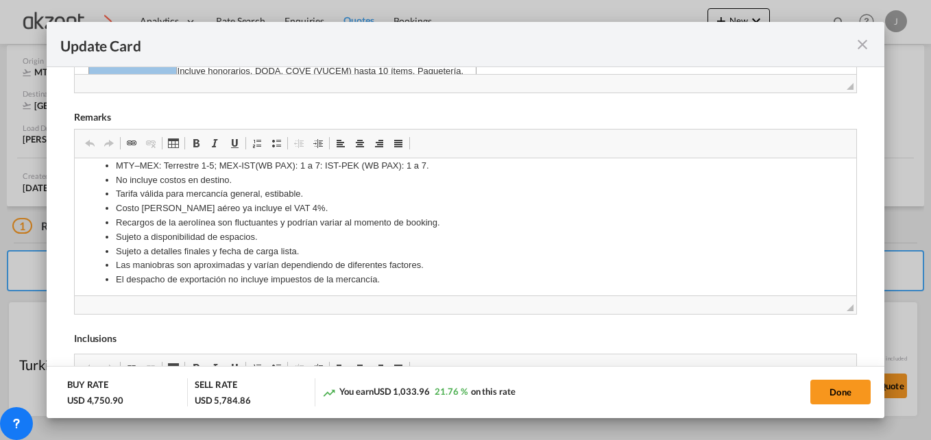
scroll to position [65, 0]
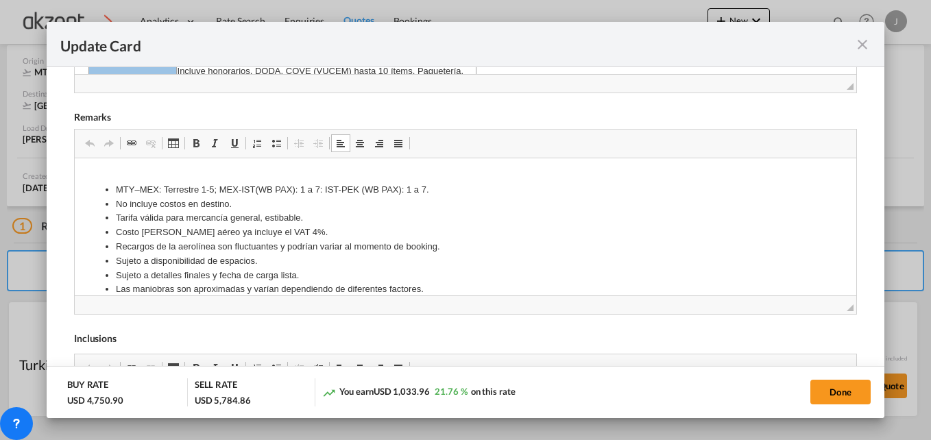
drag, startPoint x: 382, startPoint y: 252, endPoint x: 92, endPoint y: 173, distance: 300.4
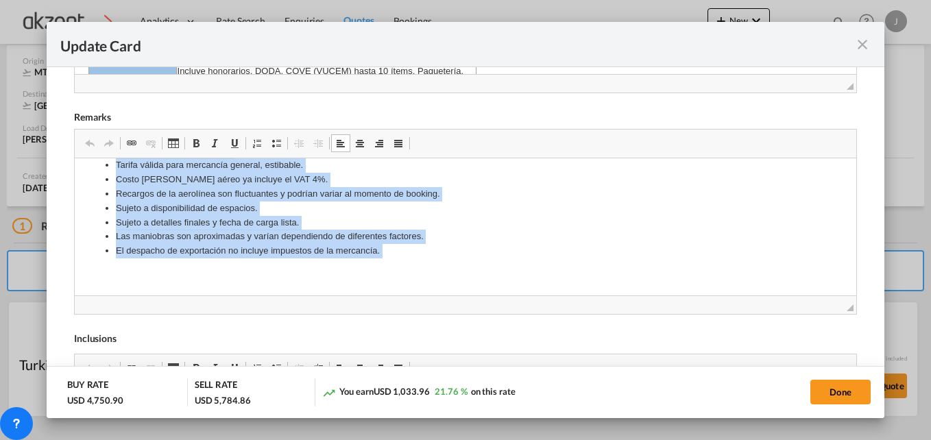
drag, startPoint x: 296, startPoint y: 197, endPoint x: 437, endPoint y: 297, distance: 173.1
click at [437, 295] on html "MTY–MEX: Terrestre 1-5; MEX-IST(WB PAX): 1 a 7: IST-PEK (WB PAX): 1 a 7. No inc…" at bounding box center [465, 194] width 782 height 202
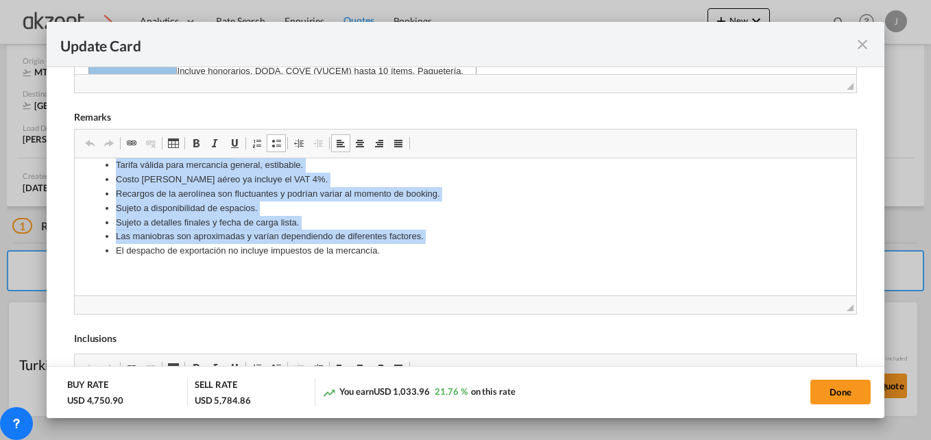
copy ul "MTY–MEX: Terrestre 1-5; MEX-IST(WB PAX): 1 a 7: IST-PEK (WB PAX): 1 a 7. No inc…"
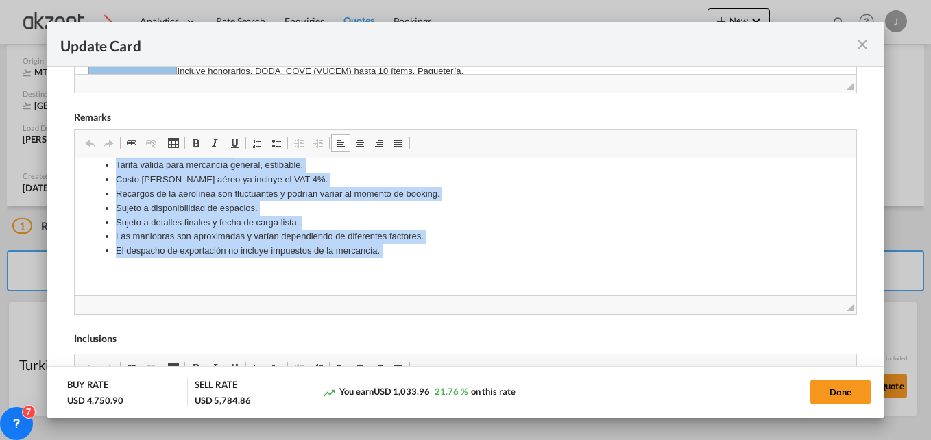
drag, startPoint x: 104, startPoint y: 187, endPoint x: 456, endPoint y: 307, distance: 371.7
click at [456, 295] on html "MTY–MEX: Terrestre 1-5; MEX-IST(WB PAX): 1 a 7: IST-PEK (WB PAX): 1 a 7. No inc…" at bounding box center [465, 194] width 782 height 202
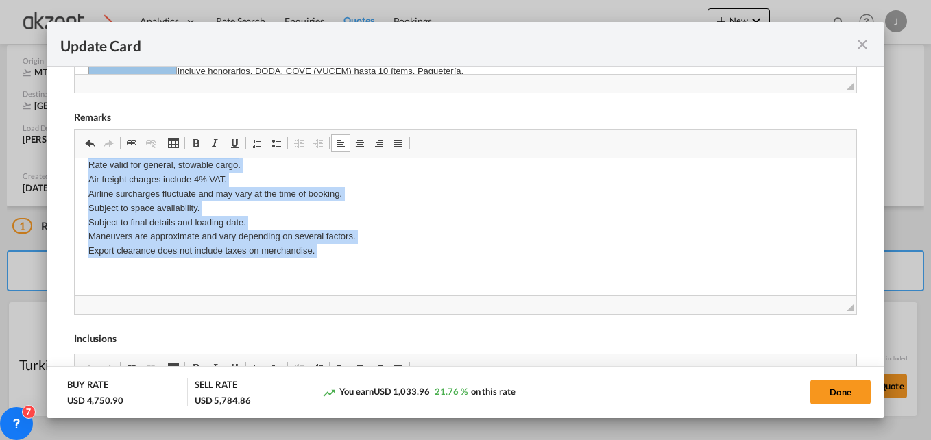
drag, startPoint x: 86, startPoint y: 171, endPoint x: 348, endPoint y: 158, distance: 262.3
click at [357, 295] on html "MTY–MEX: Ground 1-5; MEX-IST (WB PAX): 1 to 7; IST-PEK (WB PAX): 1 to 7. Does n…" at bounding box center [465, 194] width 782 height 202
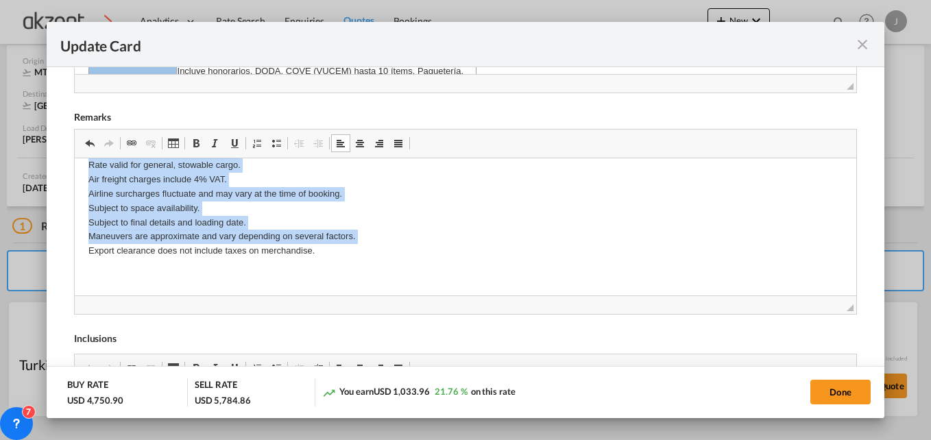
click at [275, 141] on span "Update Card Port ..." at bounding box center [276, 143] width 11 height 11
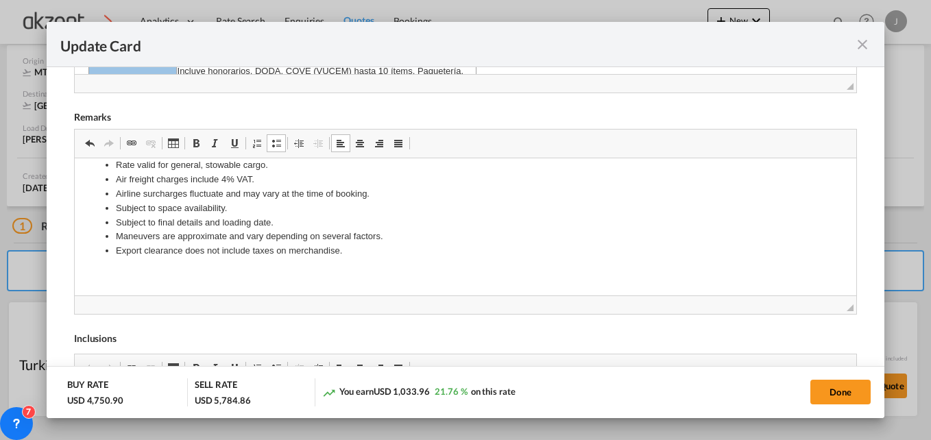
click at [551, 238] on li "Maneuvers are approximate and vary depending on several factors." at bounding box center [464, 236] width 699 height 14
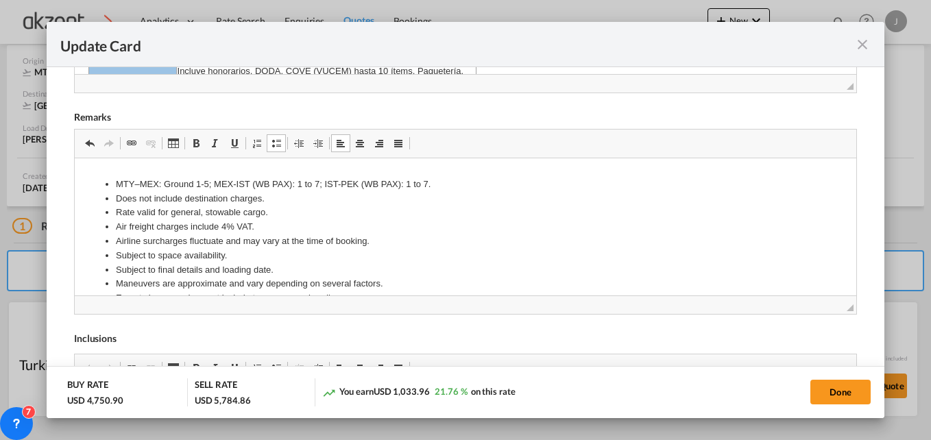
scroll to position [0, 0]
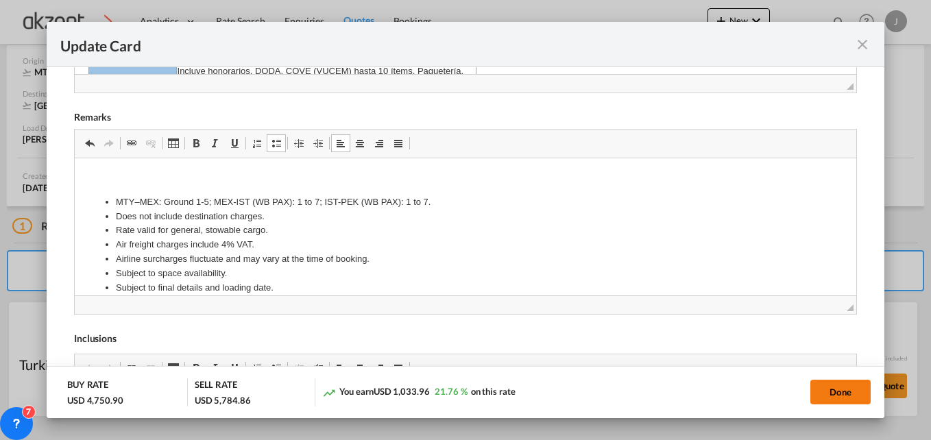
click at [846, 392] on button "Done" at bounding box center [841, 392] width 60 height 25
type input "29 Sep 2025"
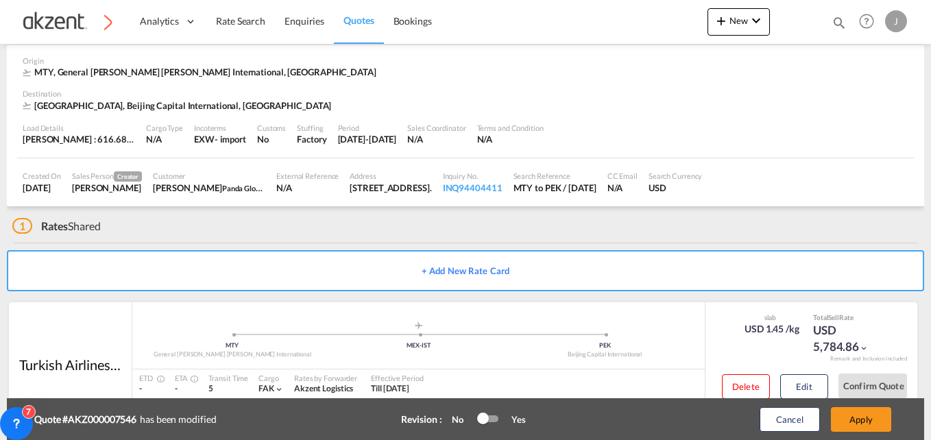
scroll to position [321, 0]
click at [856, 419] on button "Apply" at bounding box center [861, 419] width 60 height 25
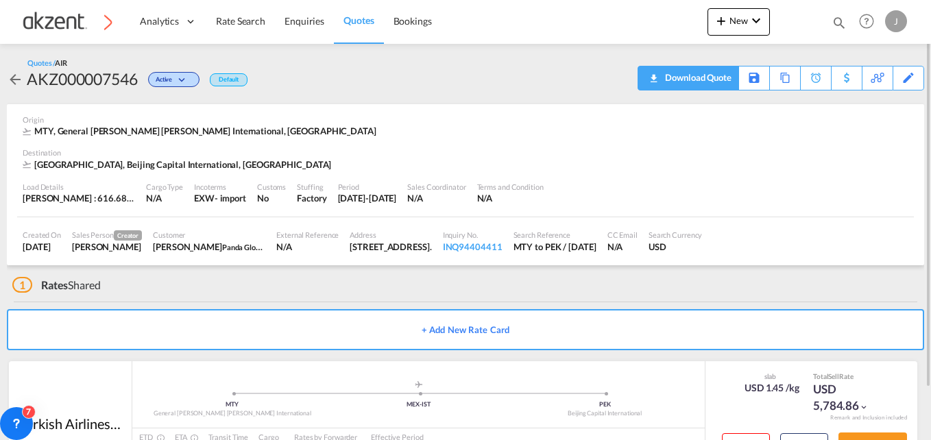
click at [710, 82] on div "Download Quote" at bounding box center [697, 78] width 70 height 22
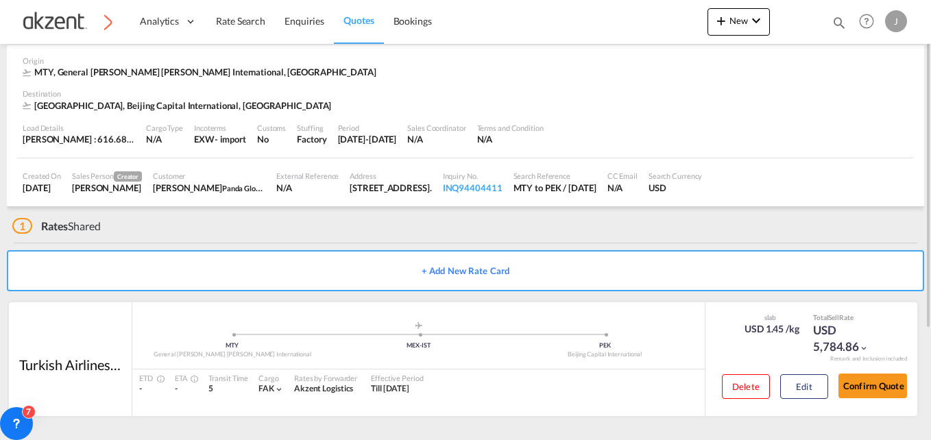
scroll to position [0, 0]
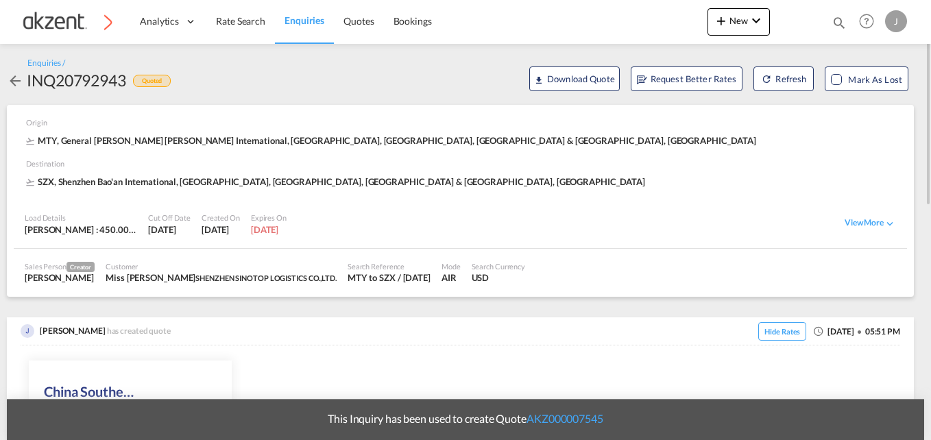
click at [307, 17] on span "Enquiries" at bounding box center [305, 20] width 40 height 12
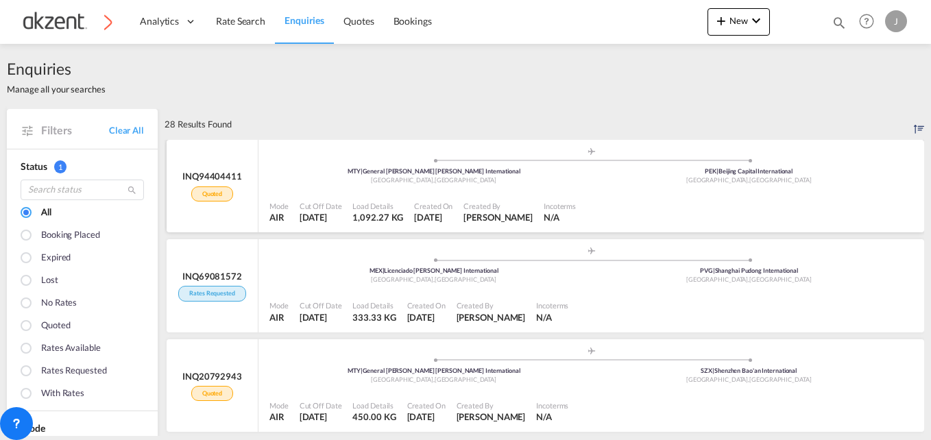
click at [625, 189] on div ".a{fill:#aaa8ad;} .a{fill:#aaa8ad;} MTY | General Mariano Escobedo Internationa…" at bounding box center [591, 169] width 644 height 45
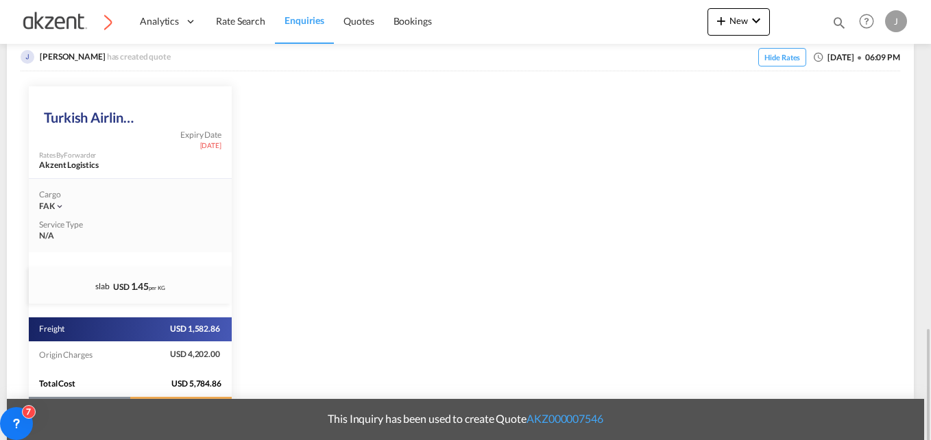
scroll to position [480, 0]
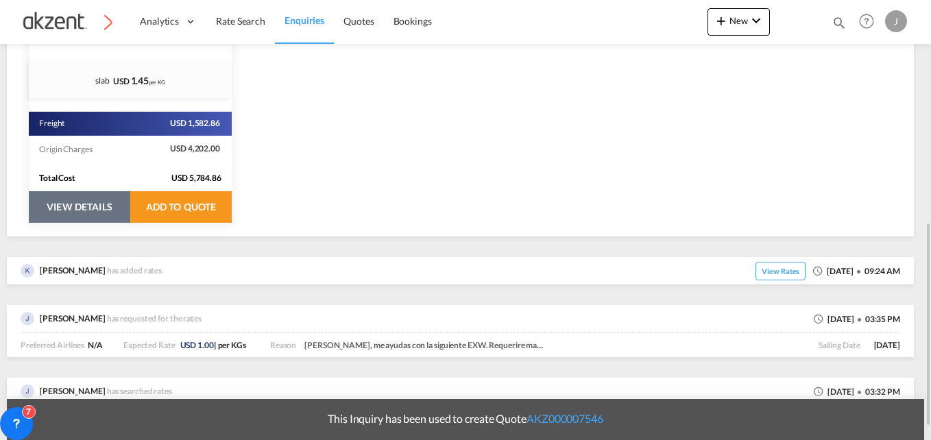
click at [98, 217] on button "VIEW DETAILS" at bounding box center [79, 207] width 101 height 32
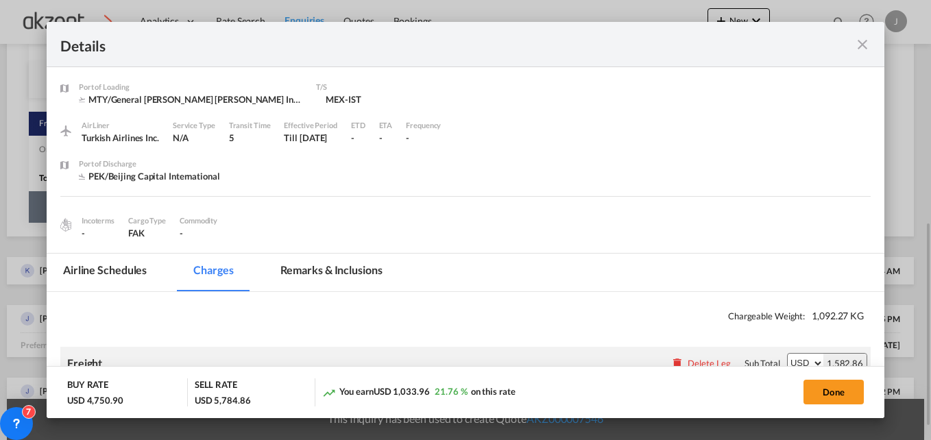
select select "chargeable_weight"
select select "per_hawb"
select select "per_awb"
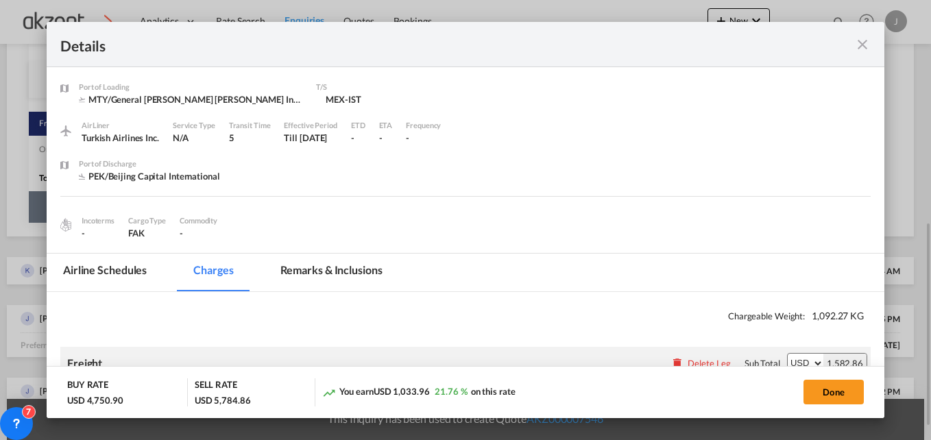
select select "per_shipment"
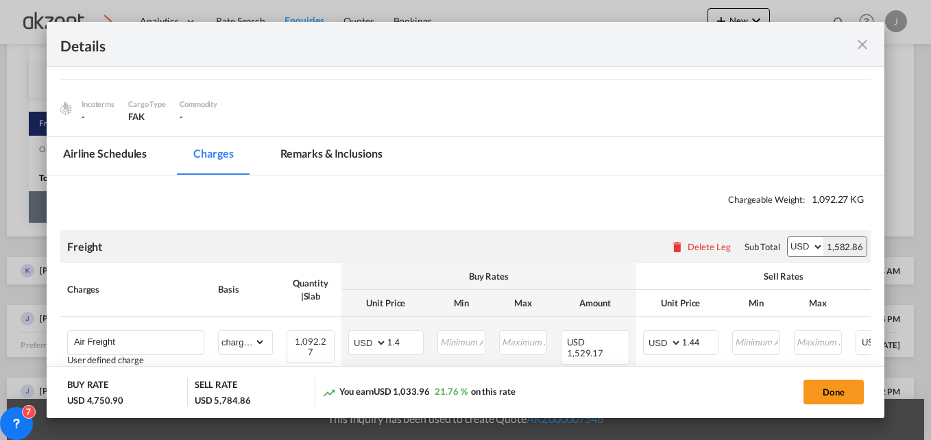
scroll to position [274, 0]
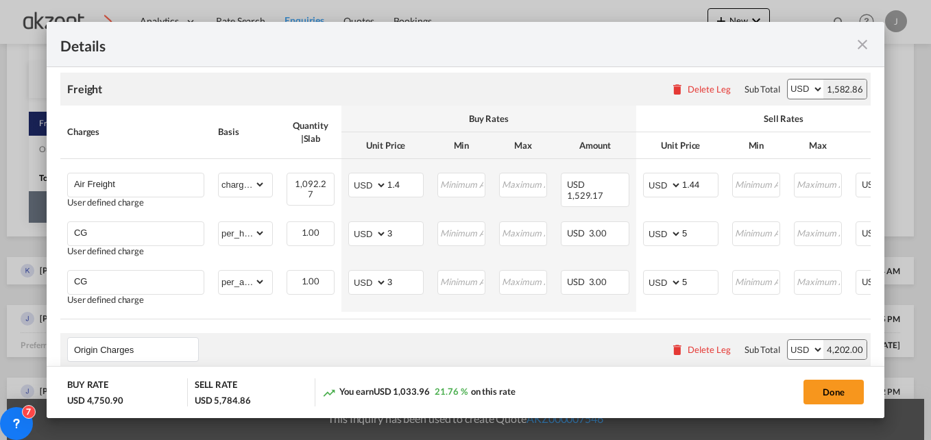
drag, startPoint x: 820, startPoint y: 395, endPoint x: 640, endPoint y: 326, distance: 192.3
click at [819, 395] on button "Done" at bounding box center [834, 392] width 60 height 25
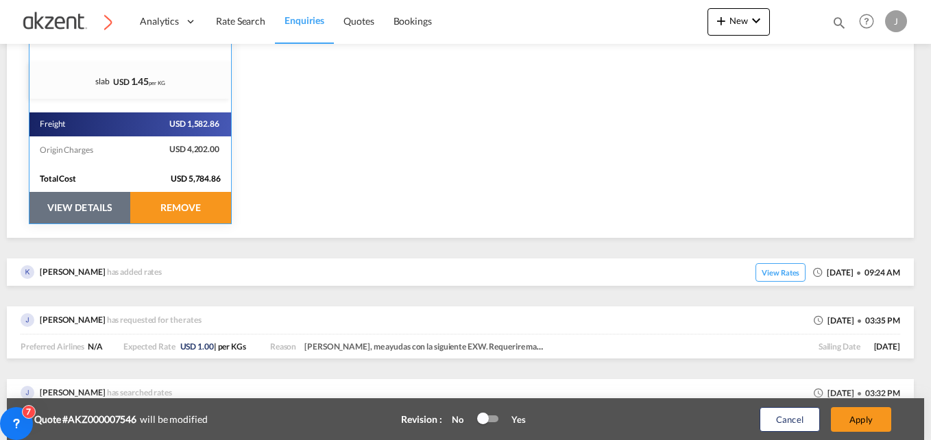
scroll to position [481, 0]
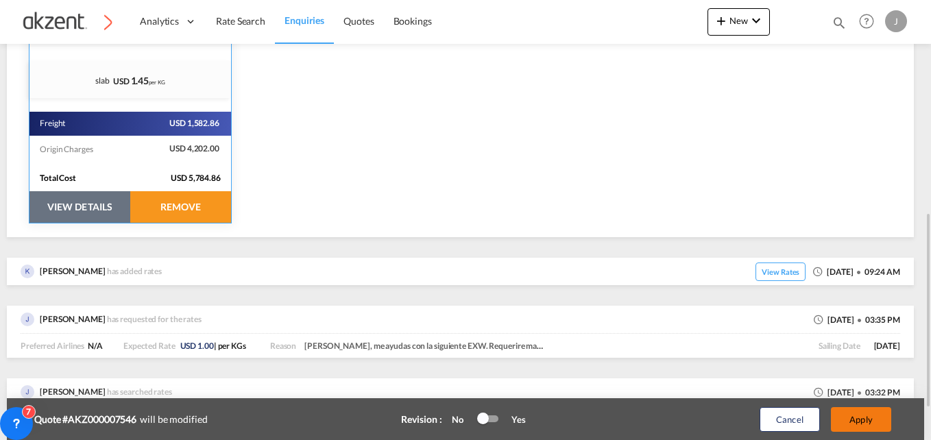
click at [866, 411] on button "Apply" at bounding box center [861, 419] width 60 height 25
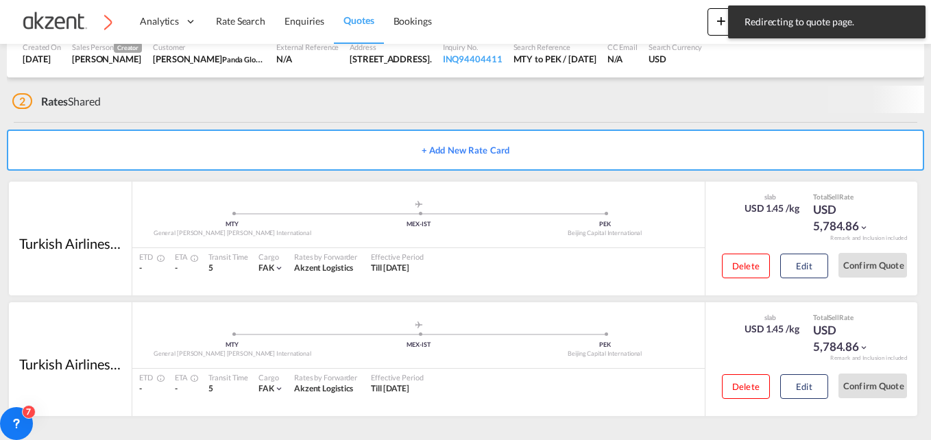
scroll to position [180, 0]
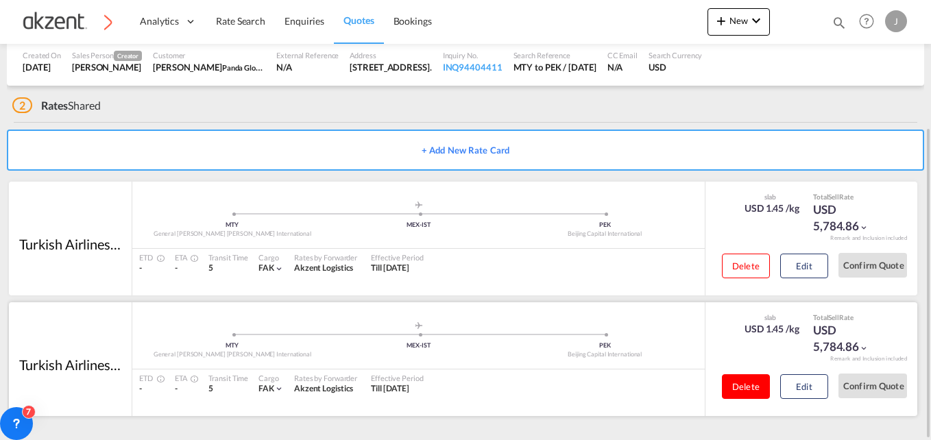
click at [752, 385] on button "Delete" at bounding box center [746, 386] width 48 height 25
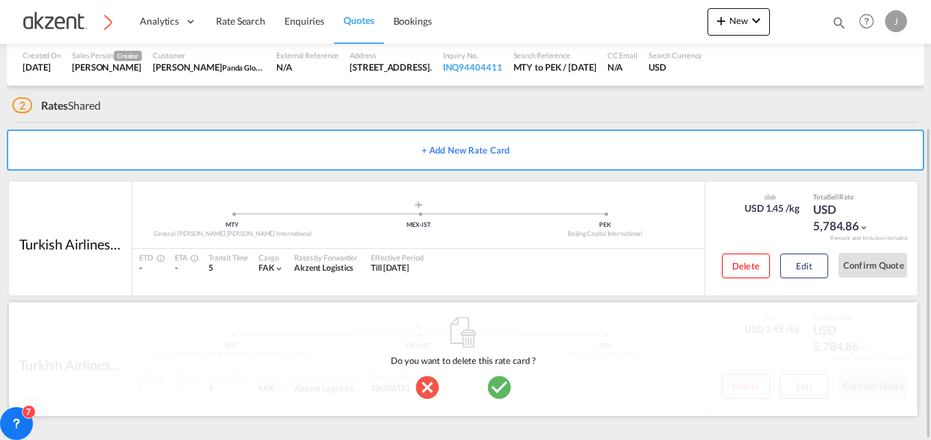
click at [502, 381] on md-icon "icon-checkbox-marked-circle" at bounding box center [498, 387] width 27 height 27
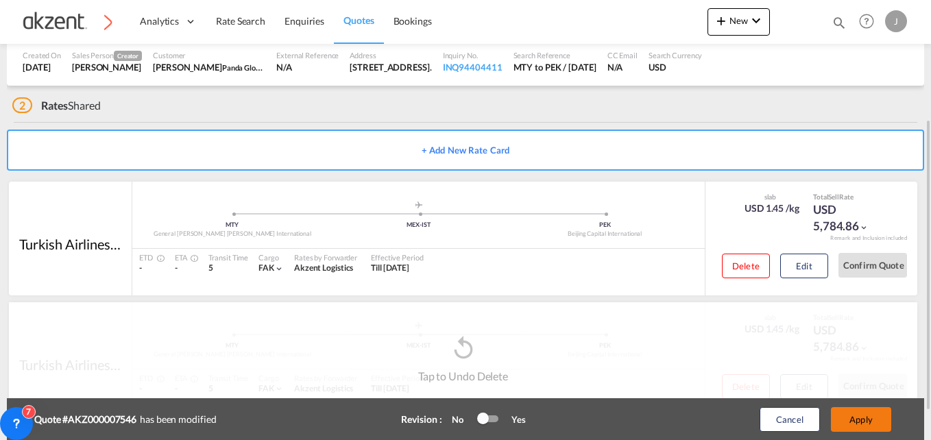
click at [861, 415] on button "Apply" at bounding box center [861, 419] width 60 height 25
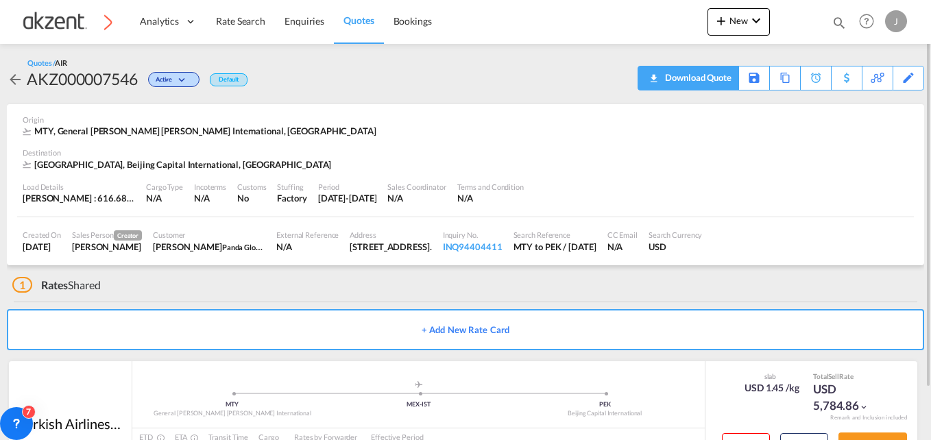
click at [662, 75] on div "Download Quote" at bounding box center [697, 78] width 70 height 22
